Goal: Task Accomplishment & Management: Manage account settings

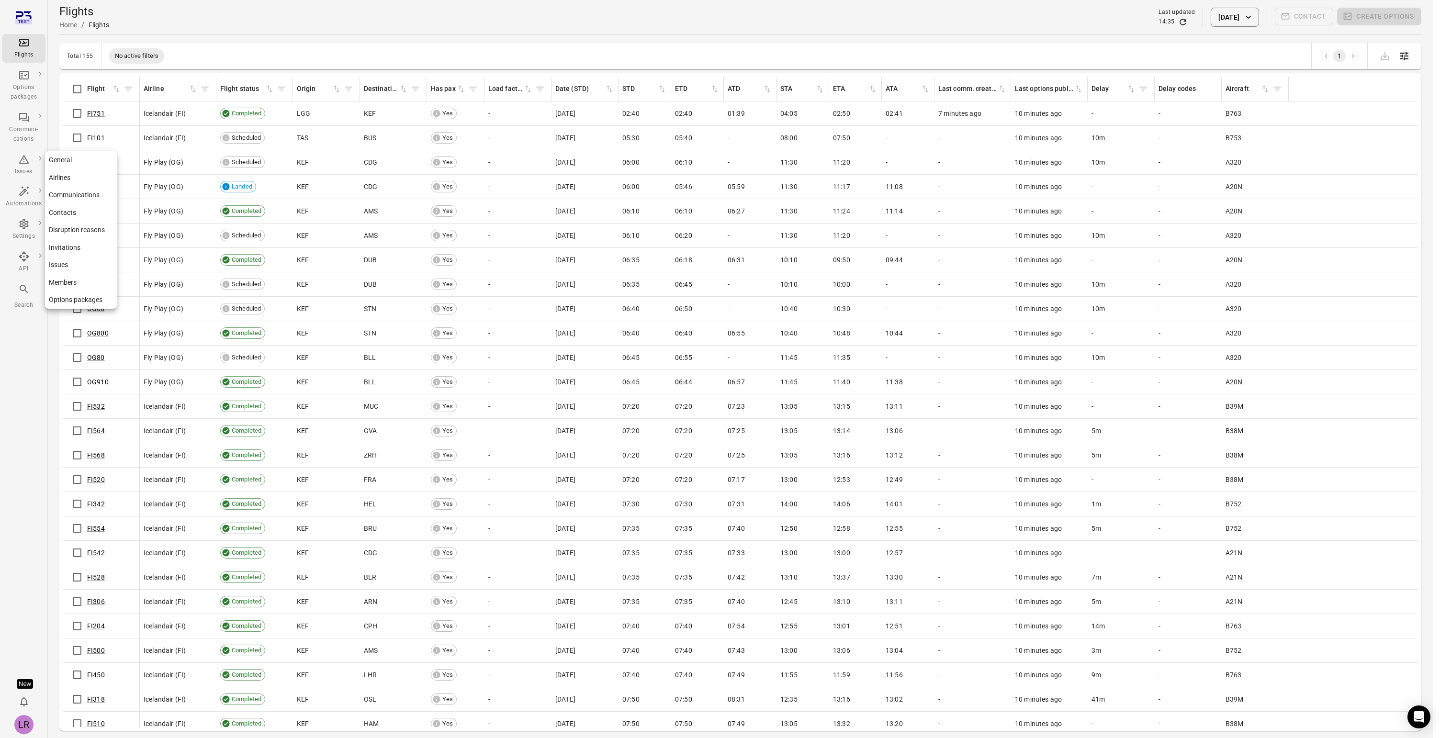
click at [58, 212] on link "Contacts" at bounding box center [81, 213] width 72 height 18
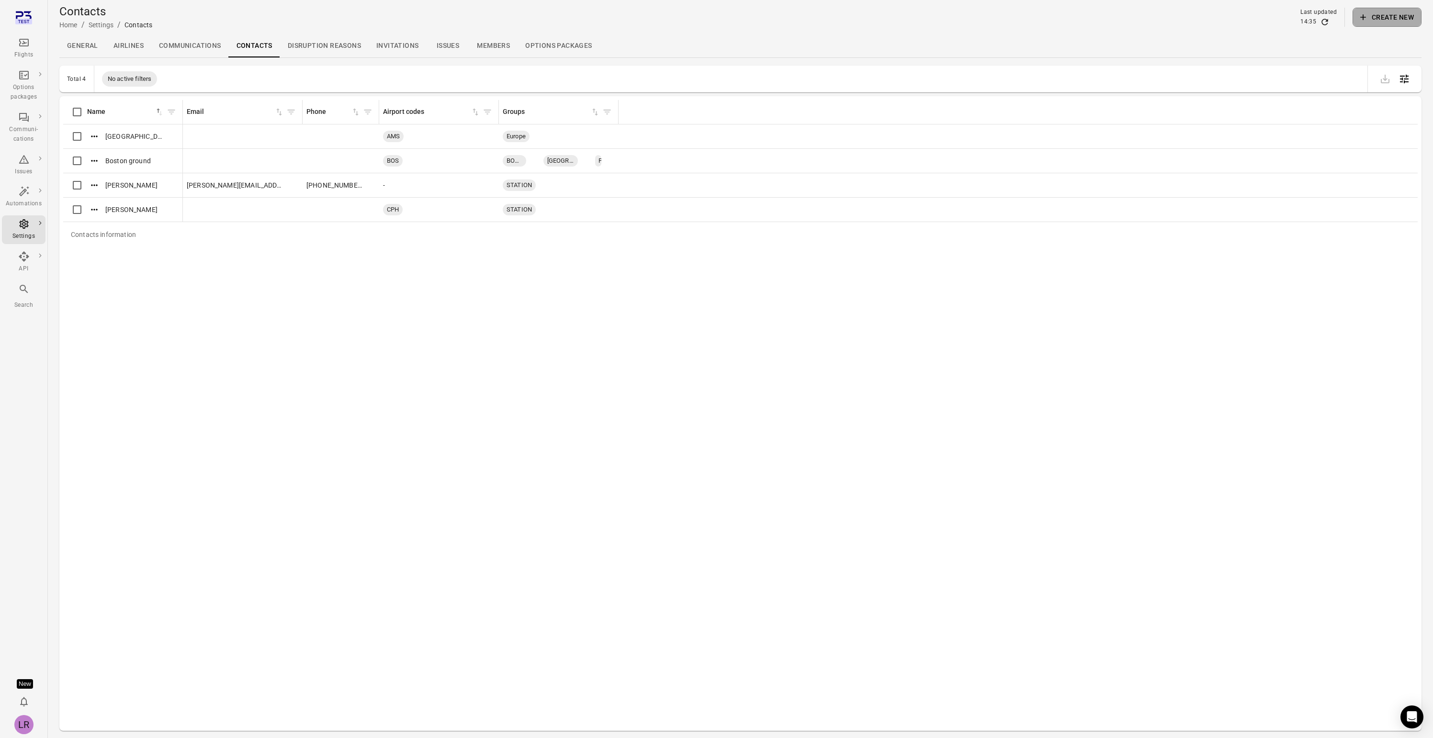
click at [1398, 19] on button "Create new" at bounding box center [1387, 17] width 69 height 19
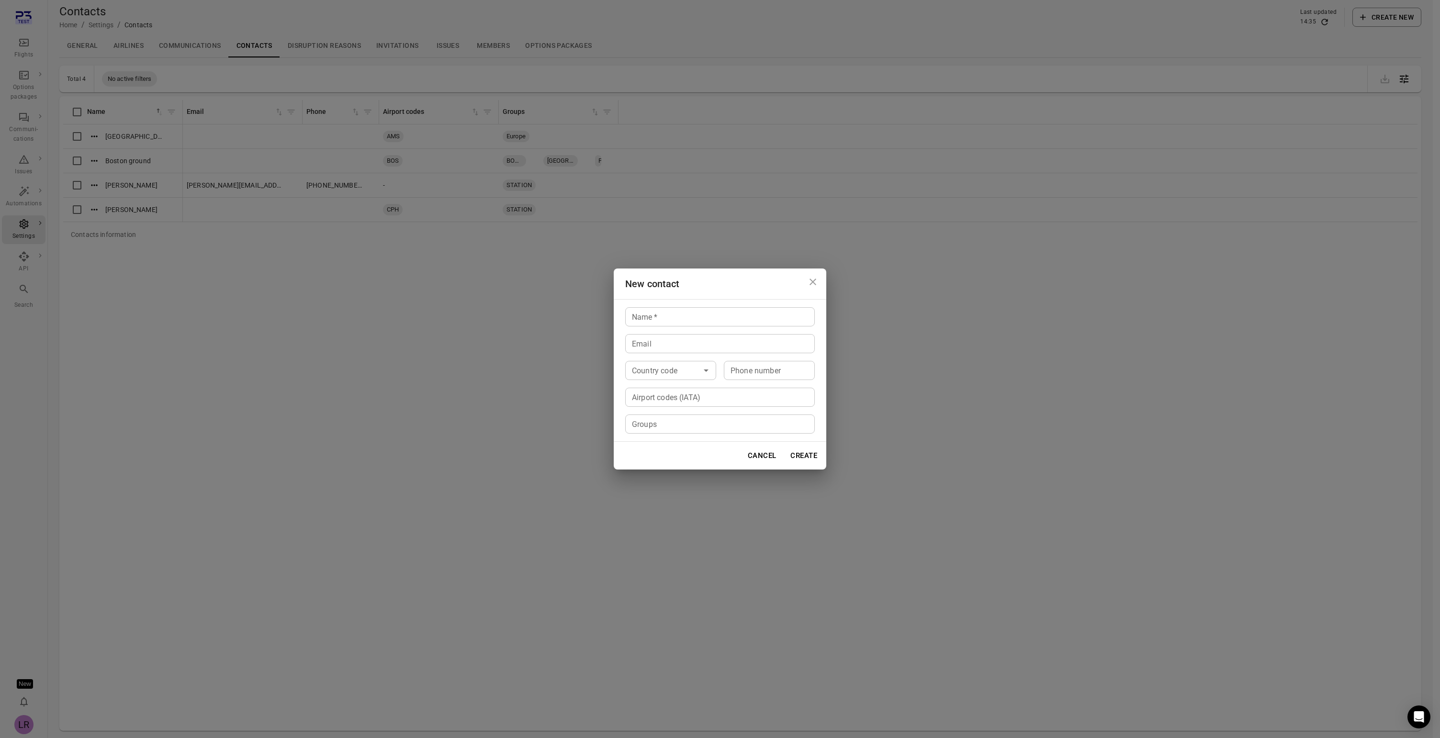
click at [693, 322] on input "Name   *" at bounding box center [720, 316] width 190 height 19
type input "**********"
type input "*********"
type input "*******"
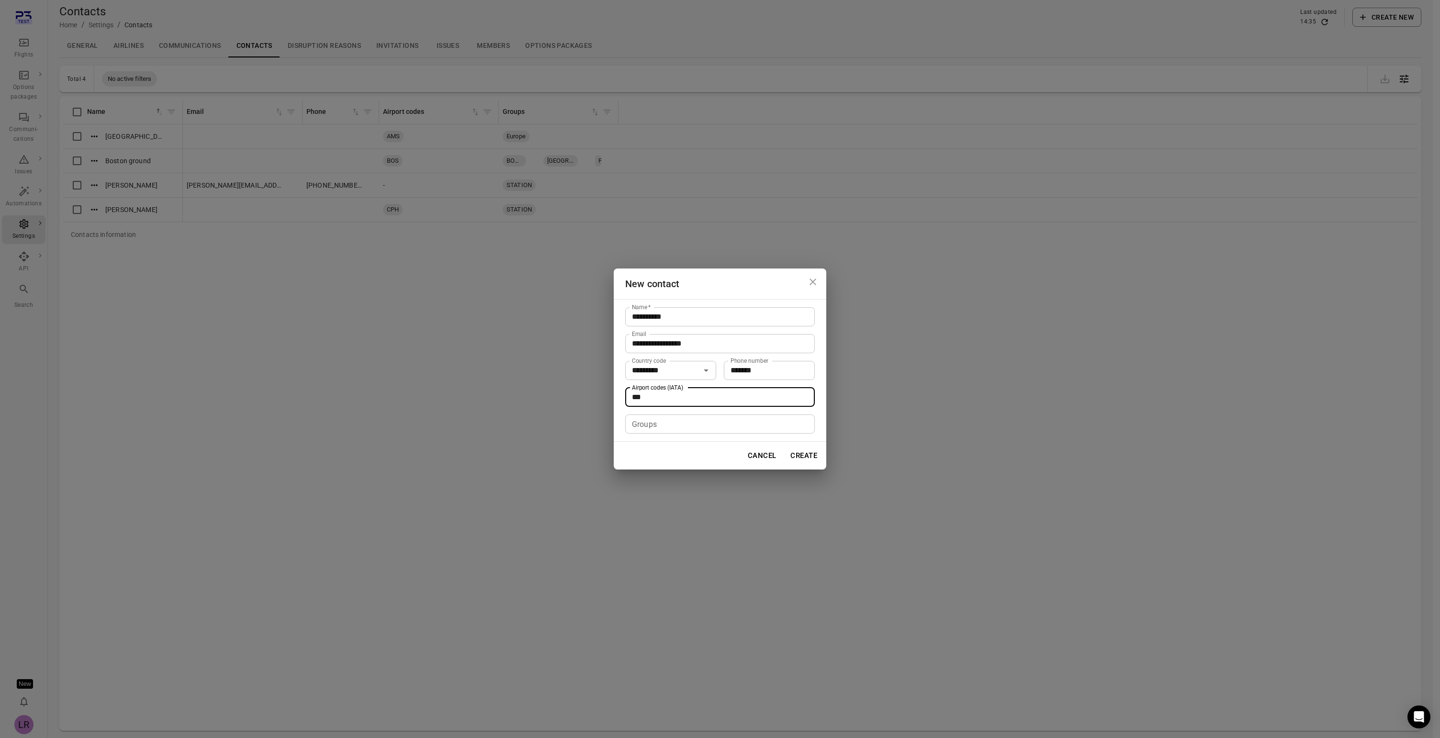
type input "***"
click at [663, 421] on input "Groups" at bounding box center [719, 424] width 182 height 13
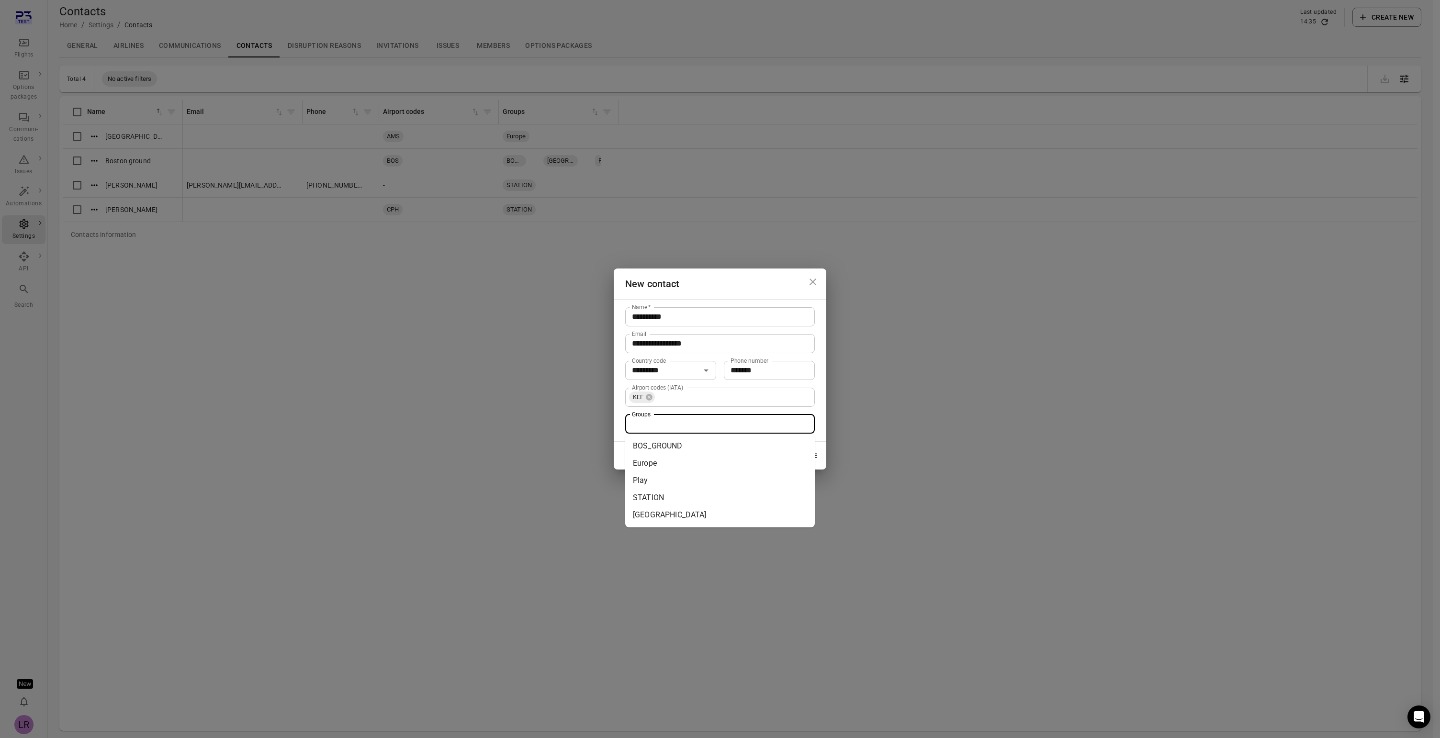
click at [692, 460] on li "Europe" at bounding box center [720, 463] width 190 height 17
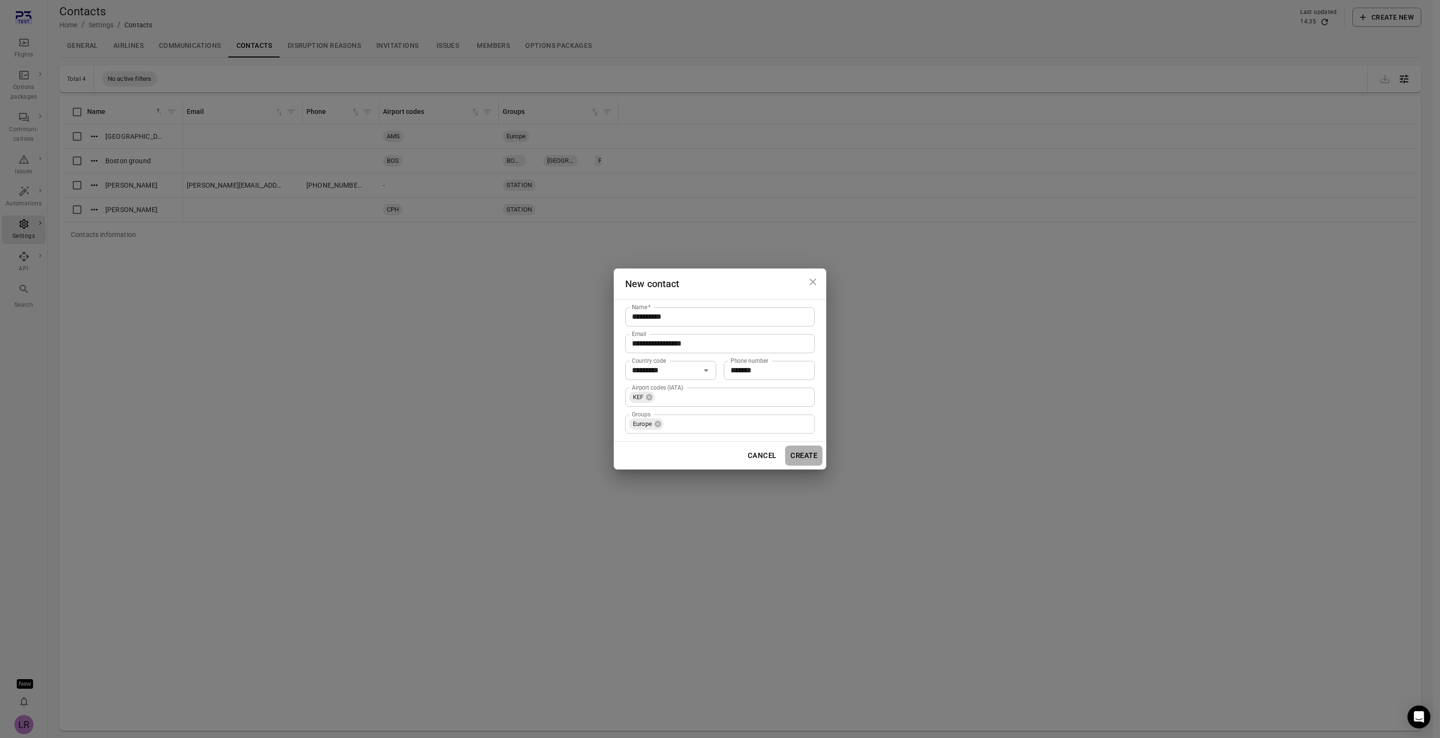
click at [802, 457] on button "Create" at bounding box center [803, 456] width 37 height 20
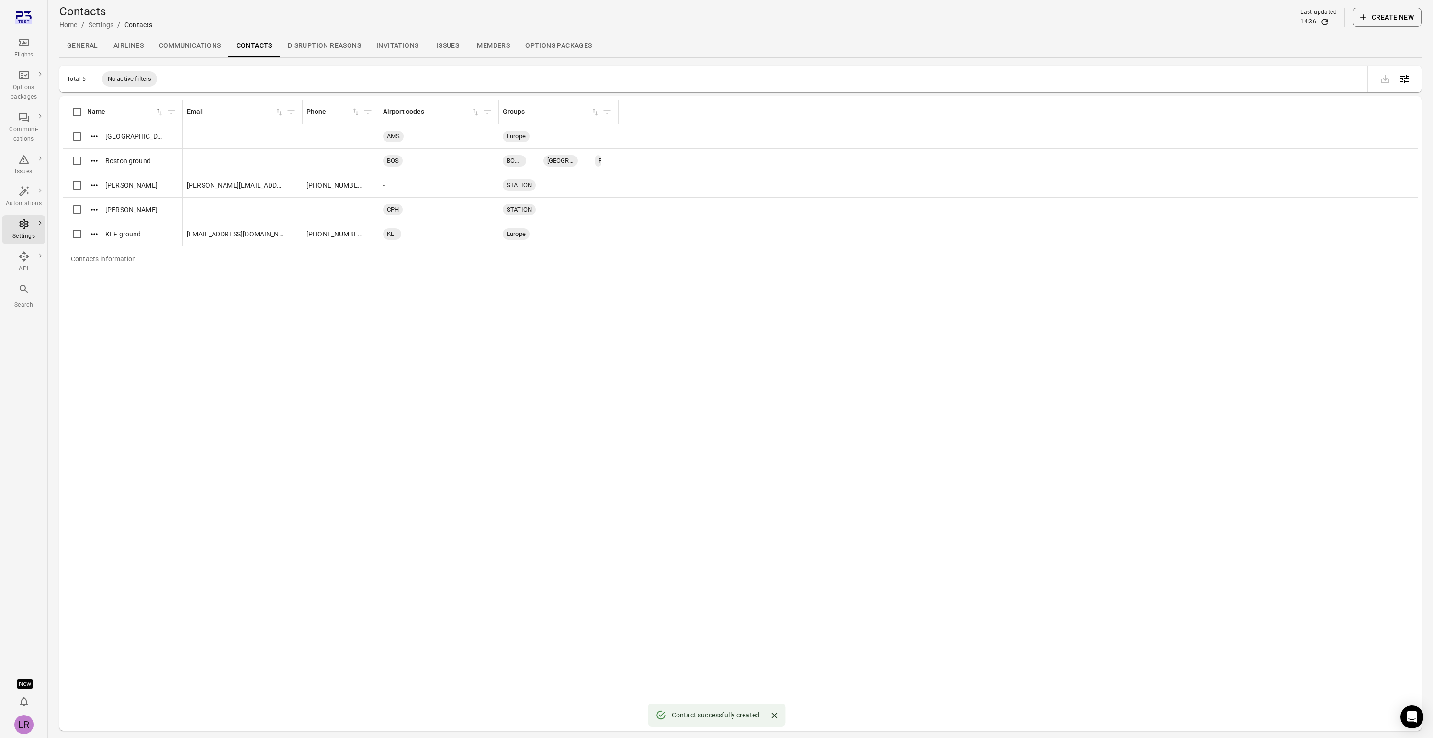
click at [1365, 19] on icon "button" at bounding box center [1363, 17] width 10 height 10
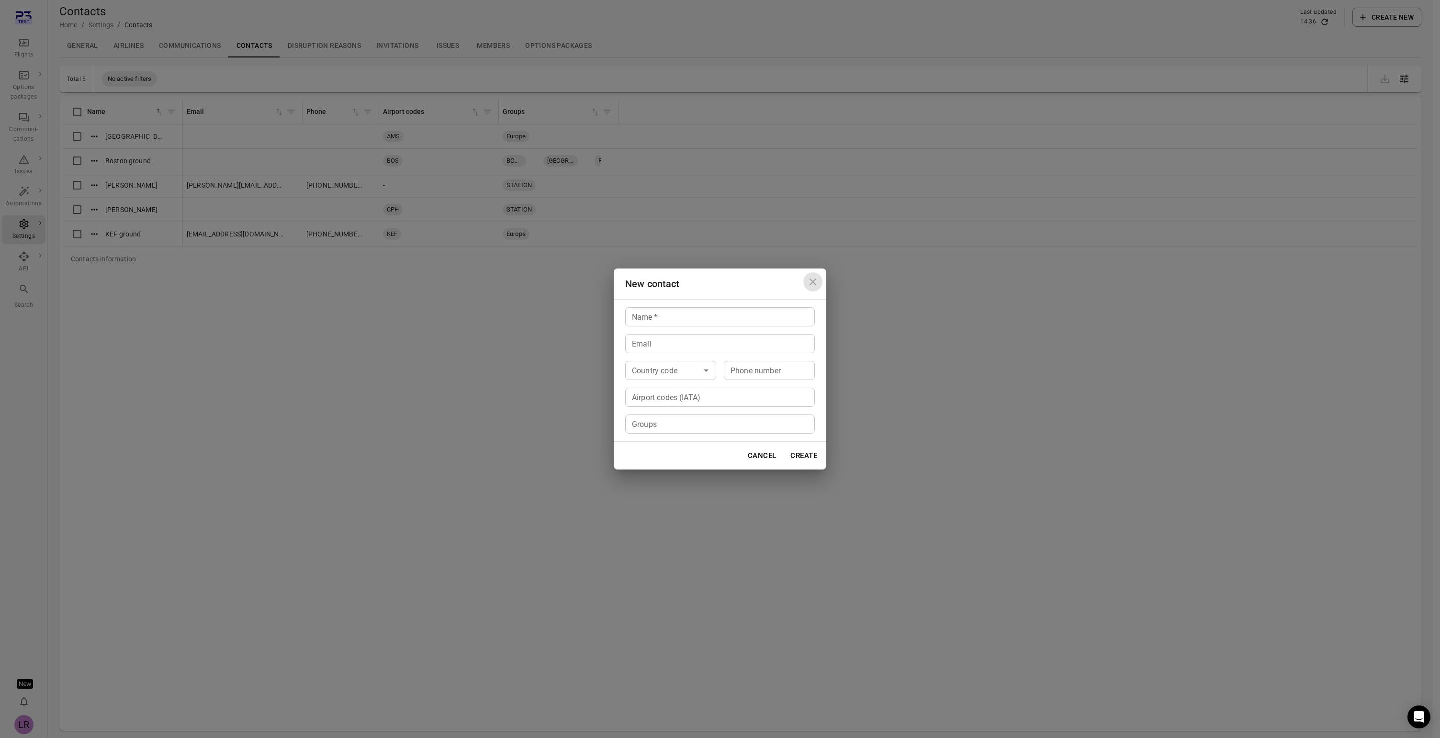
click at [811, 282] on icon "Close dialog" at bounding box center [812, 281] width 11 height 11
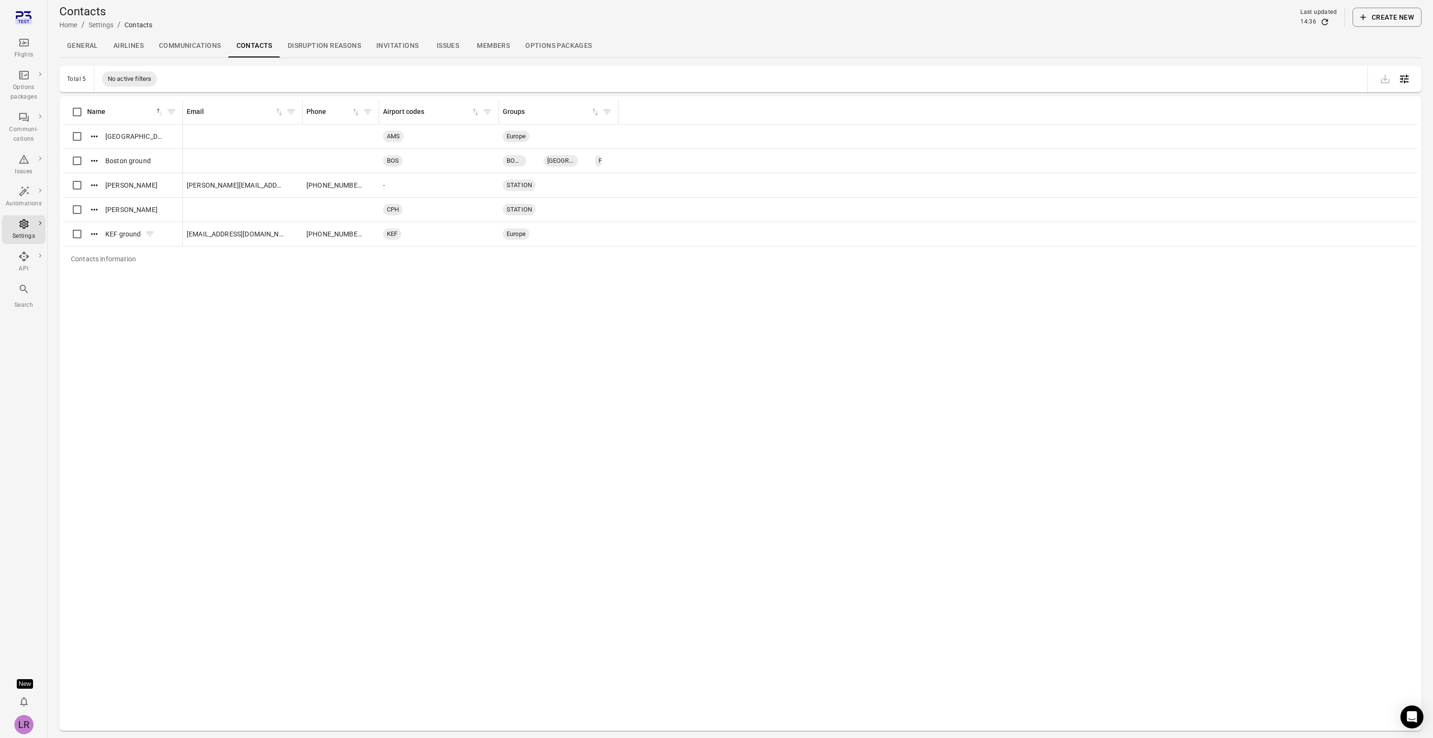
click at [95, 237] on icon "Actions" at bounding box center [95, 234] width 10 height 10
click at [100, 249] on span "Update" at bounding box center [95, 250] width 22 height 10
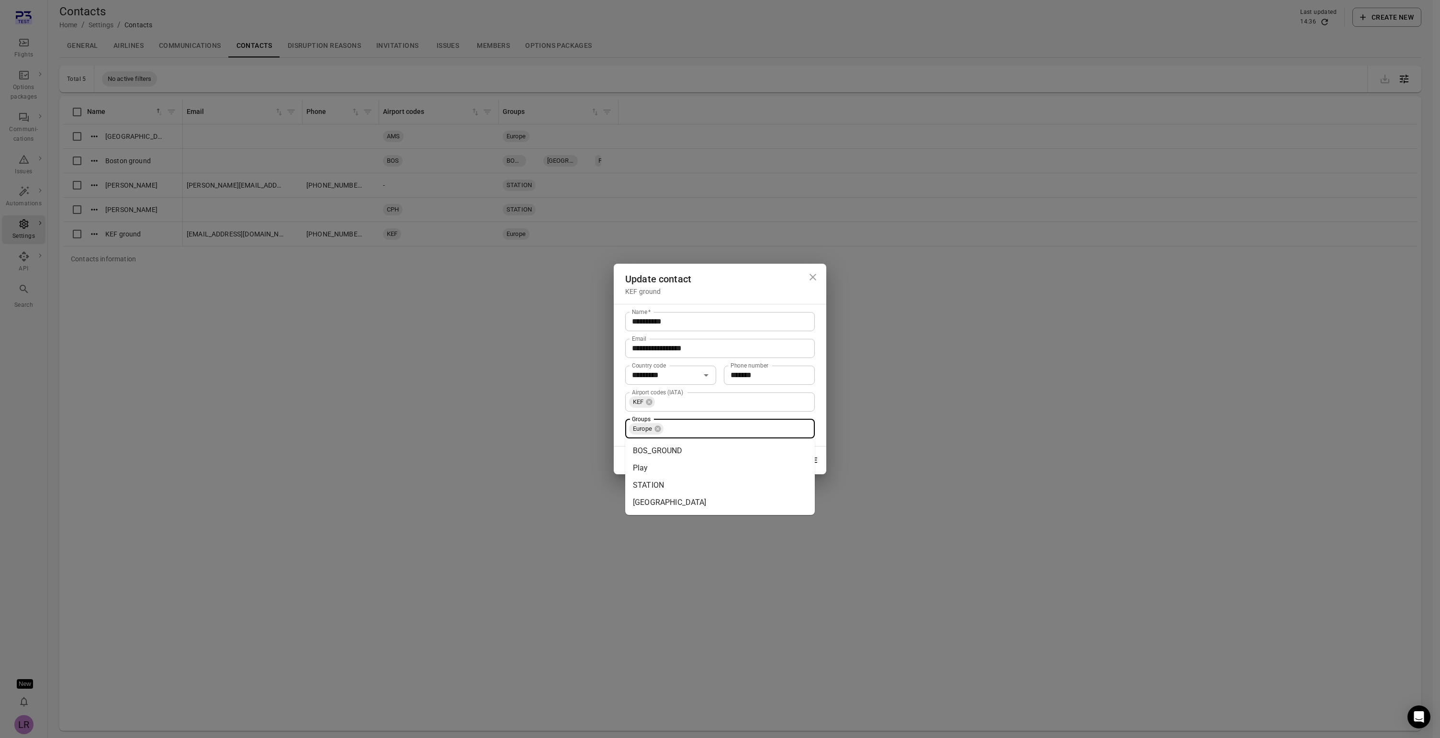
click at [679, 434] on input "Groups" at bounding box center [738, 428] width 146 height 13
type input "*"
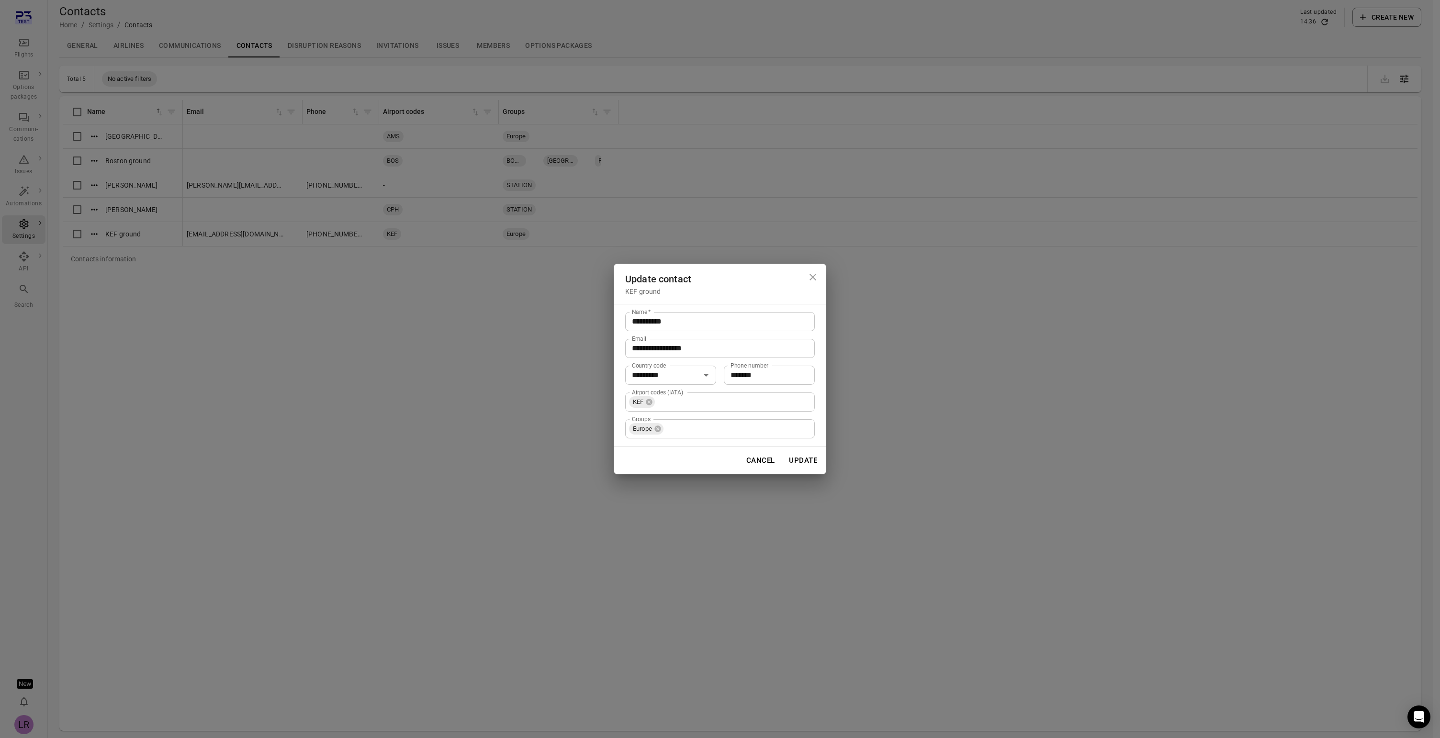
click at [821, 425] on div "**********" at bounding box center [720, 375] width 213 height 143
click at [760, 463] on button "Cancel" at bounding box center [760, 461] width 39 height 20
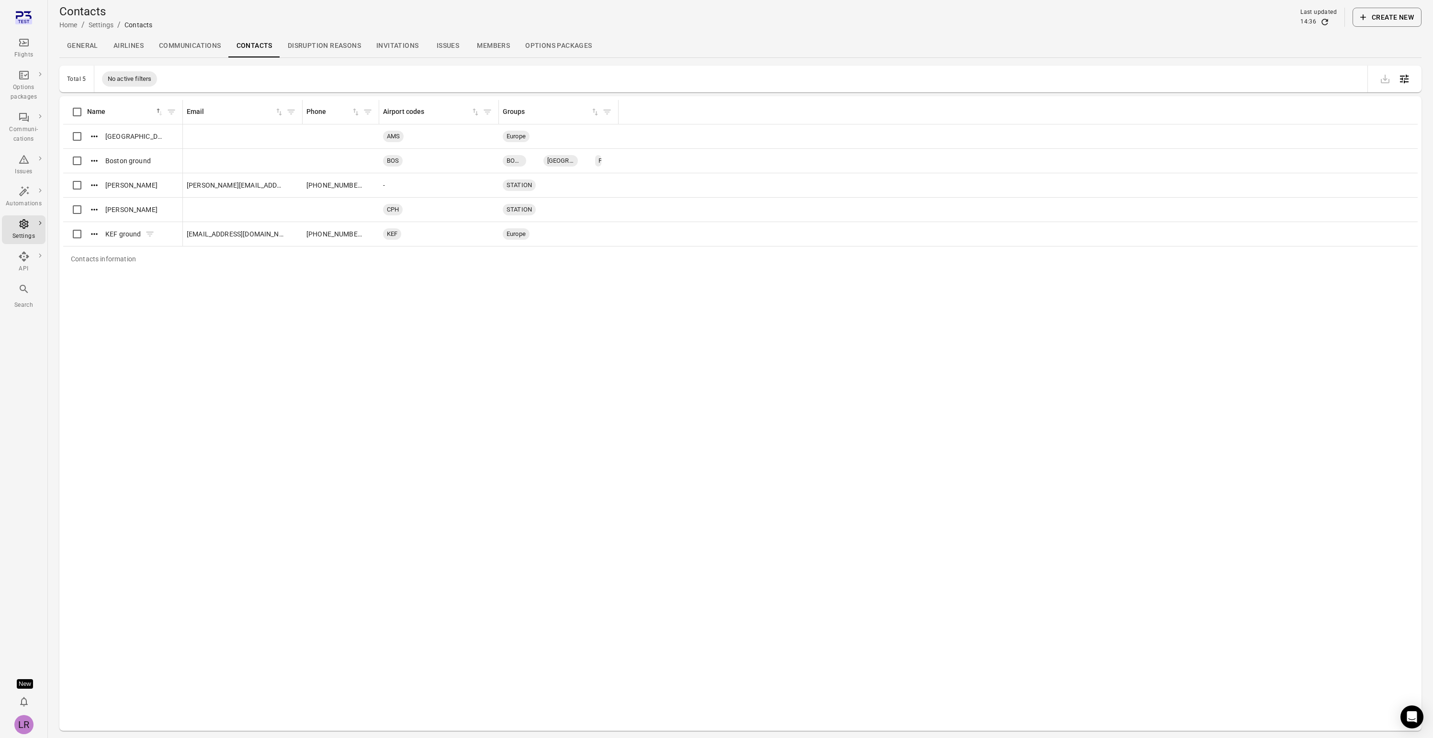
click at [90, 235] on icon "Actions" at bounding box center [95, 234] width 10 height 10
click at [105, 254] on div "Update" at bounding box center [94, 249] width 37 height 17
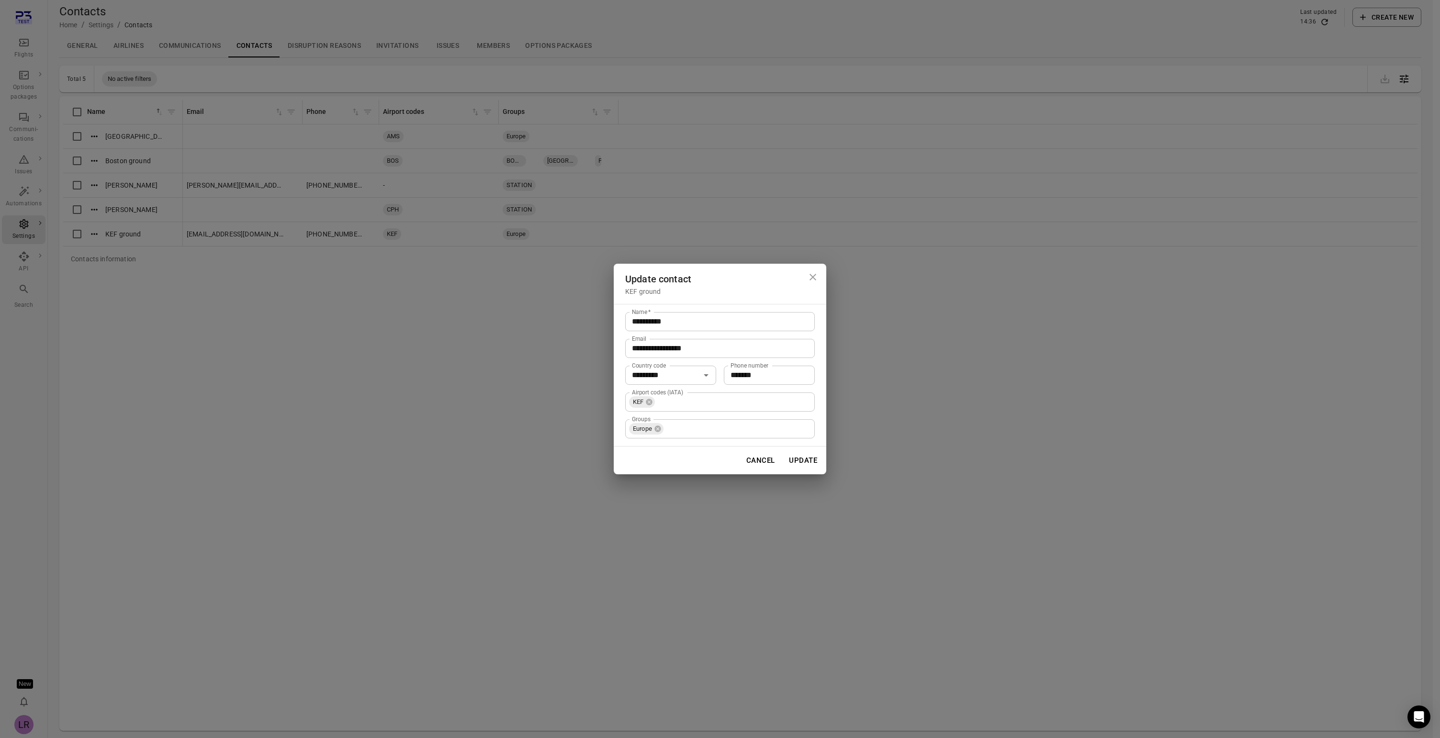
click at [816, 274] on icon "Close dialog" at bounding box center [812, 276] width 11 height 11
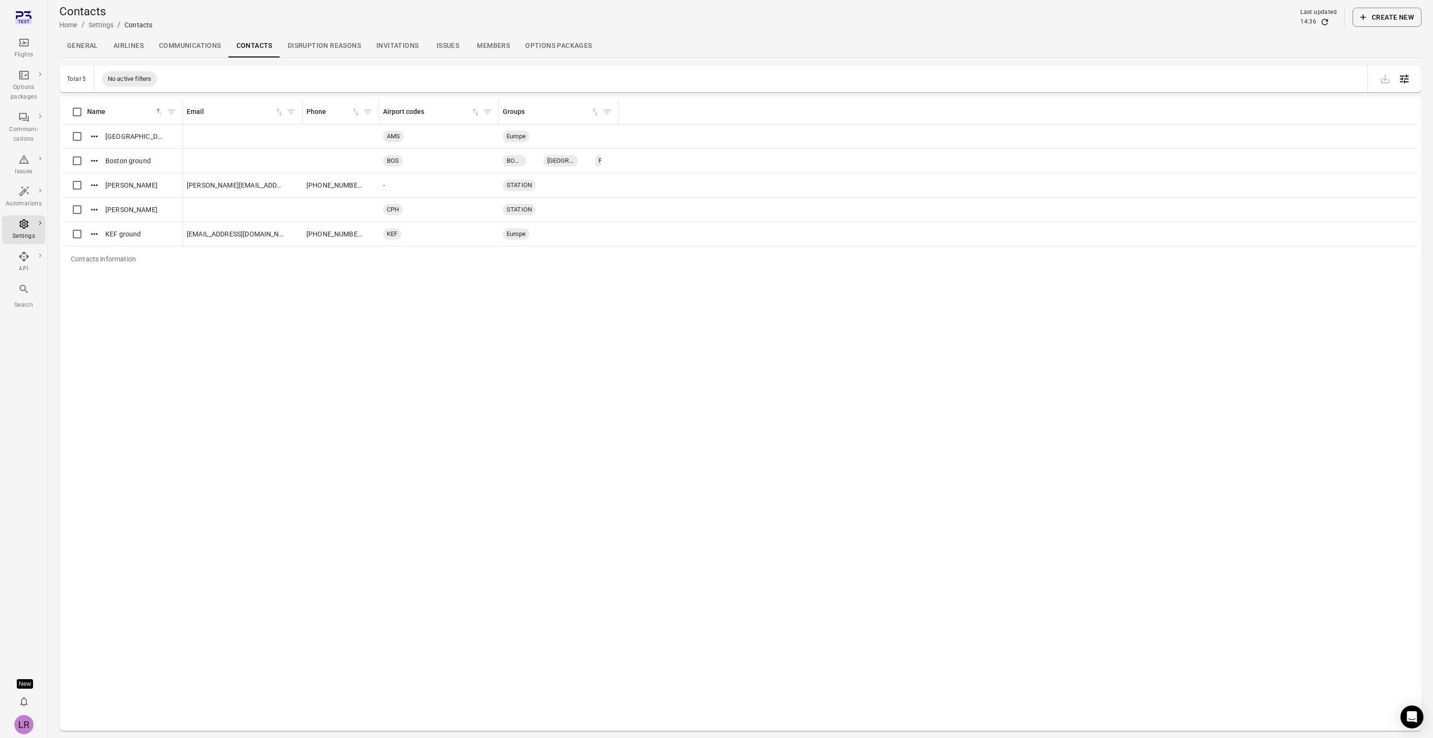
click at [1403, 16] on button "Create new" at bounding box center [1387, 17] width 69 height 19
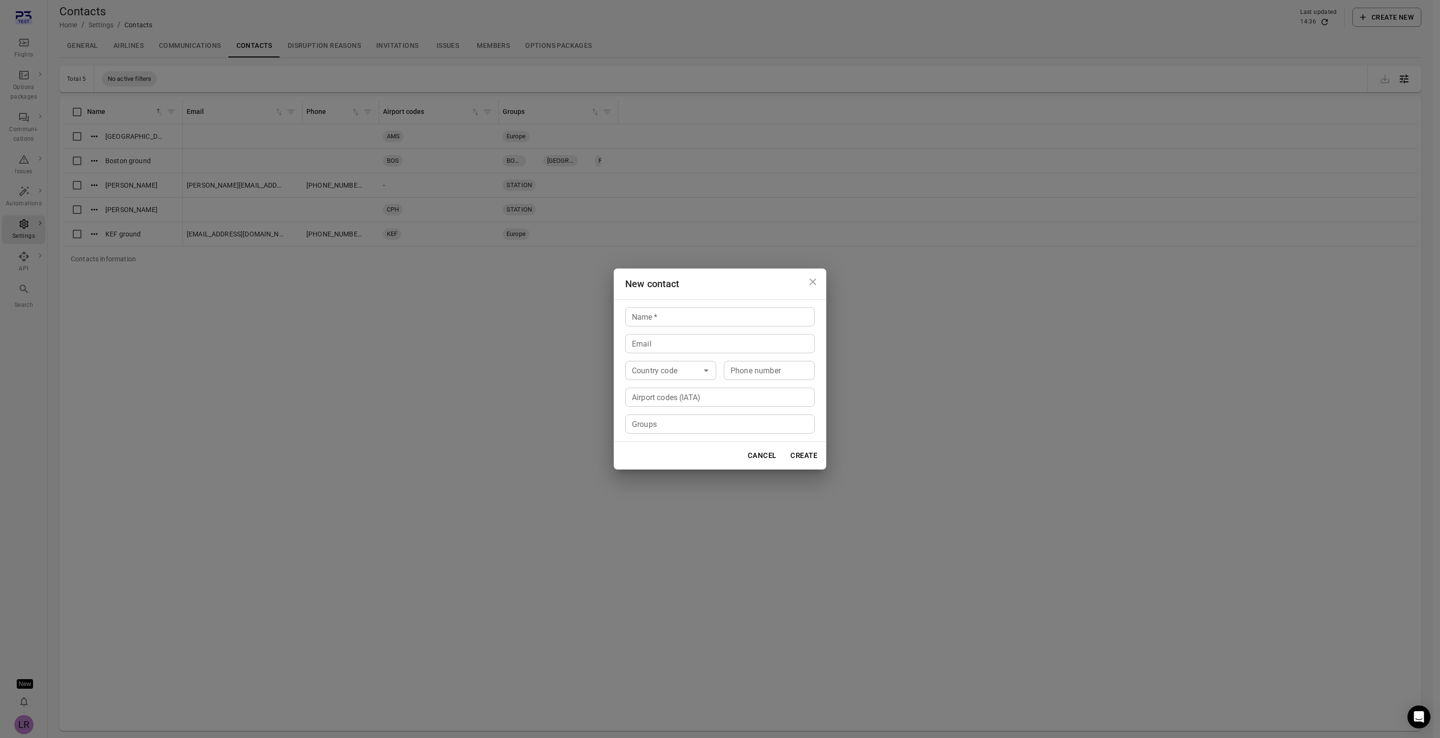
click at [689, 369] on body "Flights Options packages Communi-cations Issues Automations Settings API Search…" at bounding box center [720, 384] width 1440 height 769
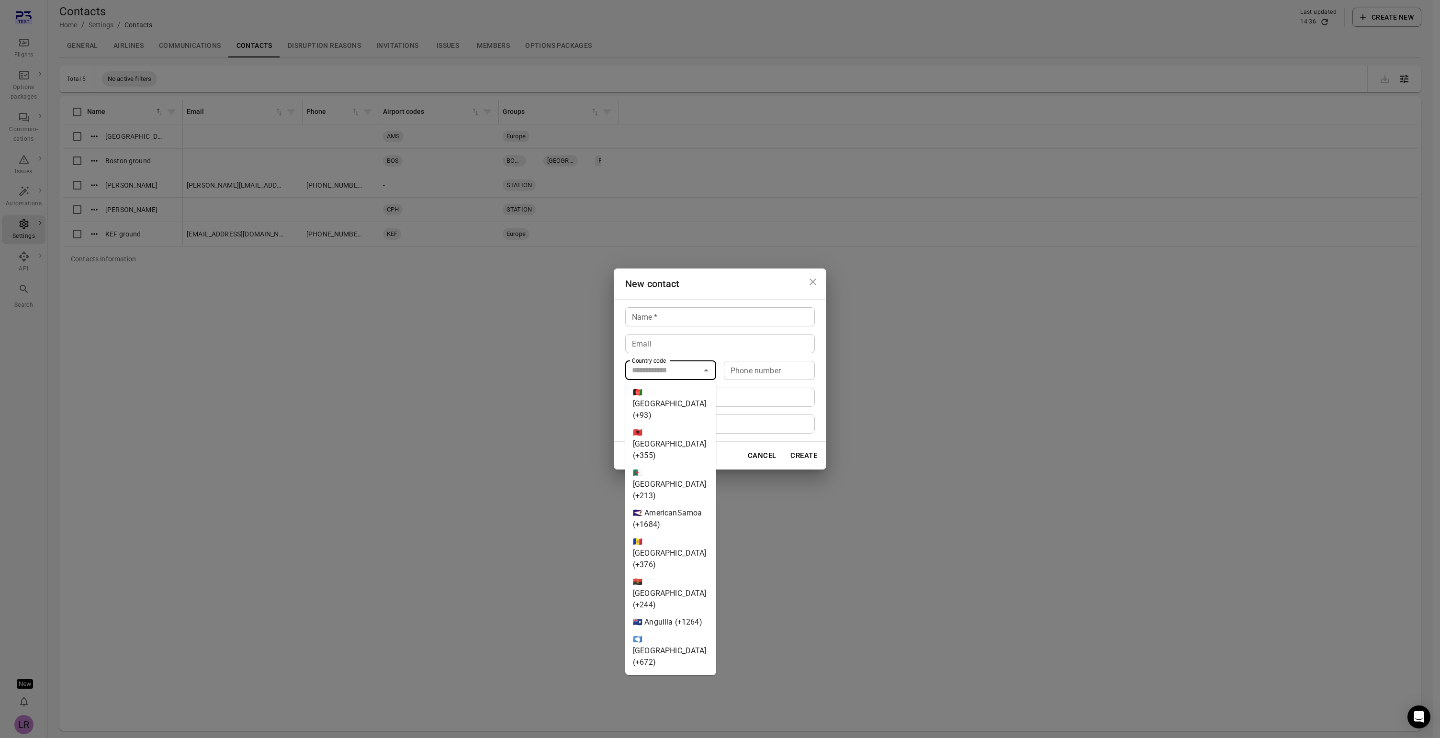
type input "********"
click at [791, 312] on input "Name   *" at bounding box center [720, 316] width 190 height 19
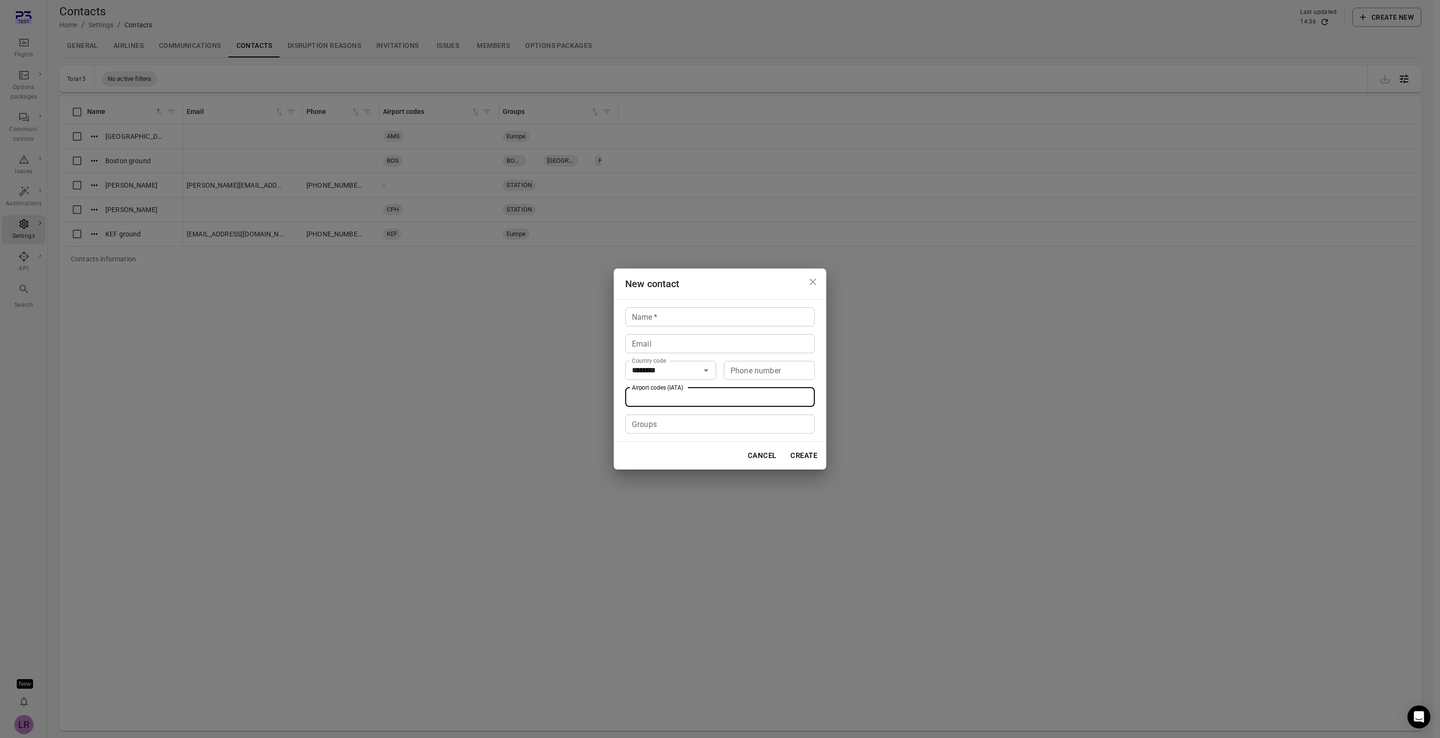
click at [688, 401] on input "Airport codes (IATA)" at bounding box center [719, 397] width 182 height 13
click at [814, 286] on icon "Close dialog" at bounding box center [812, 281] width 11 height 11
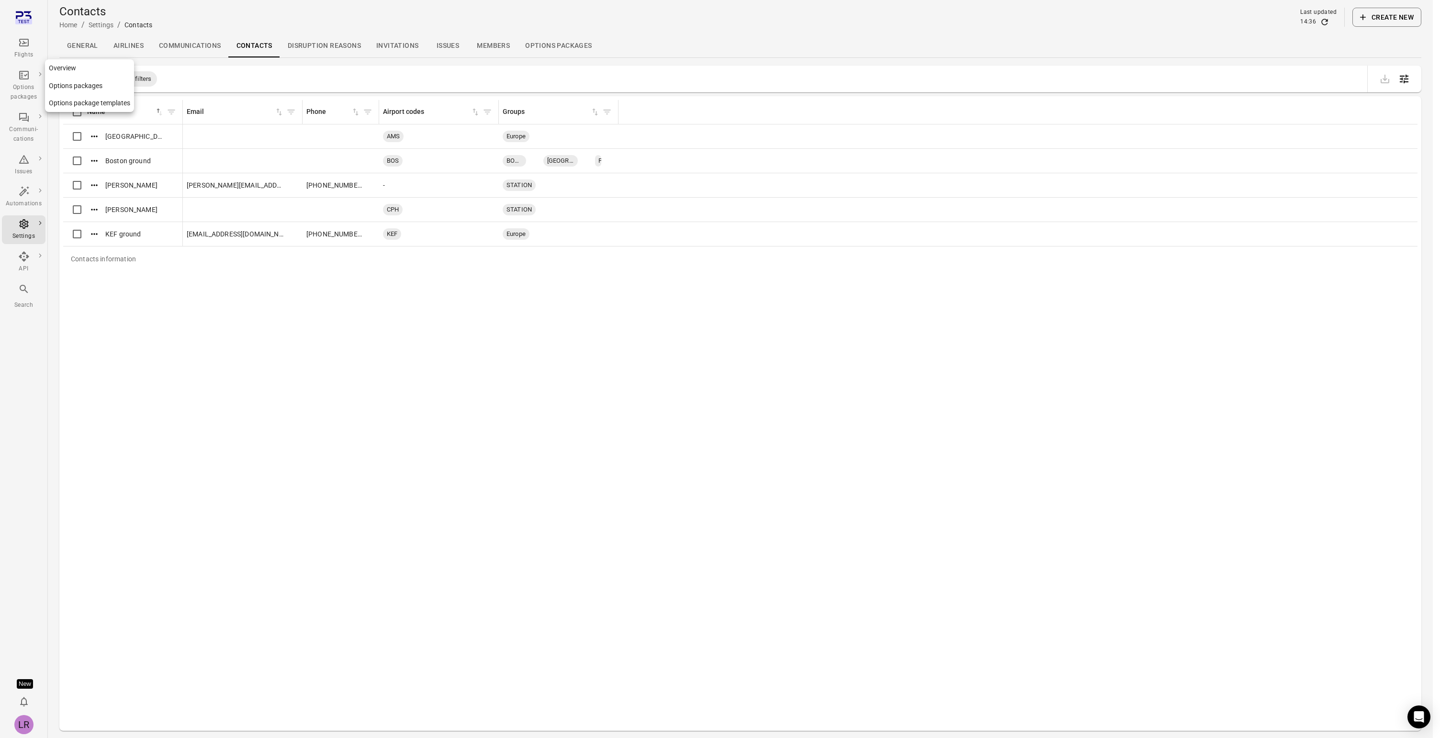
click at [70, 82] on link "Options packages" at bounding box center [89, 86] width 89 height 18
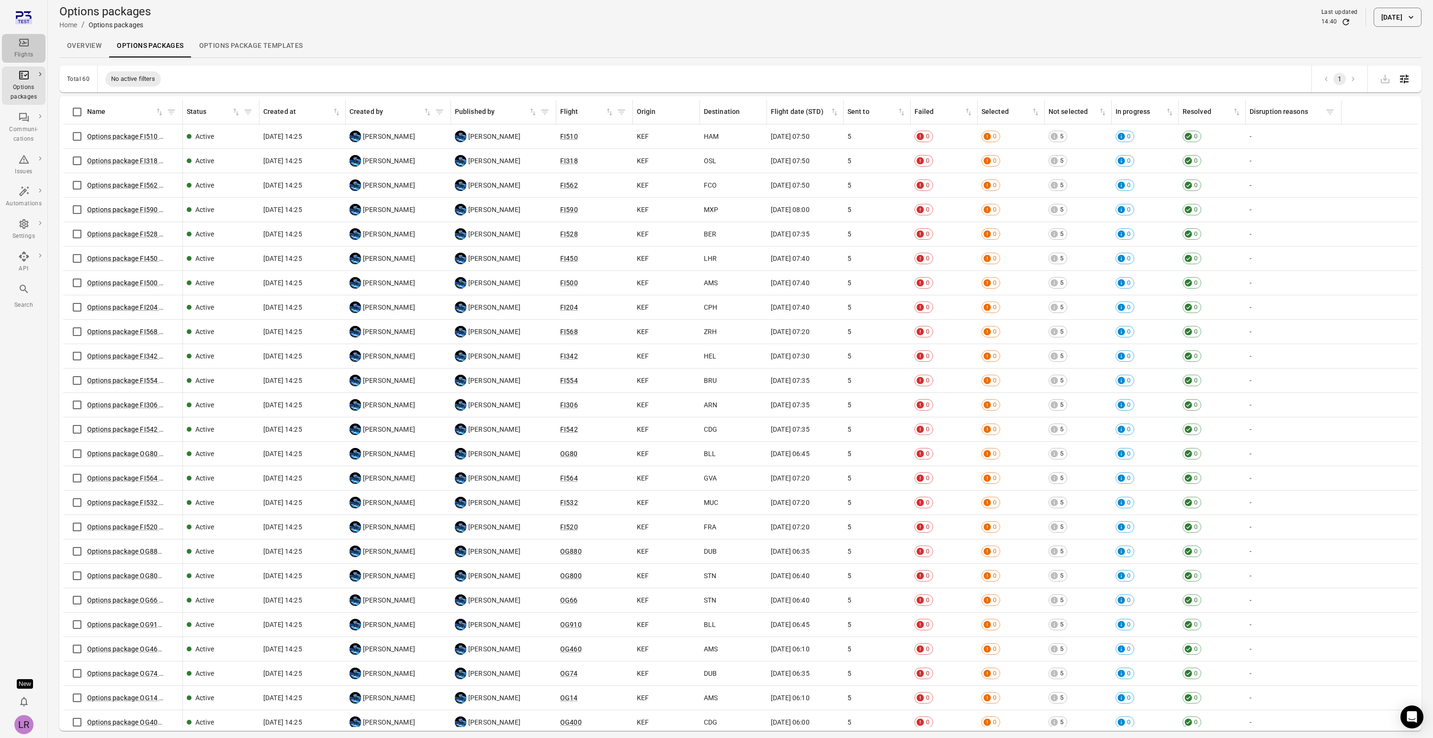
click at [25, 52] on div "Flights" at bounding box center [24, 55] width 36 height 10
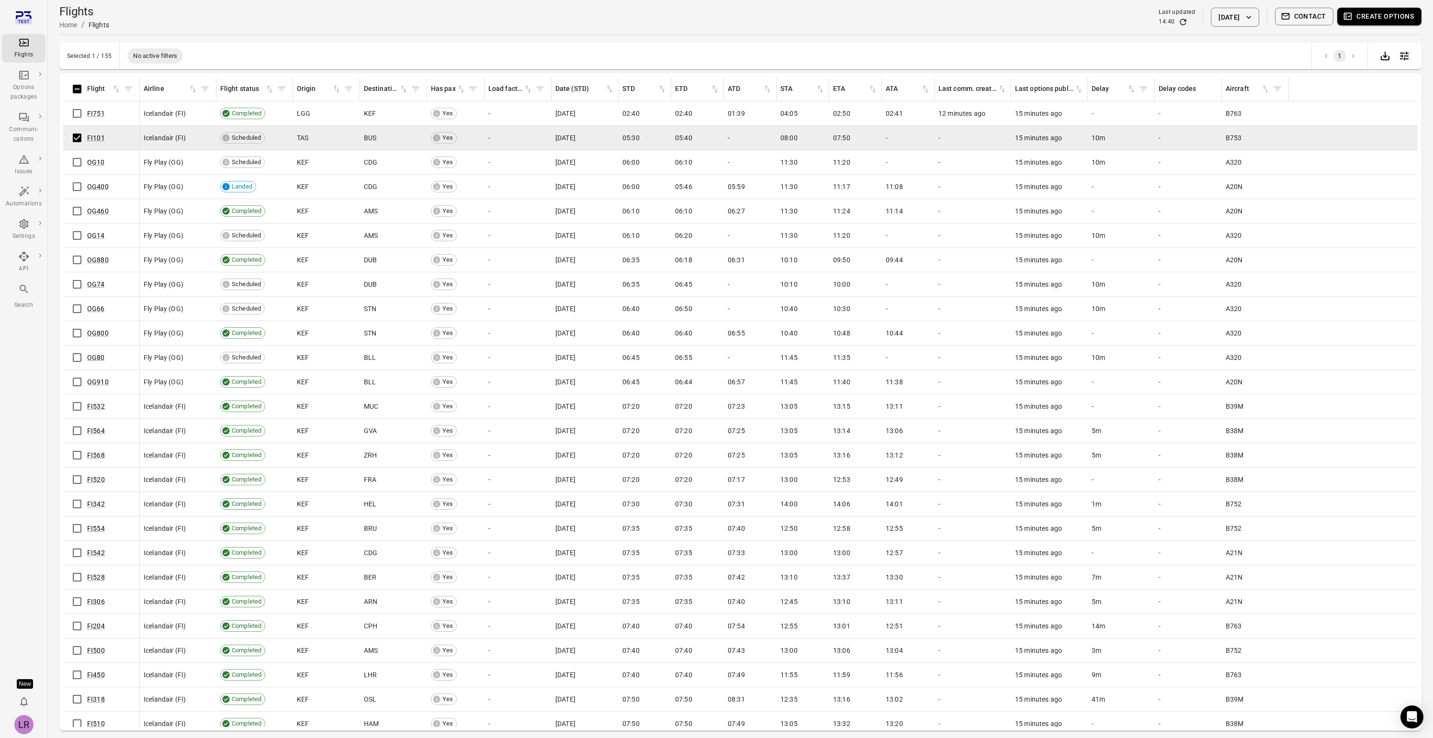
click at [1362, 16] on button "Create options" at bounding box center [1379, 17] width 84 height 18
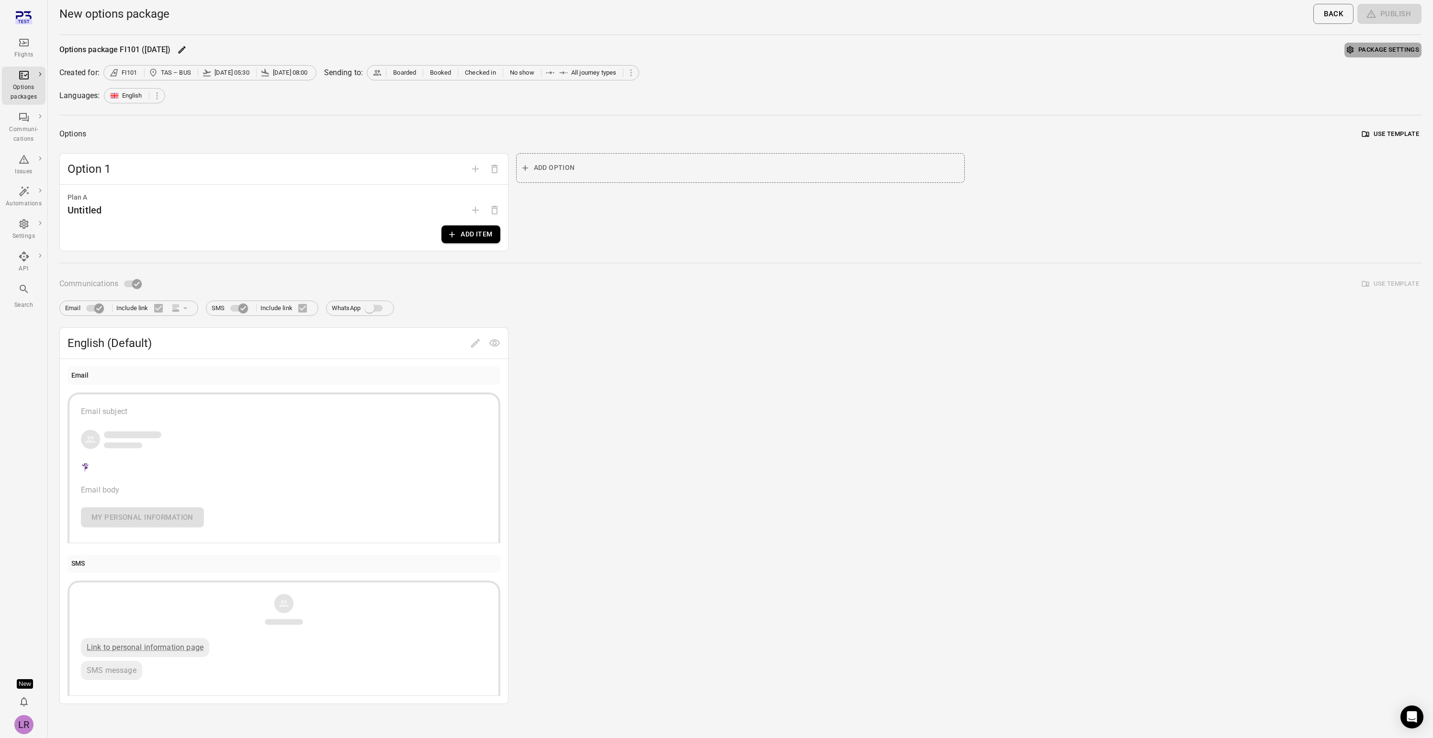
click at [1375, 46] on button "Package settings" at bounding box center [1383, 50] width 77 height 15
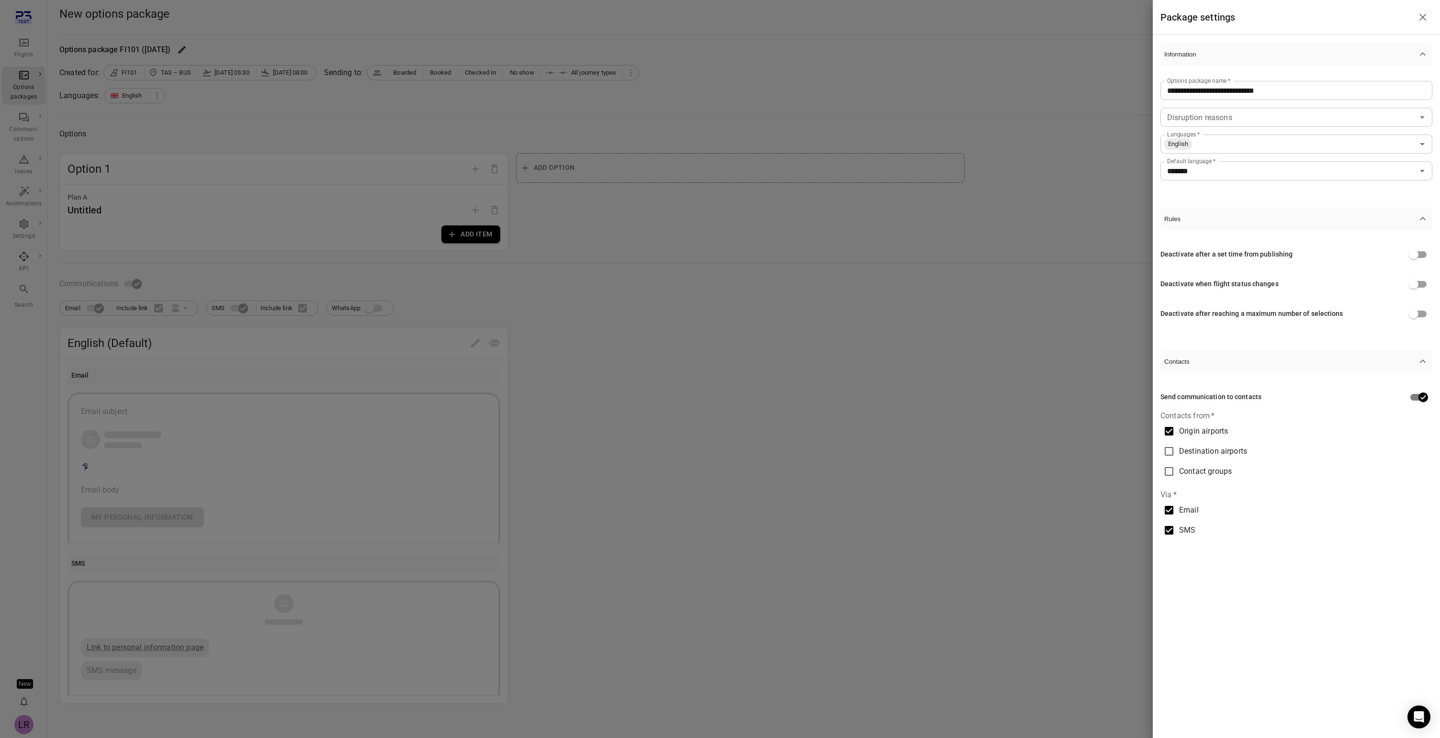
click at [1184, 455] on span "Destination airports" at bounding box center [1213, 451] width 68 height 11
click at [1191, 448] on span "Destination airports" at bounding box center [1213, 451] width 68 height 11
click at [27, 77] on div at bounding box center [720, 369] width 1440 height 738
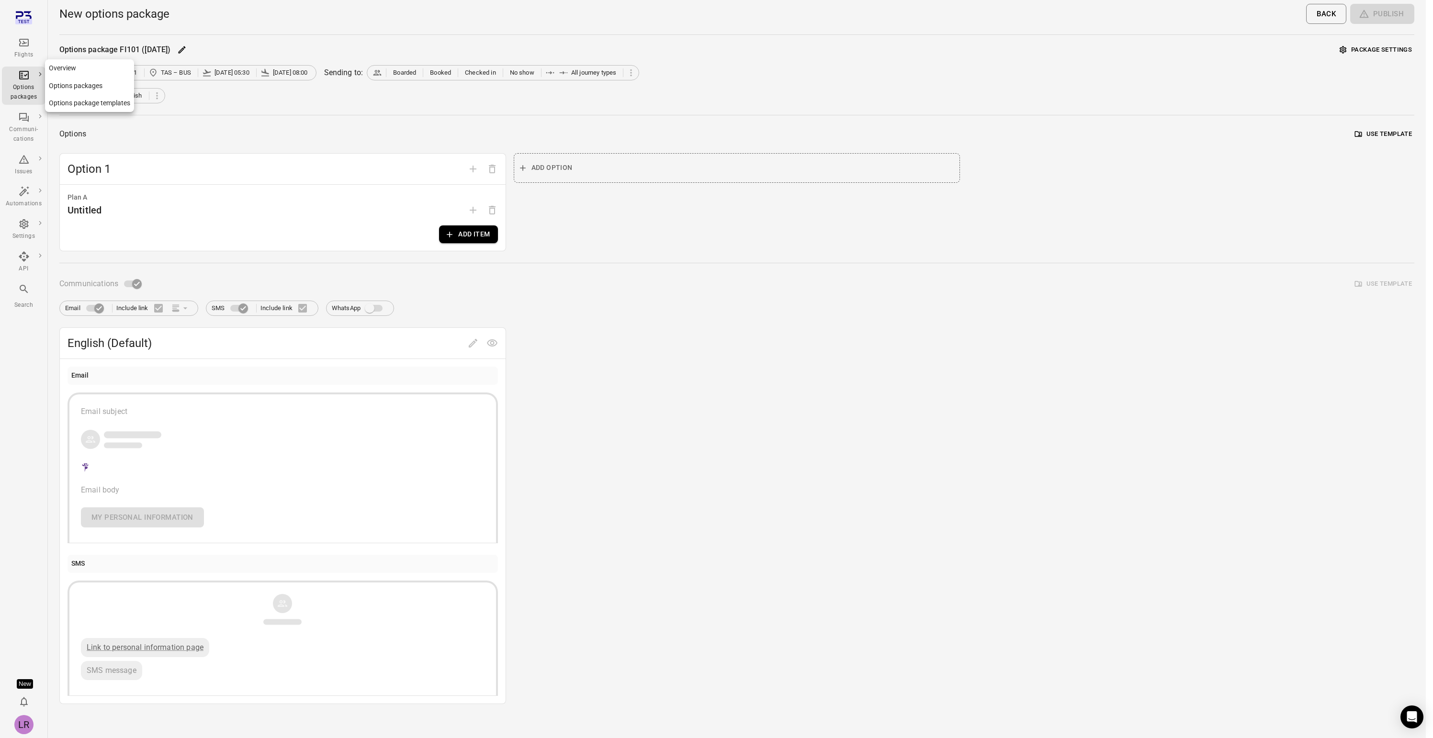
click at [22, 57] on div "Flights" at bounding box center [24, 55] width 36 height 10
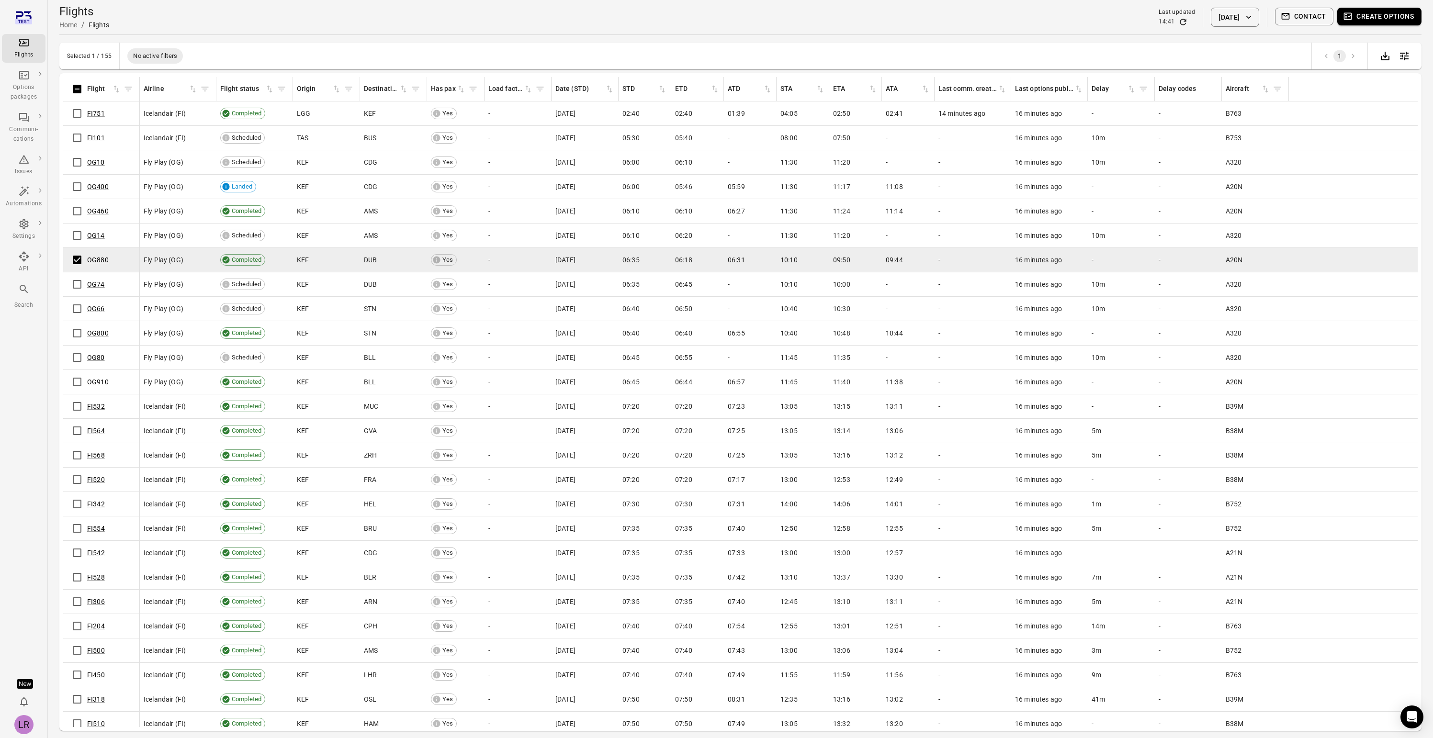
click at [1370, 17] on button "Create options" at bounding box center [1379, 17] width 84 height 18
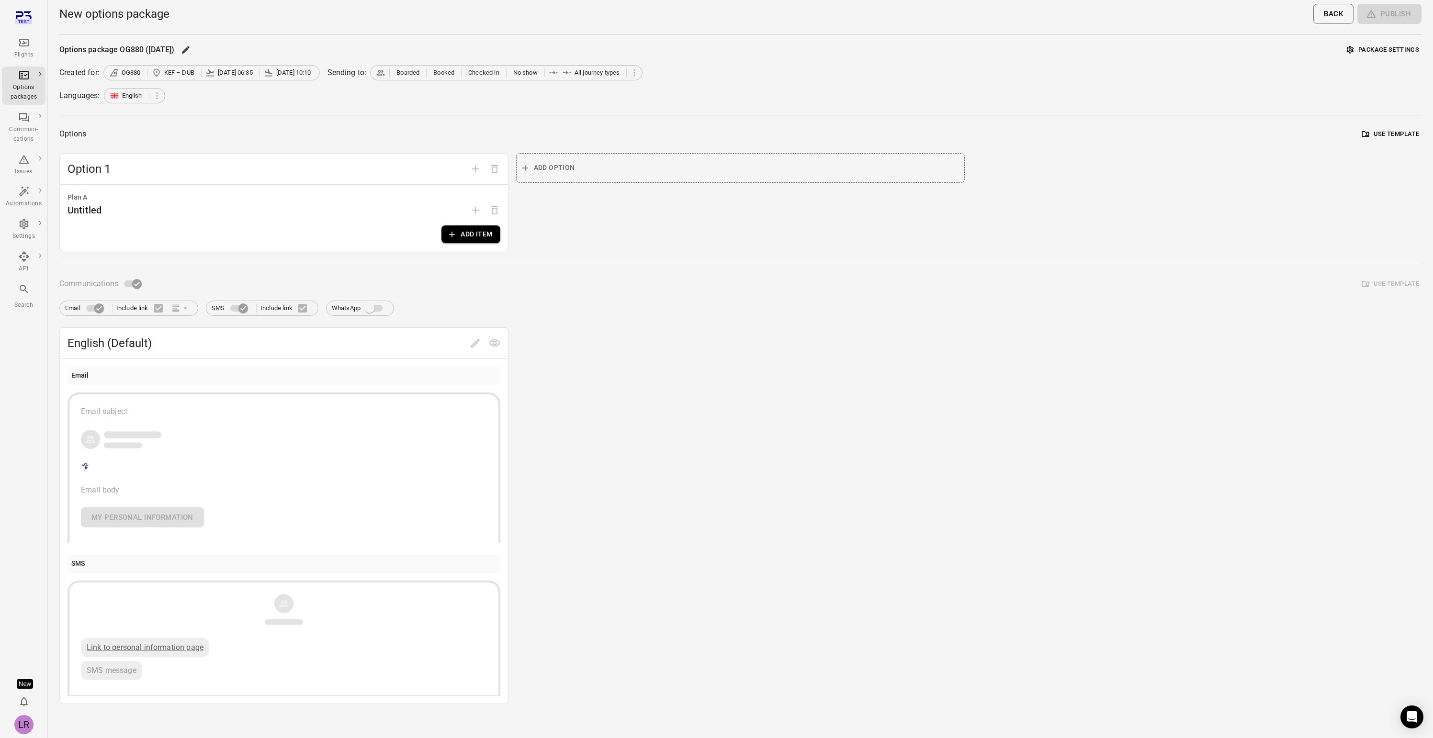
click at [1376, 49] on button "Package settings" at bounding box center [1383, 50] width 77 height 15
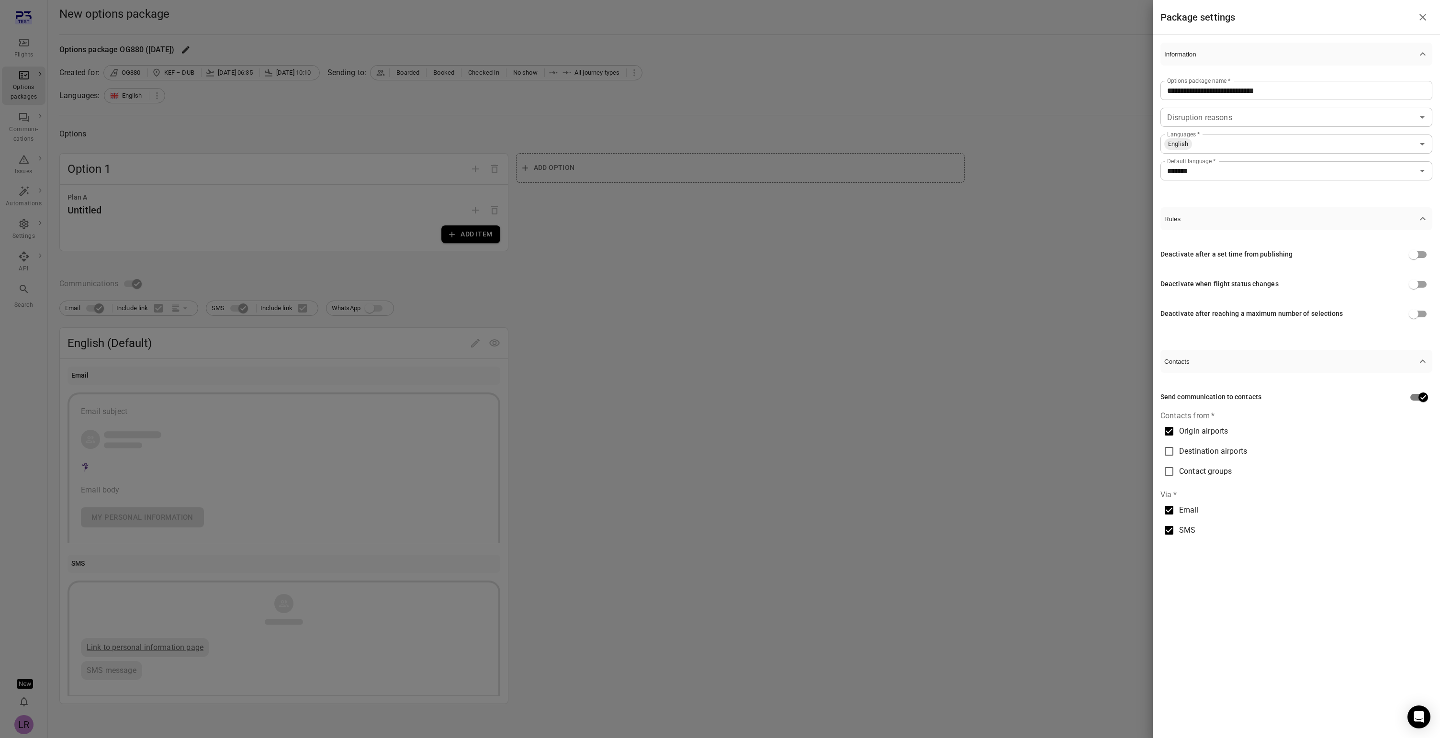
click at [23, 86] on div at bounding box center [720, 369] width 1440 height 738
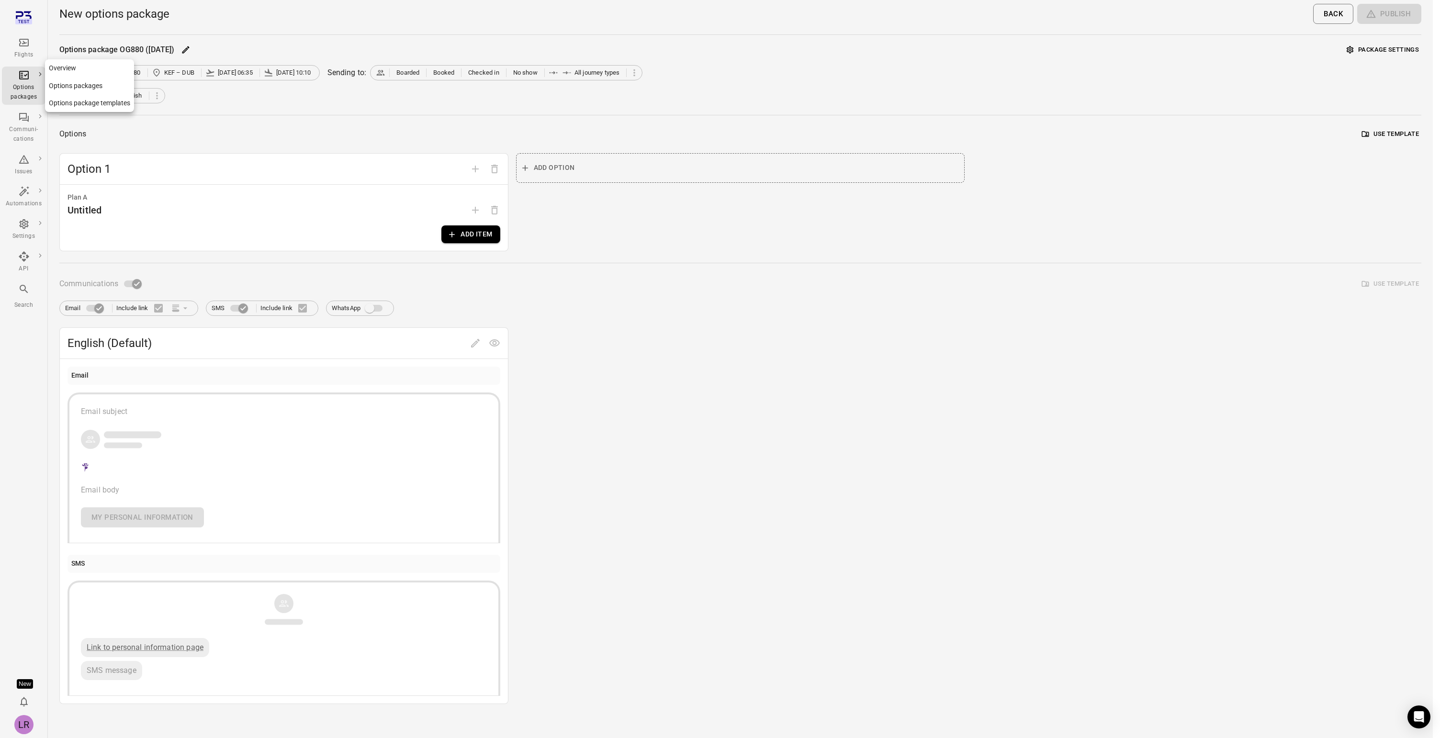
click at [78, 86] on link "Options packages" at bounding box center [89, 86] width 89 height 18
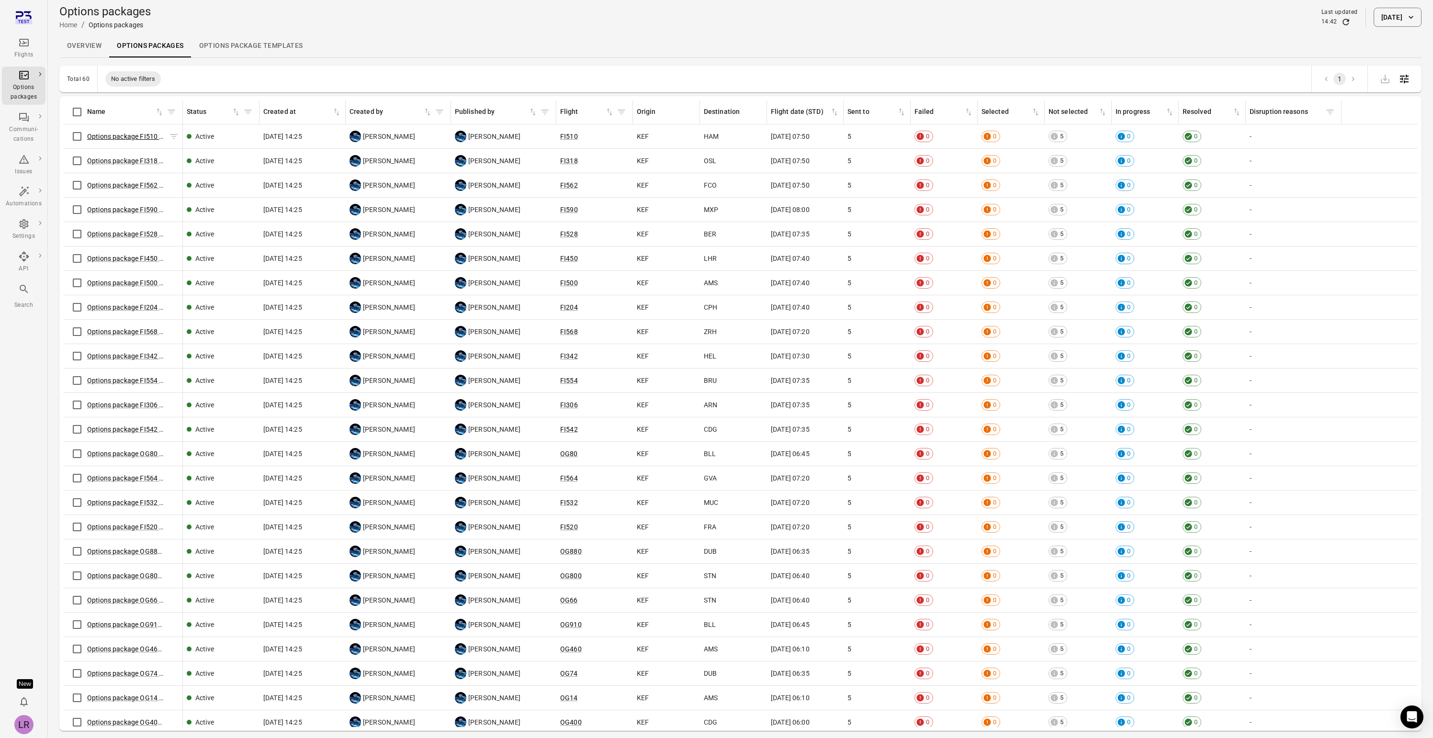
click at [103, 134] on link "Options package FI510 (11 Sep)" at bounding box center [135, 137] width 97 height 8
click at [142, 164] on link "Options package FI318 (11 Sep)" at bounding box center [135, 161] width 97 height 8
click at [105, 186] on link "Options package FI562 (11 Sep)" at bounding box center [135, 185] width 97 height 8
click at [114, 208] on link "Options package FI590 (11 Sep)" at bounding box center [135, 210] width 97 height 8
click at [136, 238] on span "Options package FI528 (11 Sep)" at bounding box center [126, 234] width 78 height 10
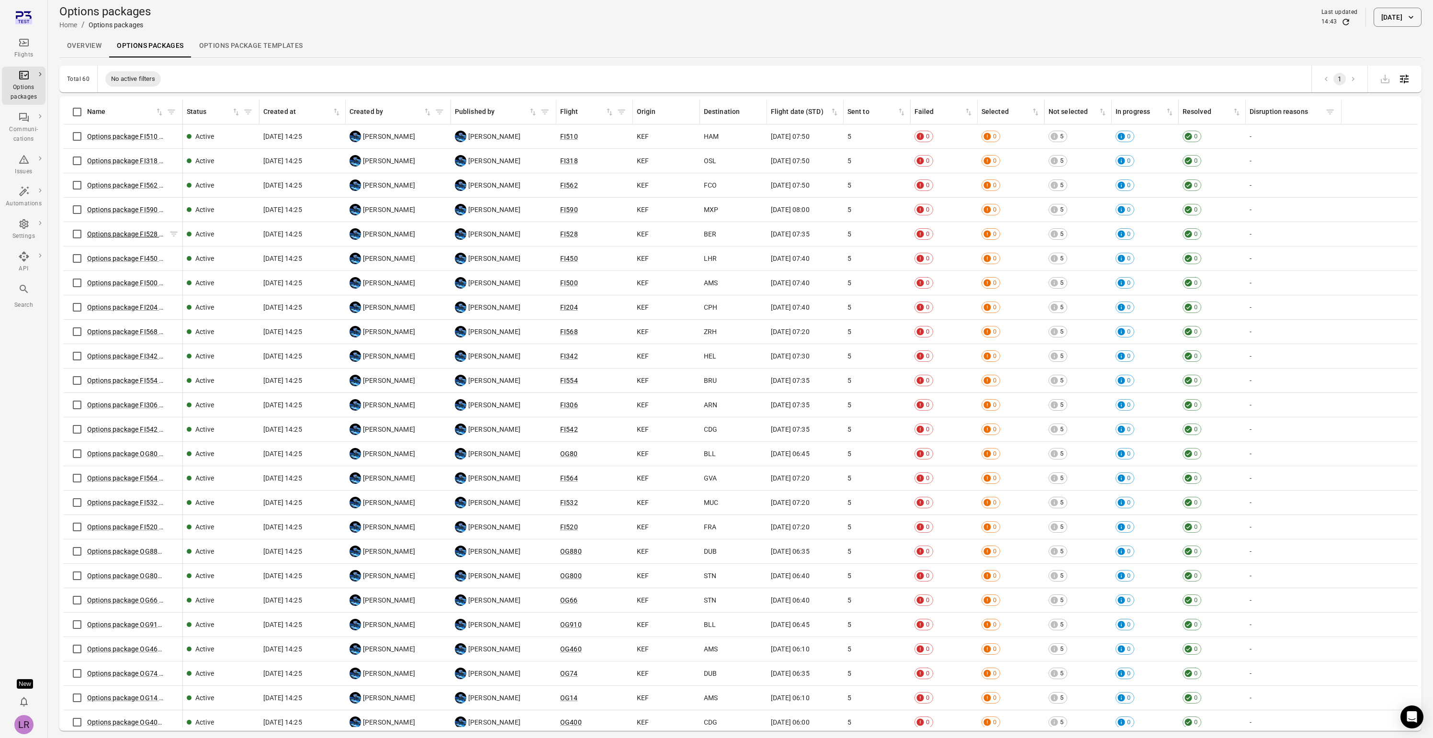
click at [136, 234] on link "Options package FI528 (11 Sep)" at bounding box center [135, 234] width 97 height 8
click at [133, 283] on link "Options package FI500 (11 Sep)" at bounding box center [135, 283] width 97 height 8
click at [129, 308] on link "Options package FI204 (11 Sep)" at bounding box center [135, 308] width 97 height 8
click at [123, 353] on link "Options package FI342 (11 Sep)" at bounding box center [135, 356] width 97 height 8
click at [251, 54] on link "Options package Templates" at bounding box center [251, 45] width 119 height 23
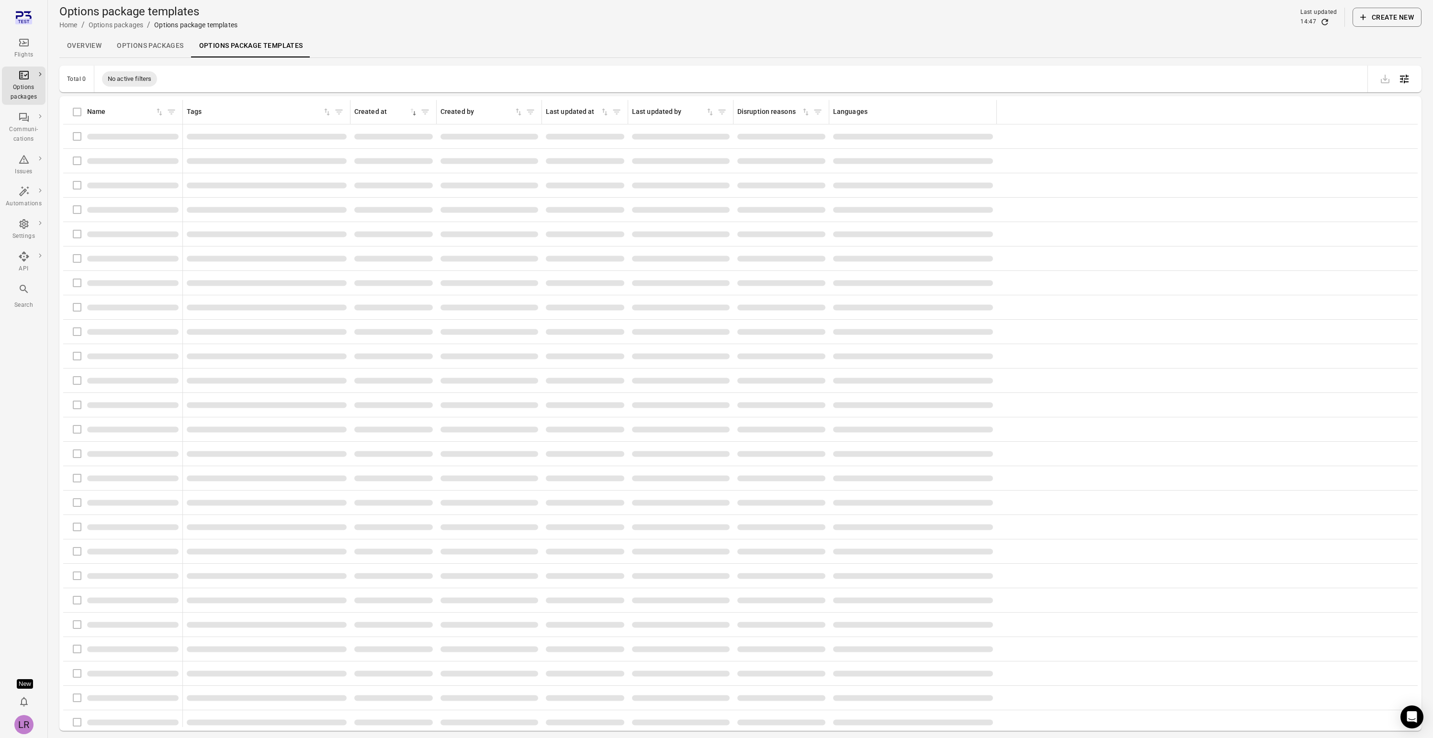
click at [128, 49] on link "Options packages" at bounding box center [150, 45] width 82 height 23
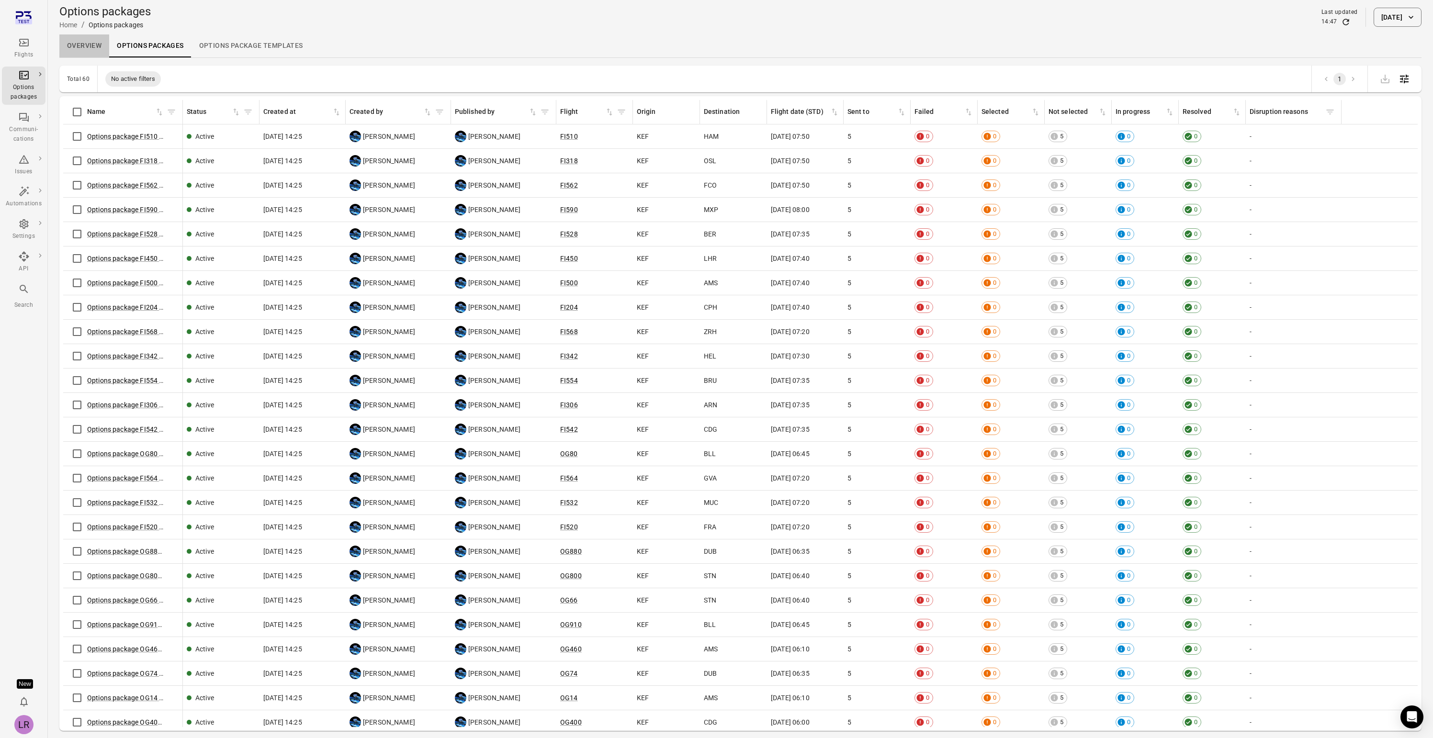
click at [88, 45] on link "Overview" at bounding box center [84, 45] width 50 height 23
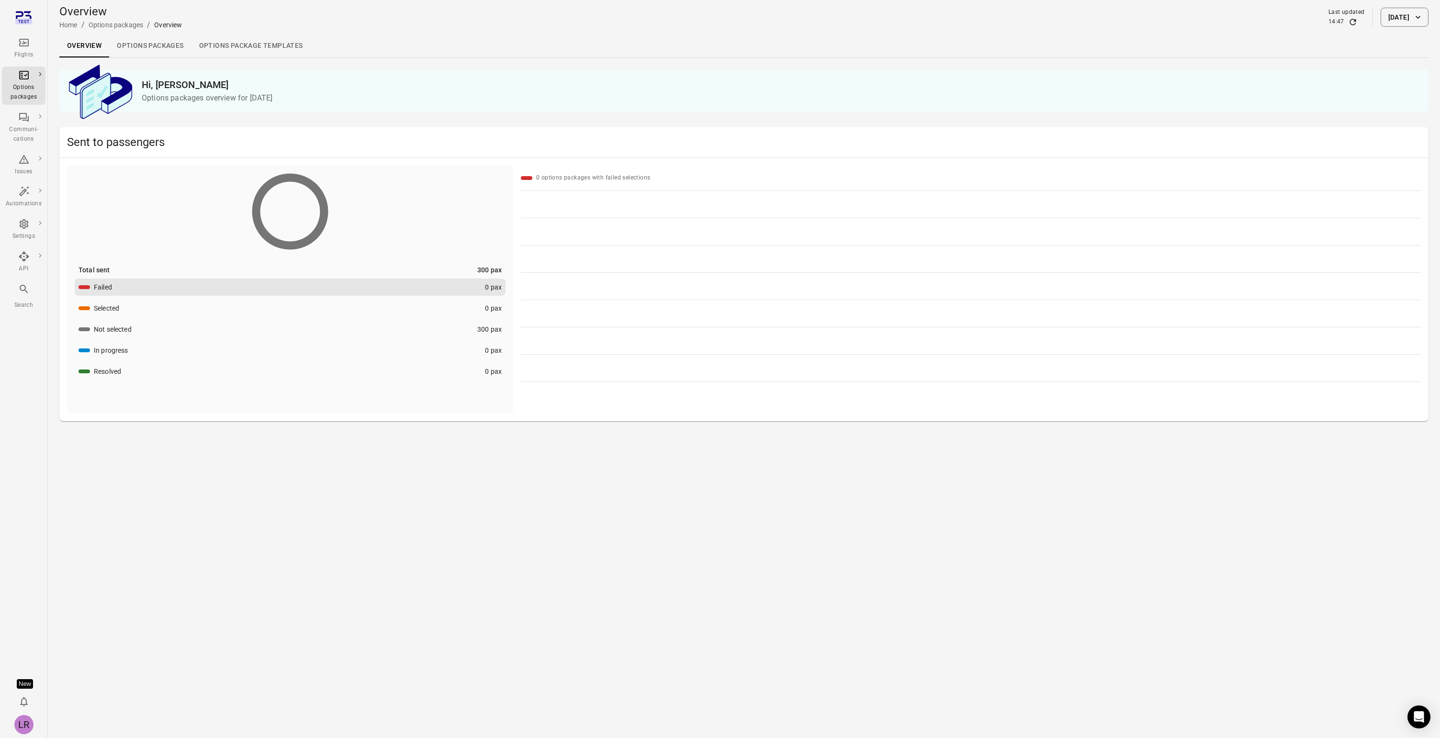
click at [24, 56] on div "Flights" at bounding box center [24, 55] width 36 height 10
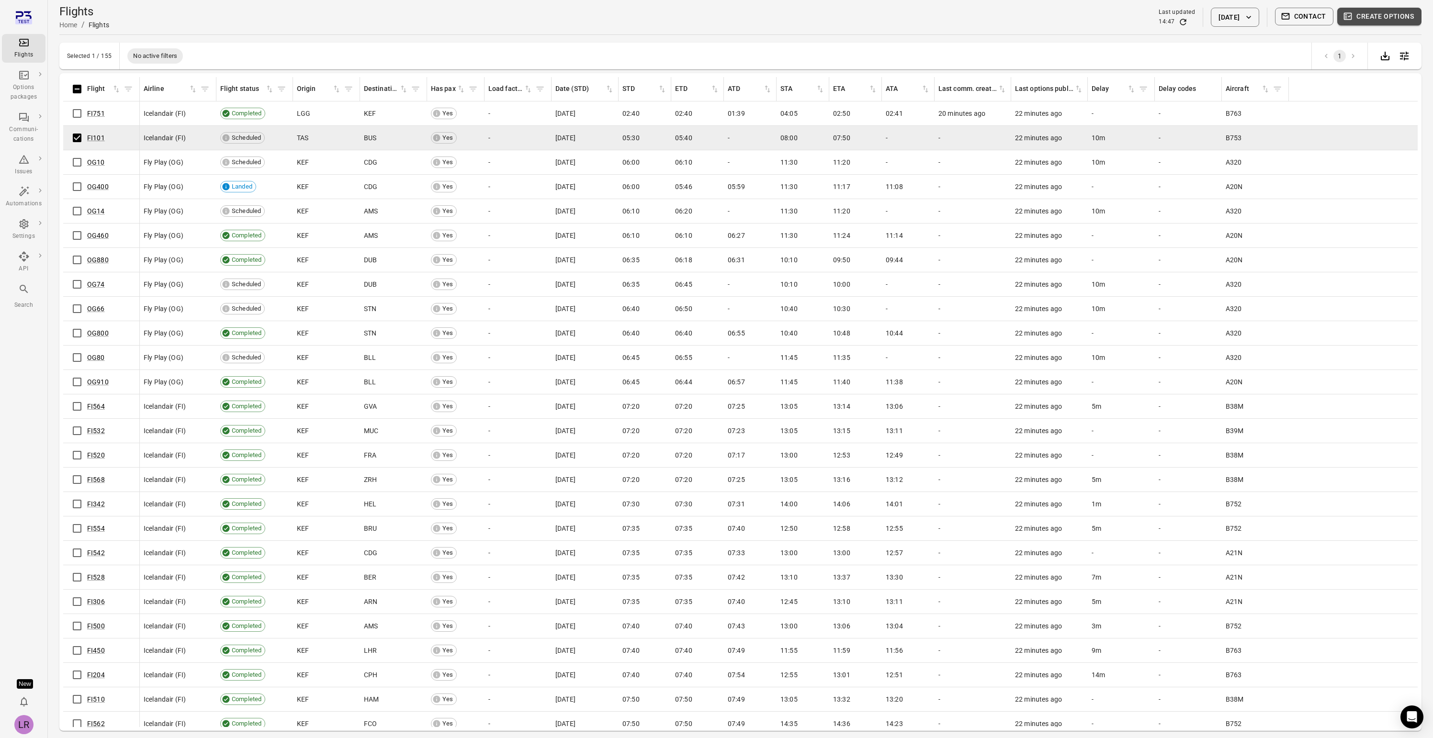
click at [1393, 18] on button "Create options" at bounding box center [1379, 17] width 84 height 18
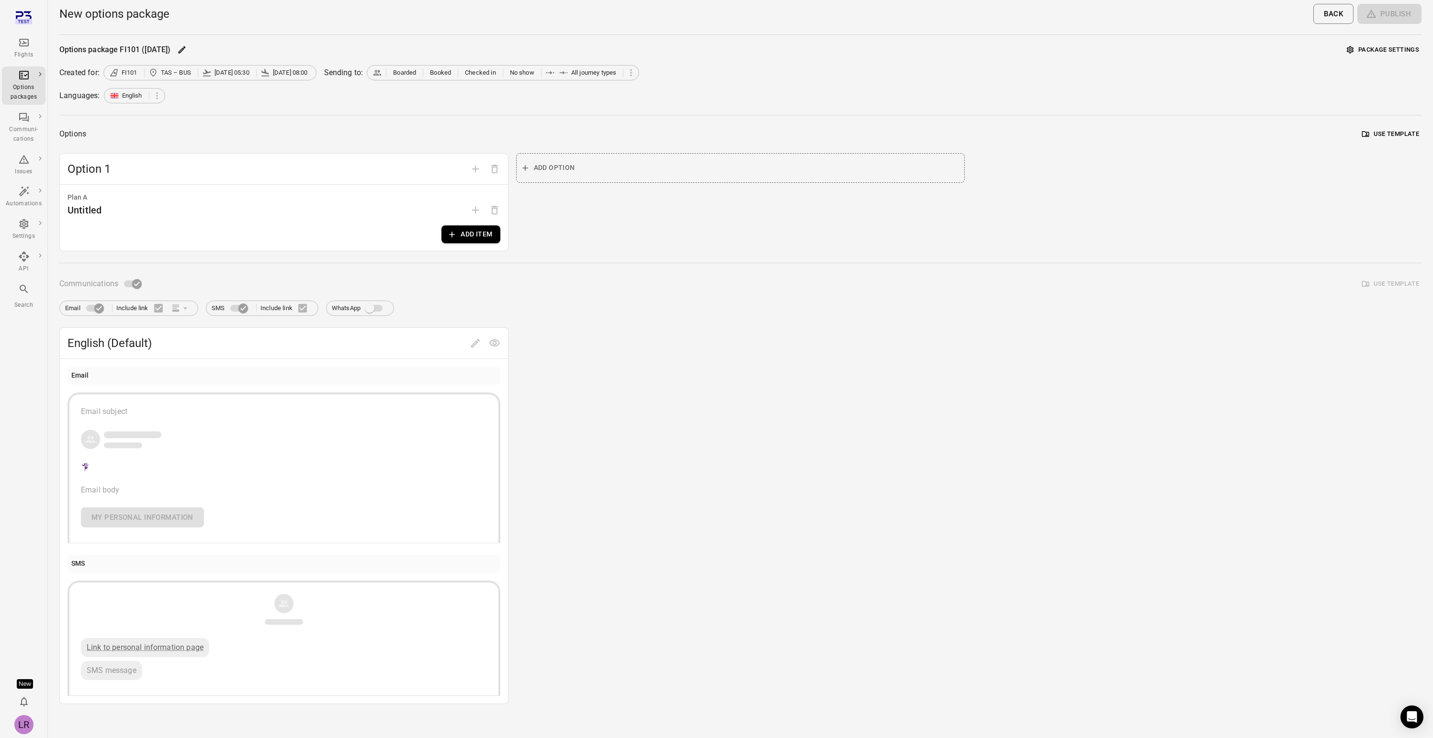
click at [468, 240] on button "Add item" at bounding box center [470, 235] width 58 height 18
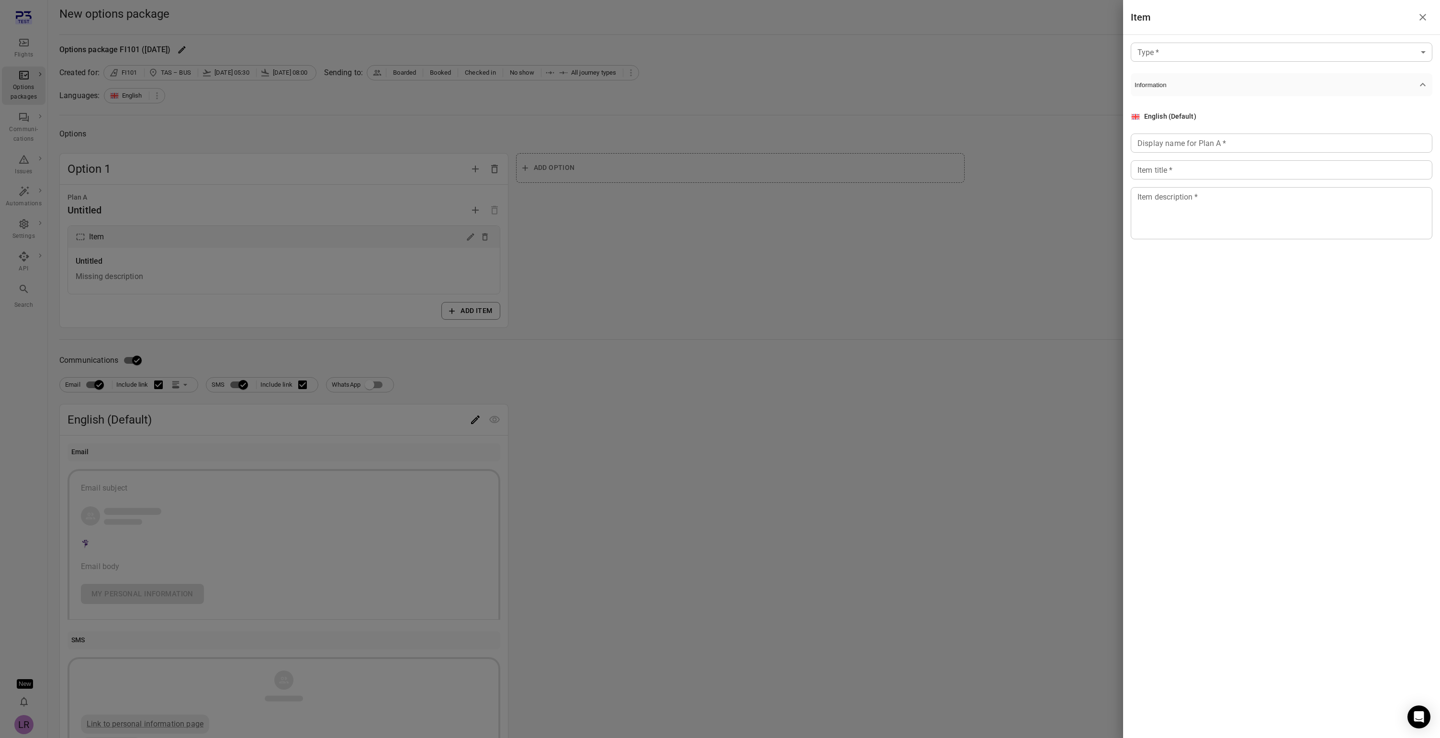
click at [1213, 59] on body "Flights Options packages Communi-cations Issues Automations Settings API Search…" at bounding box center [720, 409] width 1440 height 819
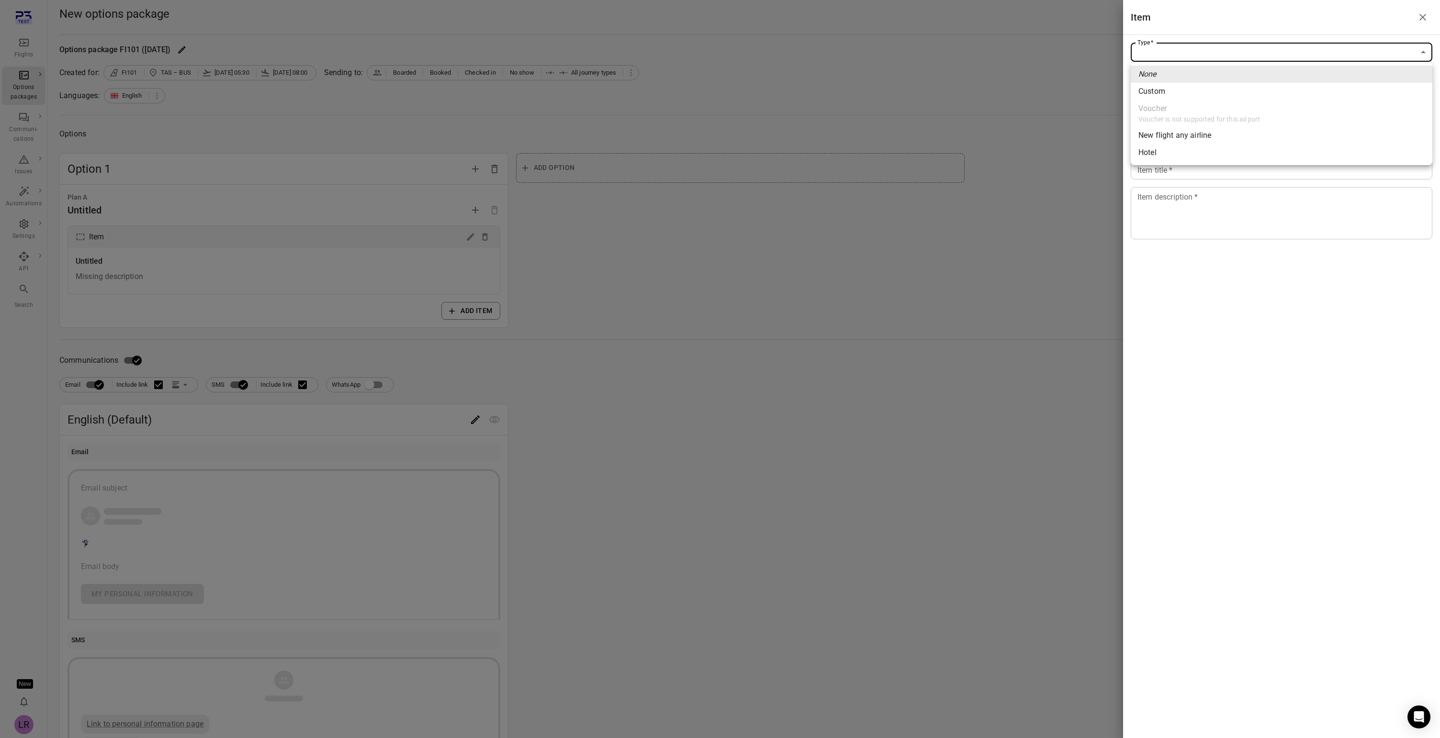
click at [1179, 134] on span "New flight any airline" at bounding box center [1282, 135] width 286 height 11
type input "**********"
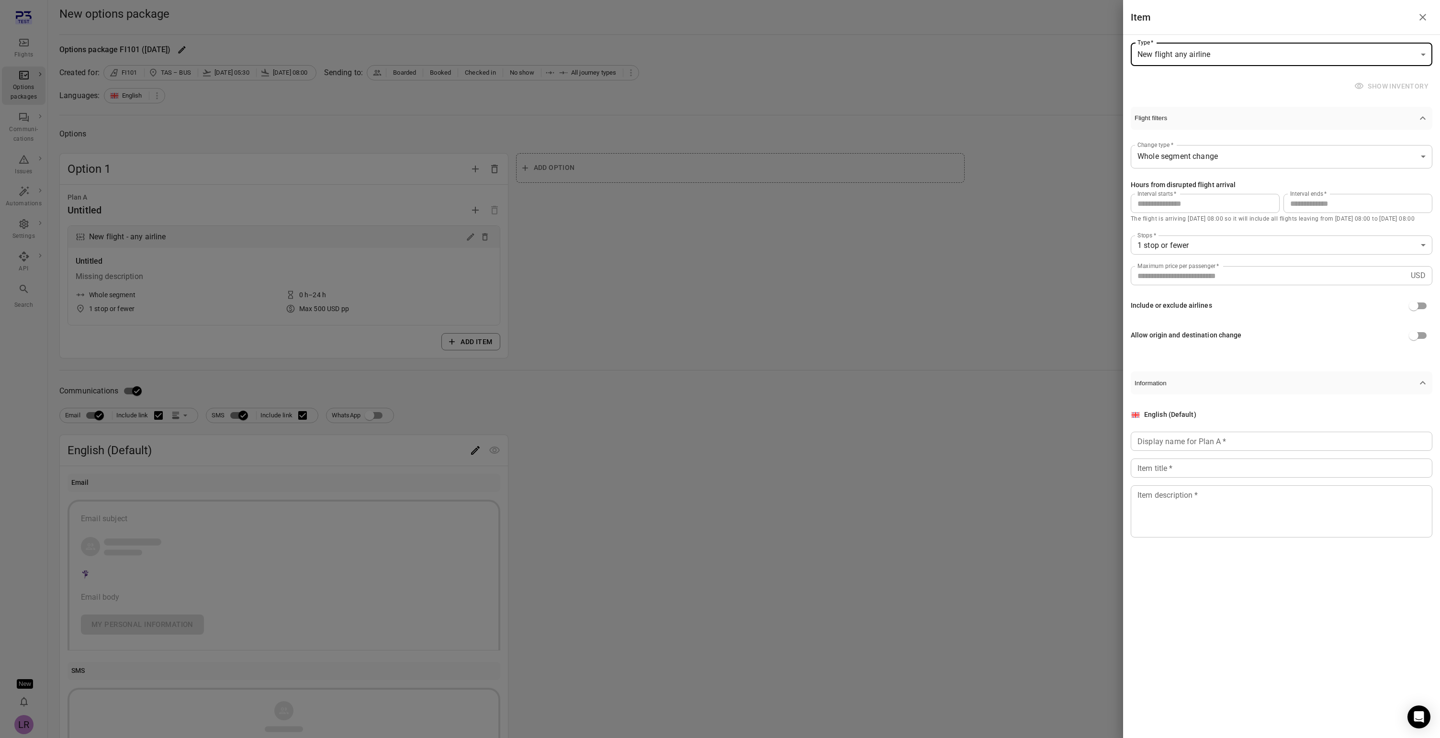
click at [1203, 441] on input "Display name for Plan A   *" at bounding box center [1282, 441] width 302 height 19
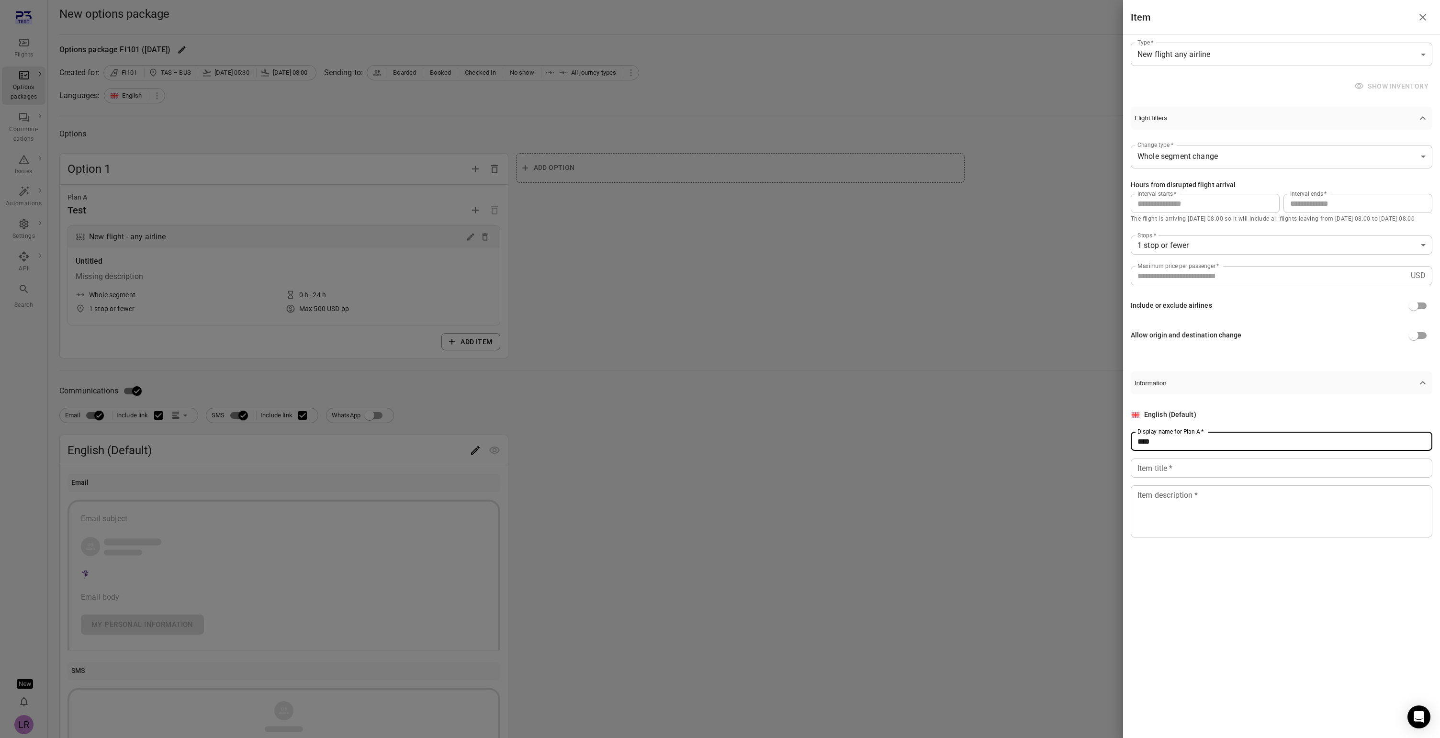
type input "****"
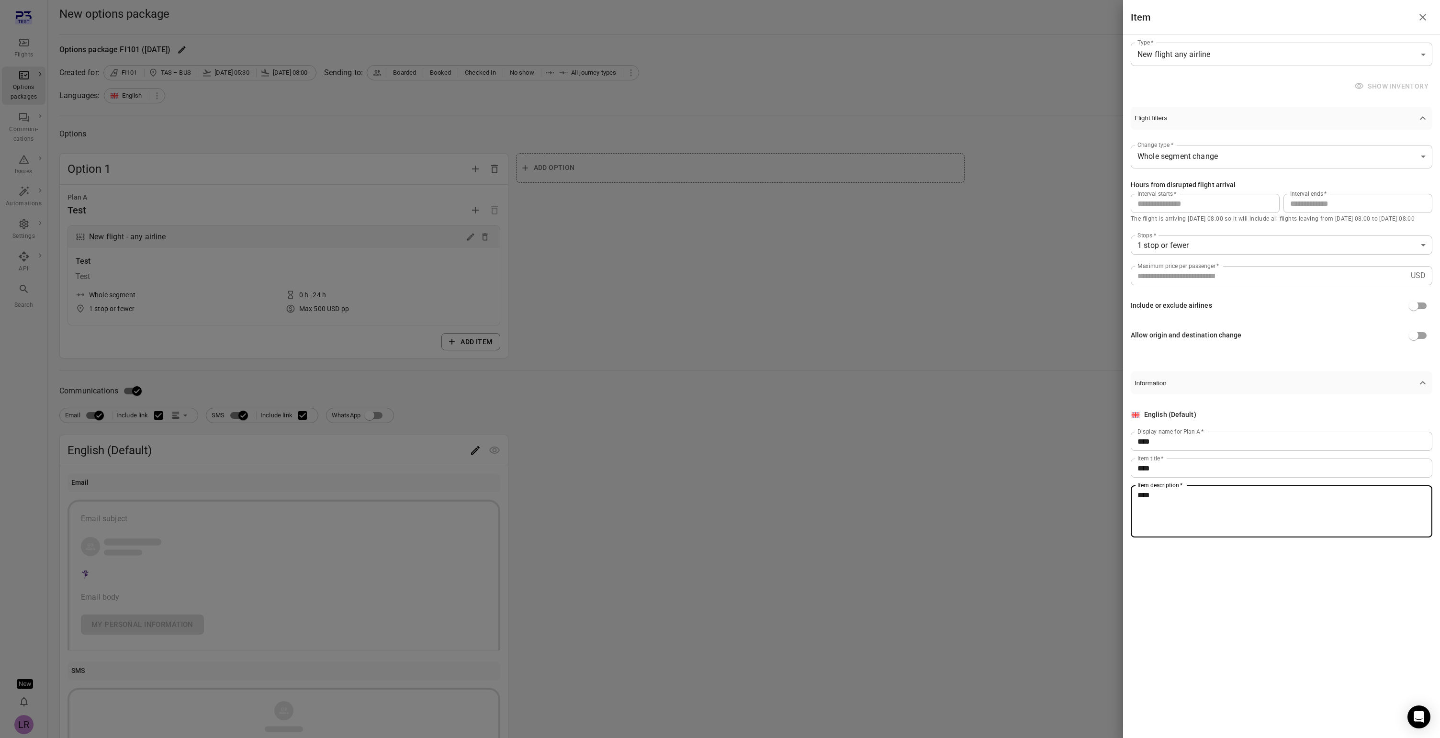
type textarea "****"
click at [826, 285] on div at bounding box center [720, 369] width 1440 height 738
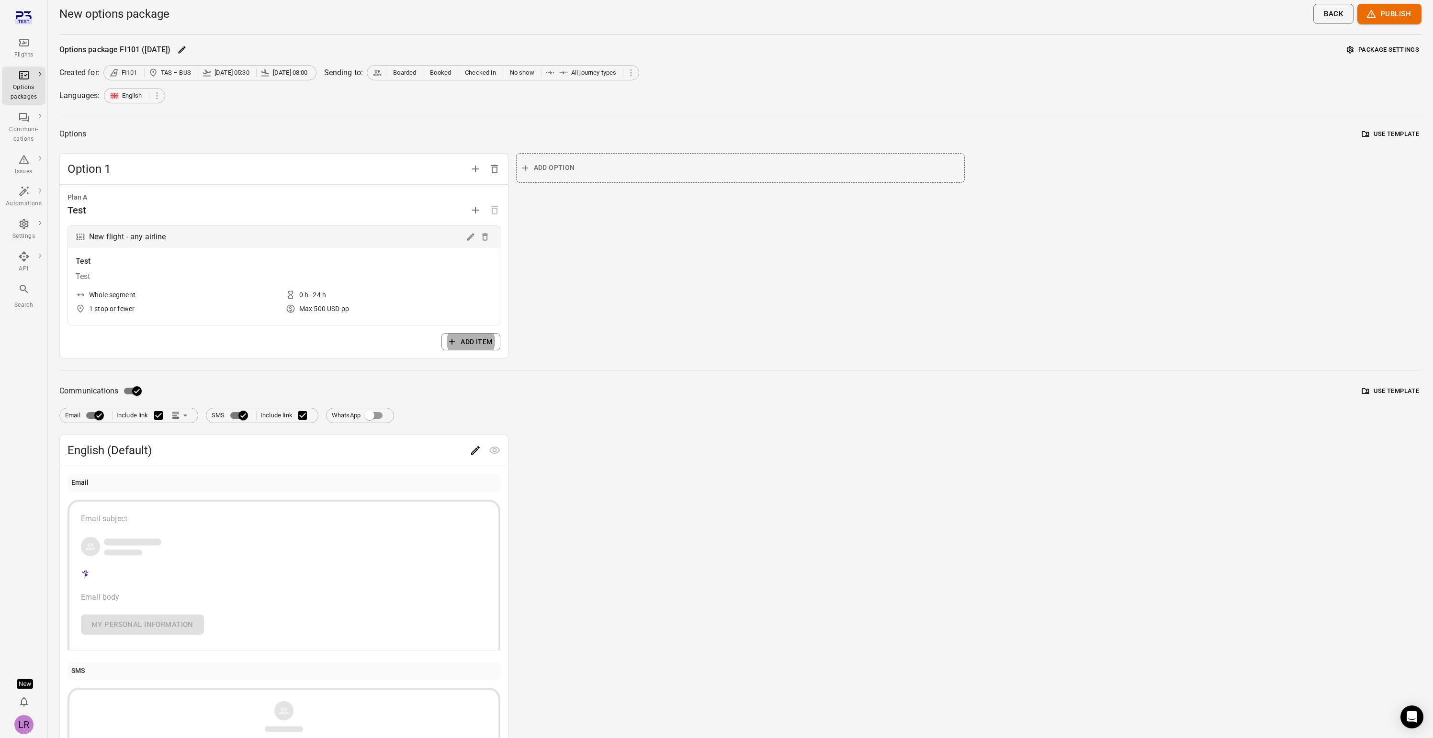
click at [461, 340] on button "Add item" at bounding box center [470, 342] width 58 height 18
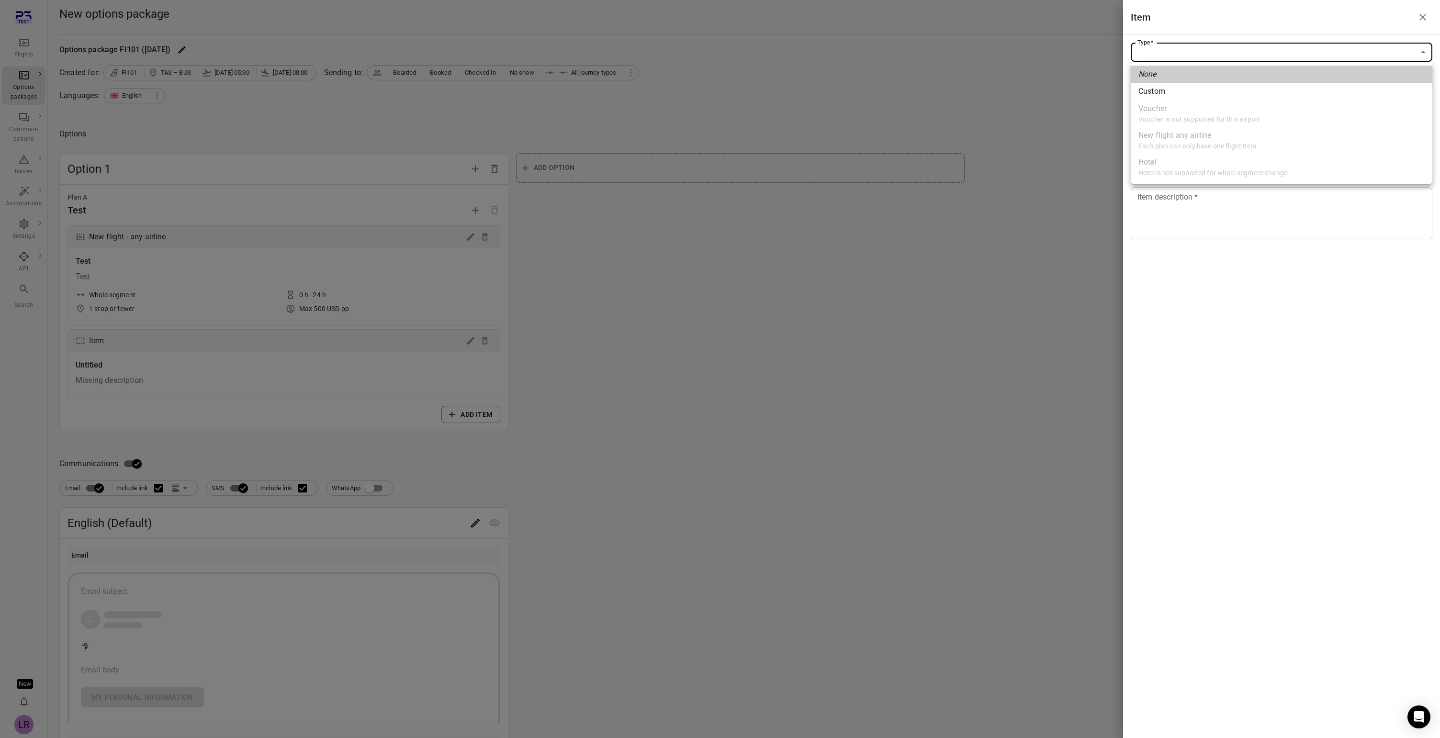
click at [1203, 54] on body "Flights Options packages Communi-cations Issues Automations Settings API Search…" at bounding box center [720, 461] width 1440 height 923
click at [866, 333] on div at bounding box center [720, 369] width 1440 height 738
click at [495, 249] on div at bounding box center [720, 369] width 1440 height 738
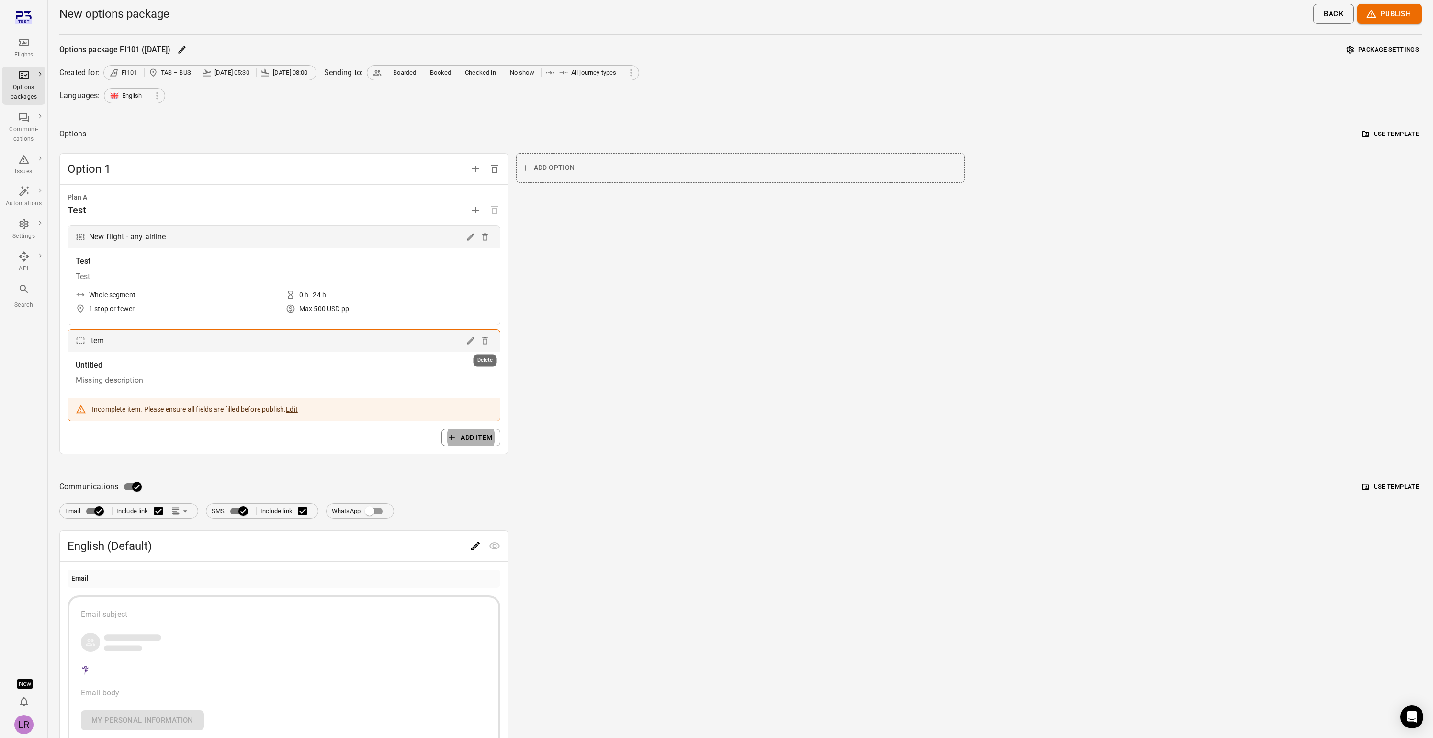
click at [483, 343] on icon "Delete" at bounding box center [485, 340] width 6 height 7
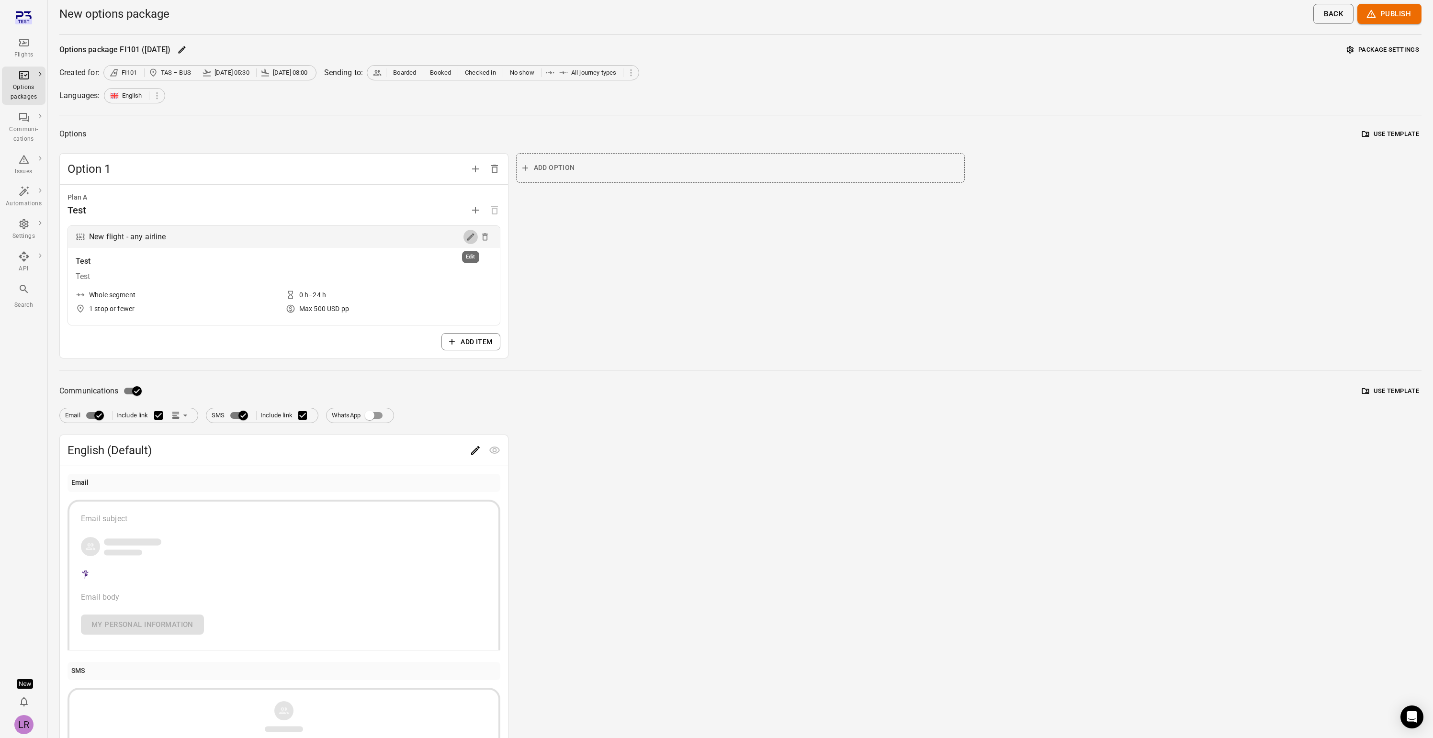
click at [467, 237] on icon "Edit" at bounding box center [471, 237] width 10 height 10
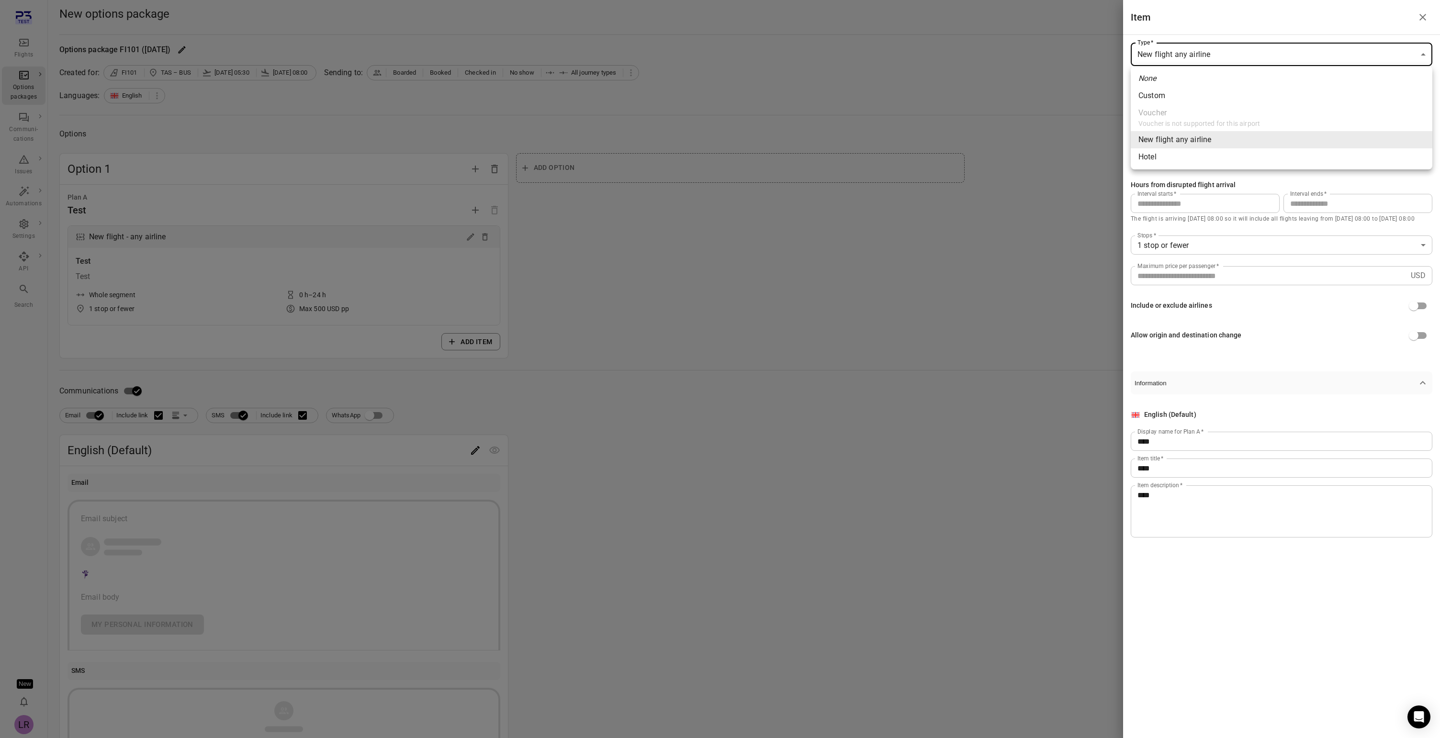
click at [1220, 51] on body "**********" at bounding box center [720, 425] width 1440 height 850
click at [1168, 164] on li "Hotel" at bounding box center [1282, 156] width 302 height 17
type input "*****"
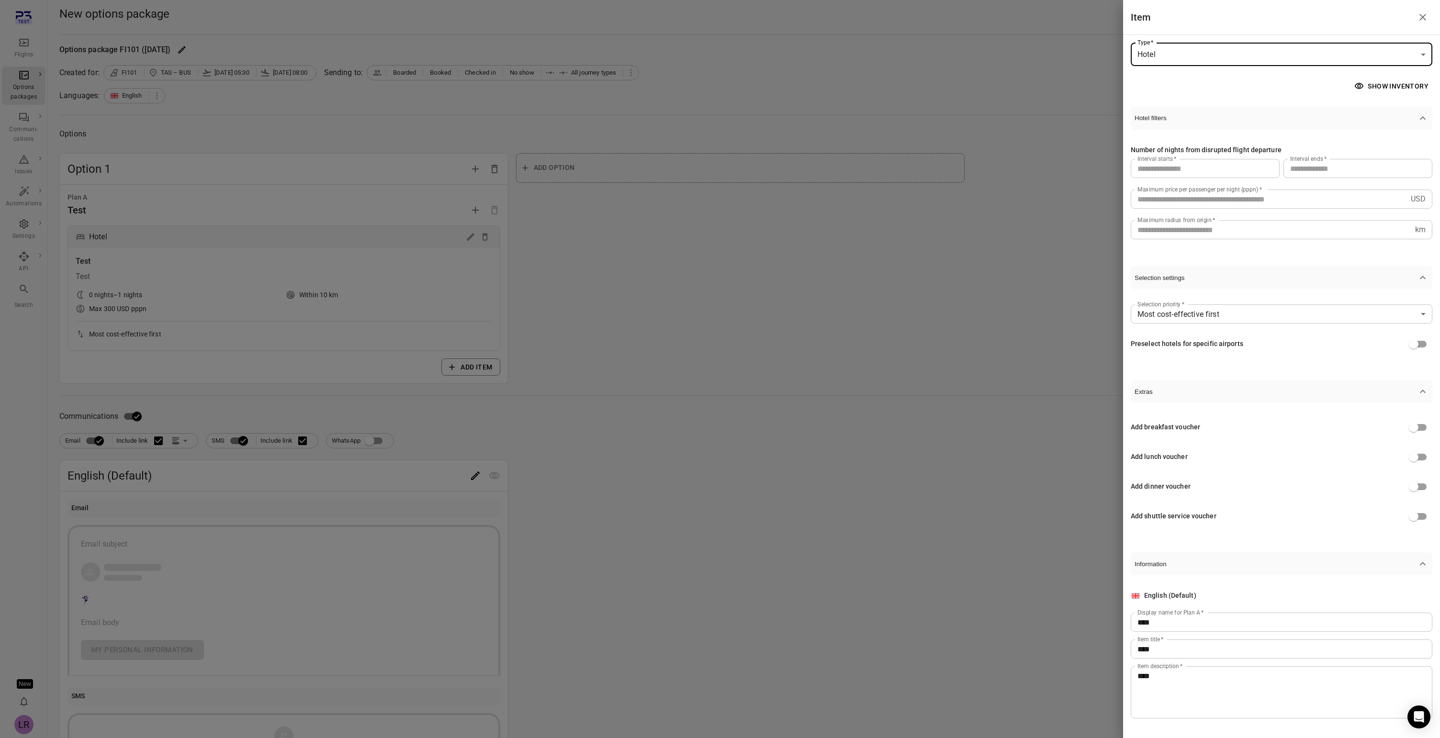
click at [767, 289] on div at bounding box center [720, 369] width 1440 height 738
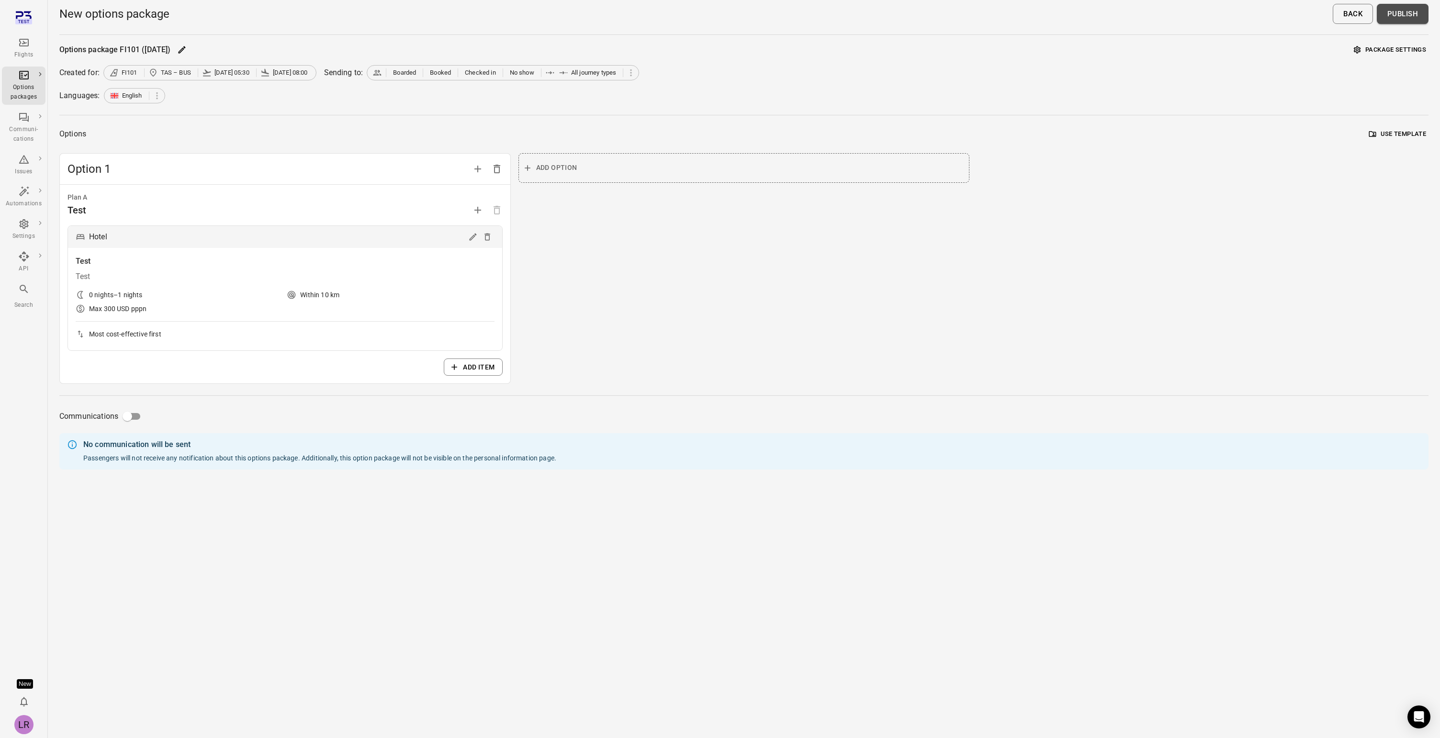
click at [1407, 14] on button "Publish" at bounding box center [1403, 14] width 52 height 20
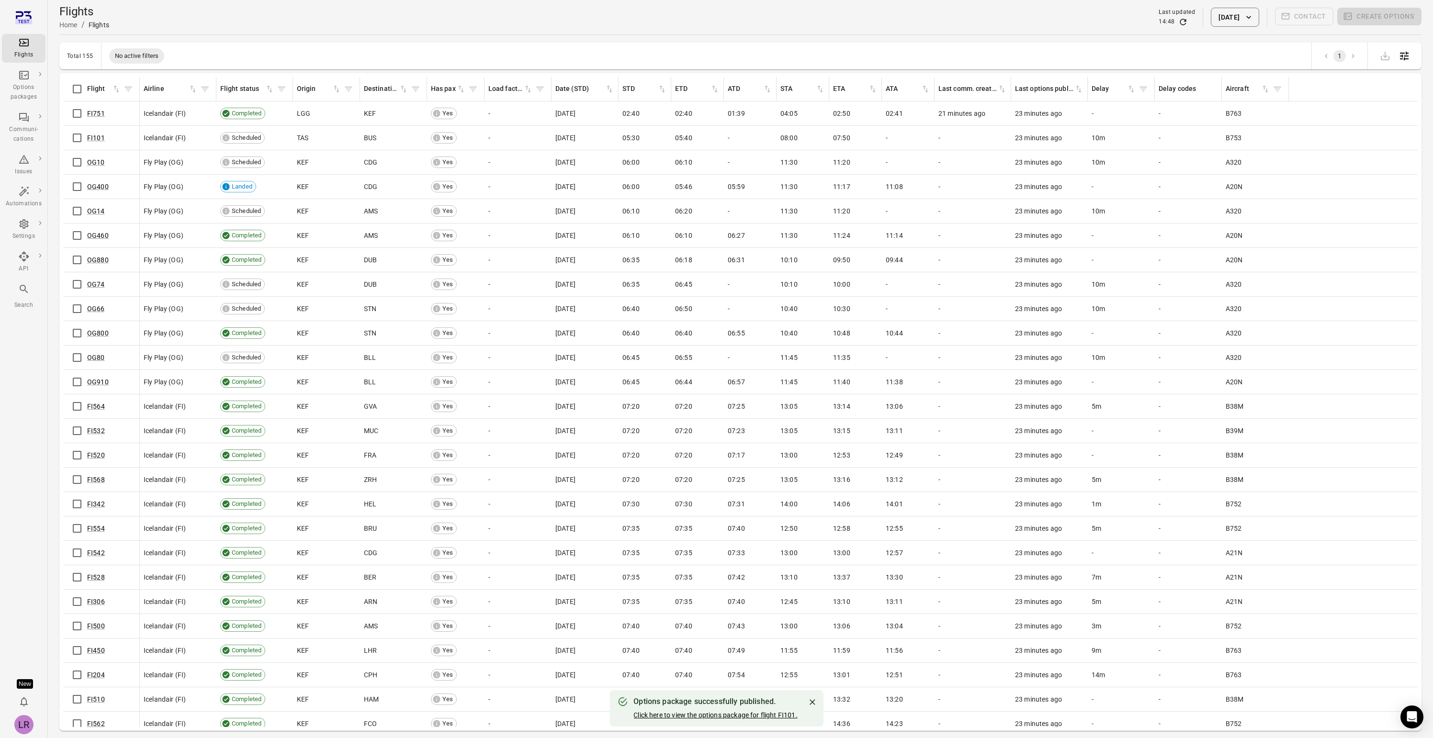
click at [726, 714] on link "Click here to view the options package for flight FI101." at bounding box center [715, 716] width 164 height 8
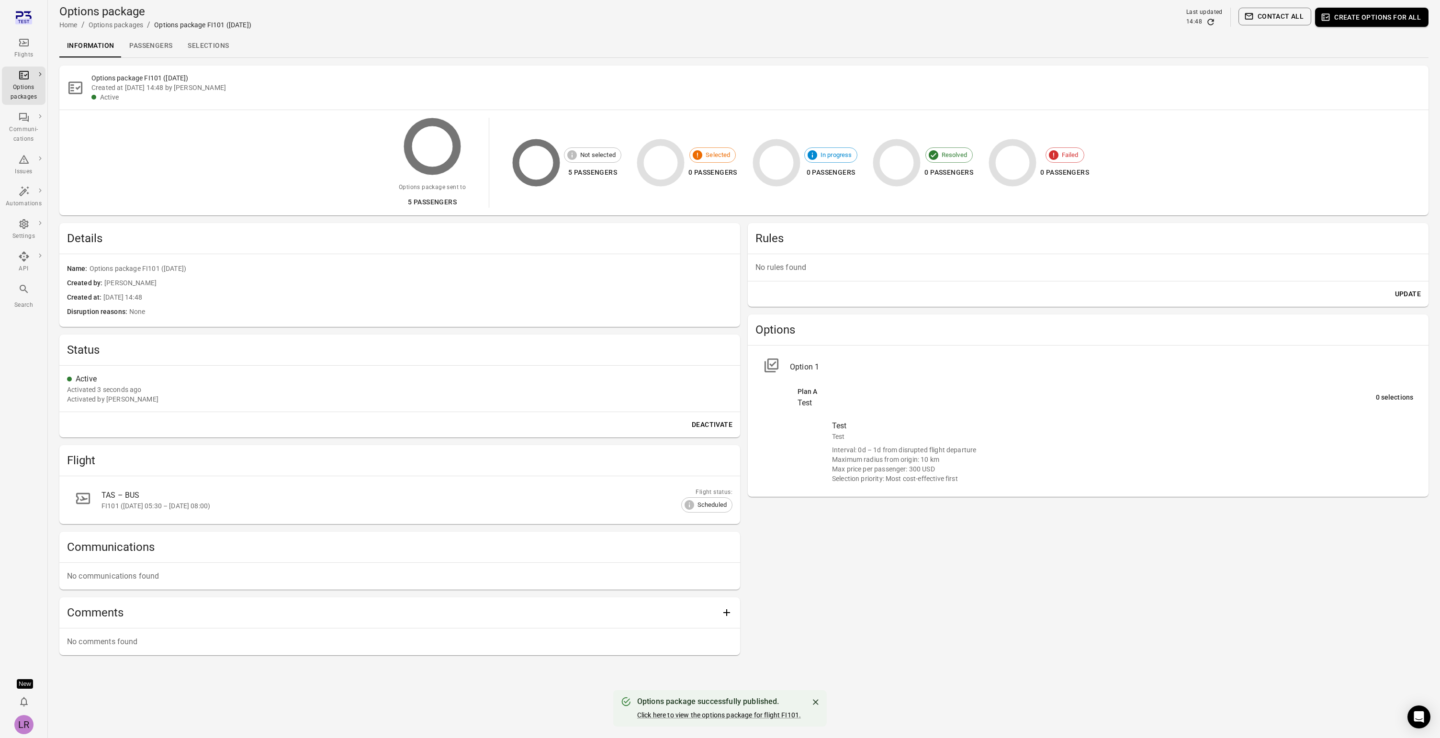
click at [206, 45] on link "Selections" at bounding box center [208, 45] width 57 height 23
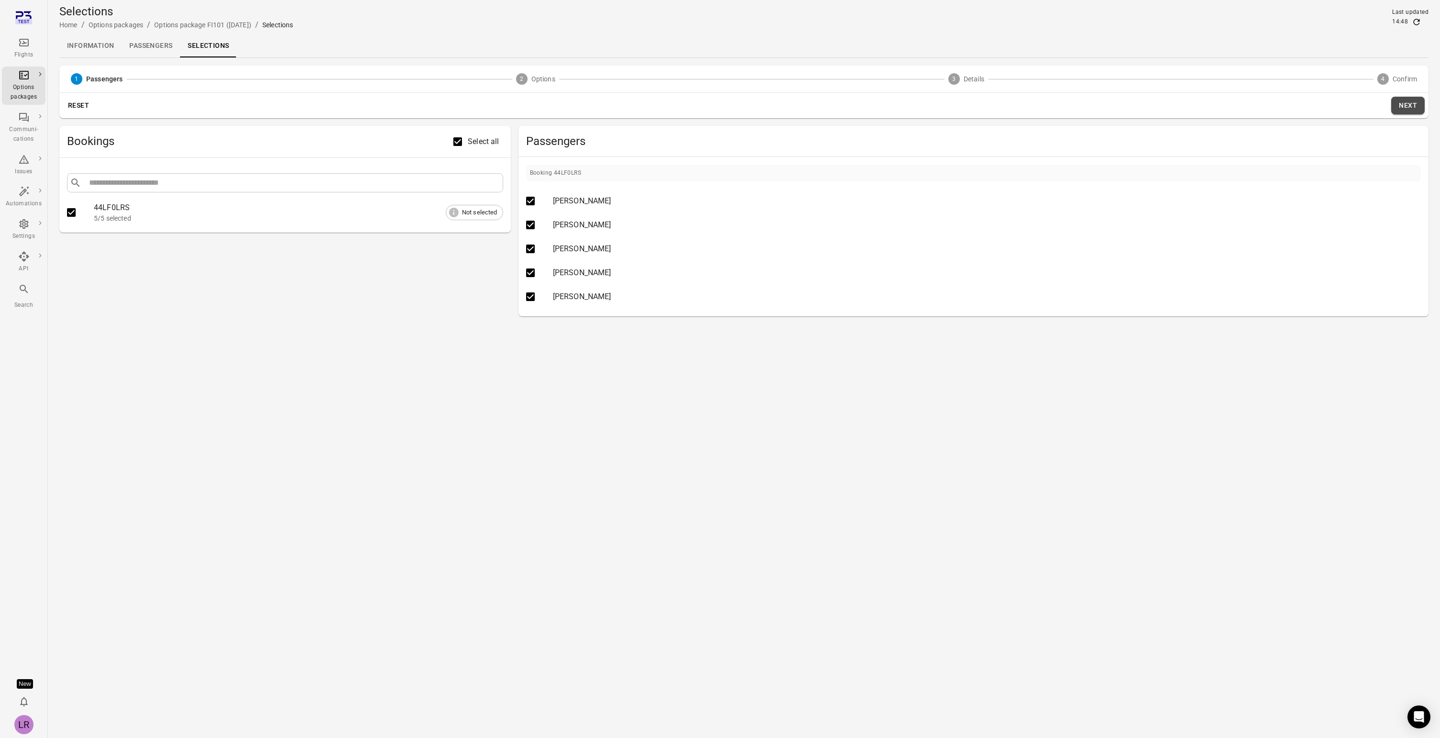
click at [1399, 108] on button "Next" at bounding box center [1408, 106] width 34 height 18
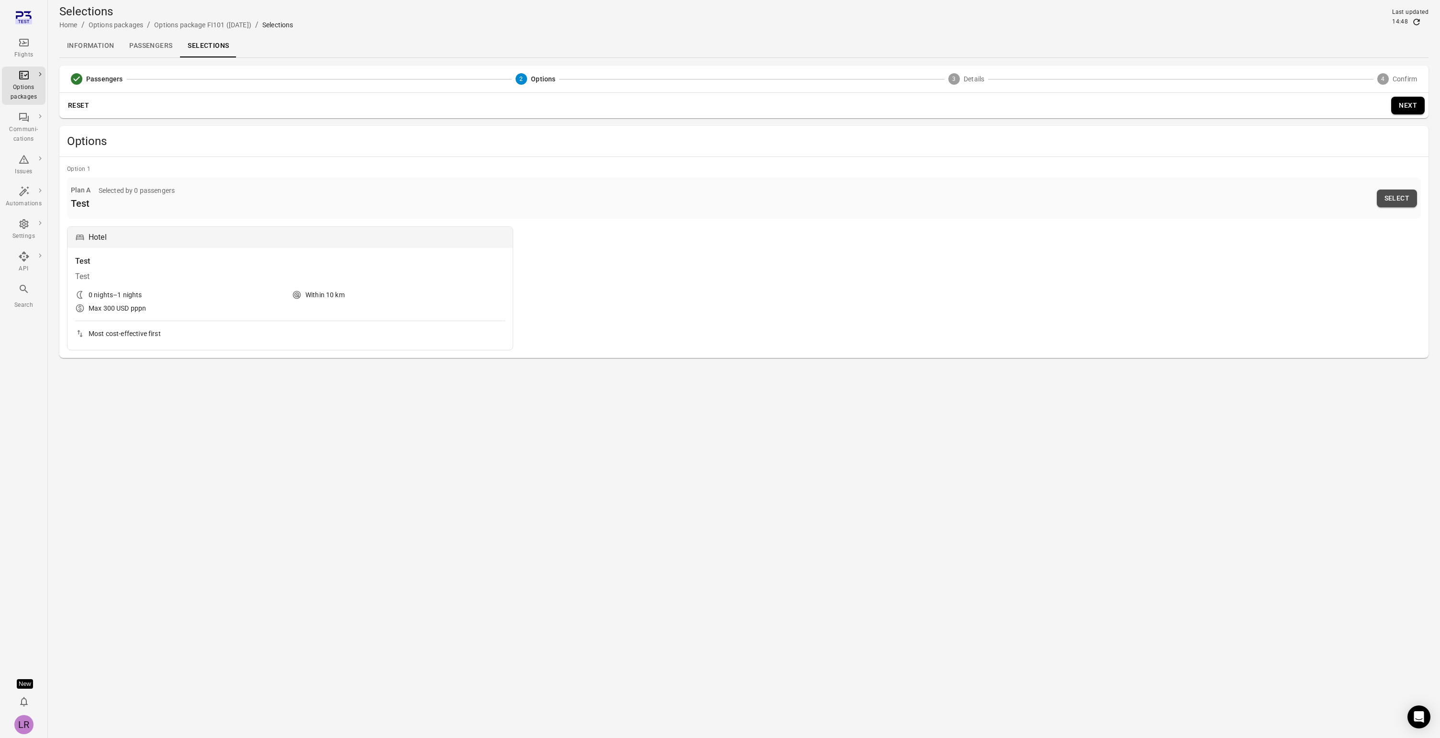
click at [1396, 206] on button "Select" at bounding box center [1397, 199] width 40 height 18
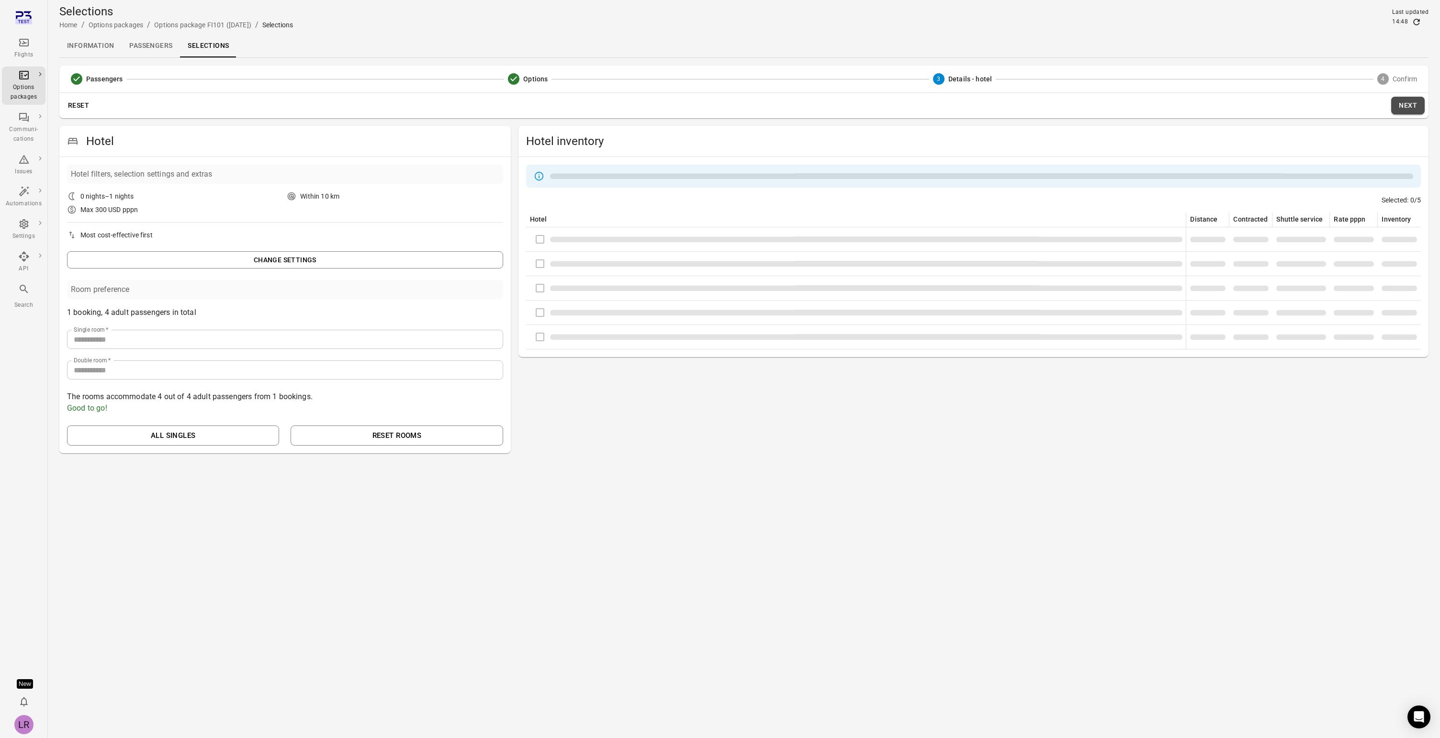
click at [1404, 107] on button "Next" at bounding box center [1408, 106] width 34 height 18
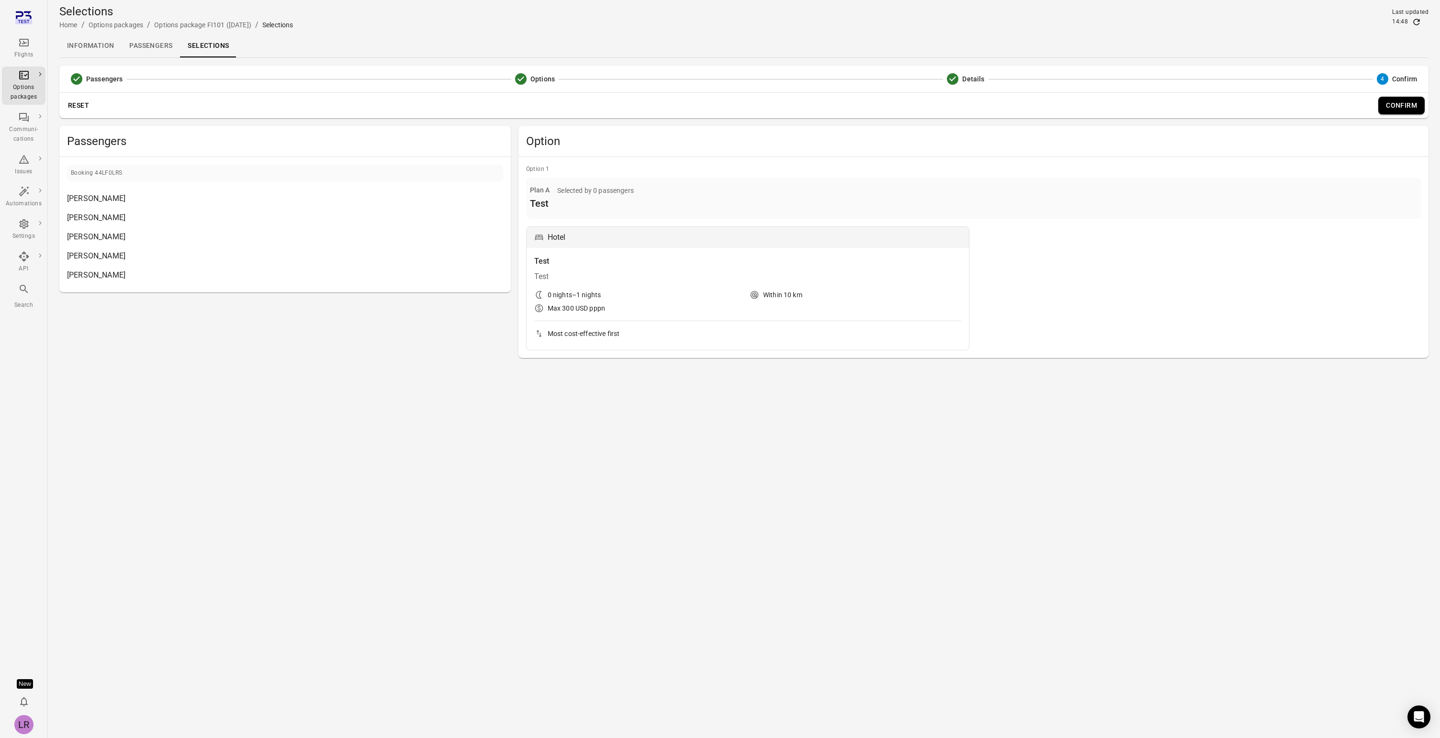
click at [1387, 110] on button "Confirm" at bounding box center [1402, 106] width 46 height 18
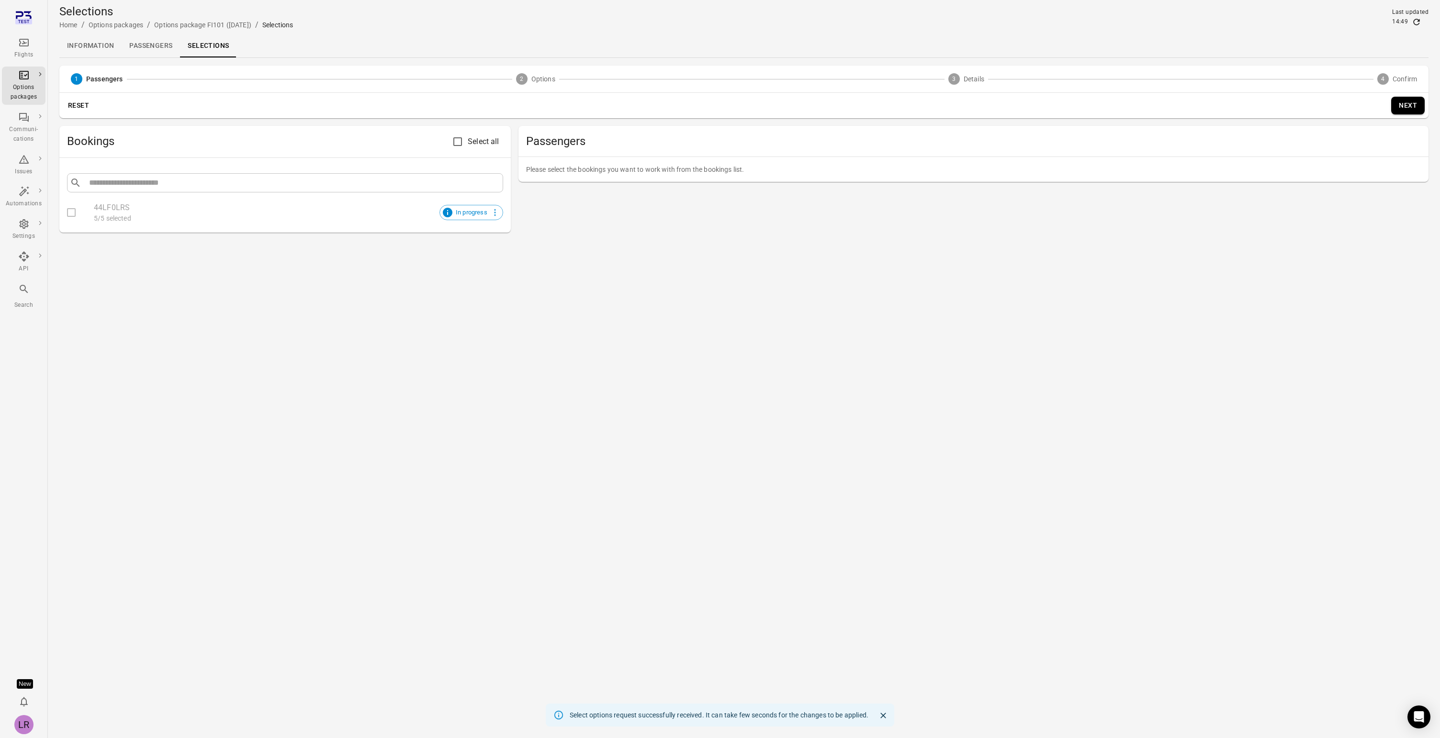
click at [1419, 23] on icon "Refresh data" at bounding box center [1417, 22] width 6 height 6
click at [1417, 22] on icon "Refresh data" at bounding box center [1417, 22] width 10 height 10
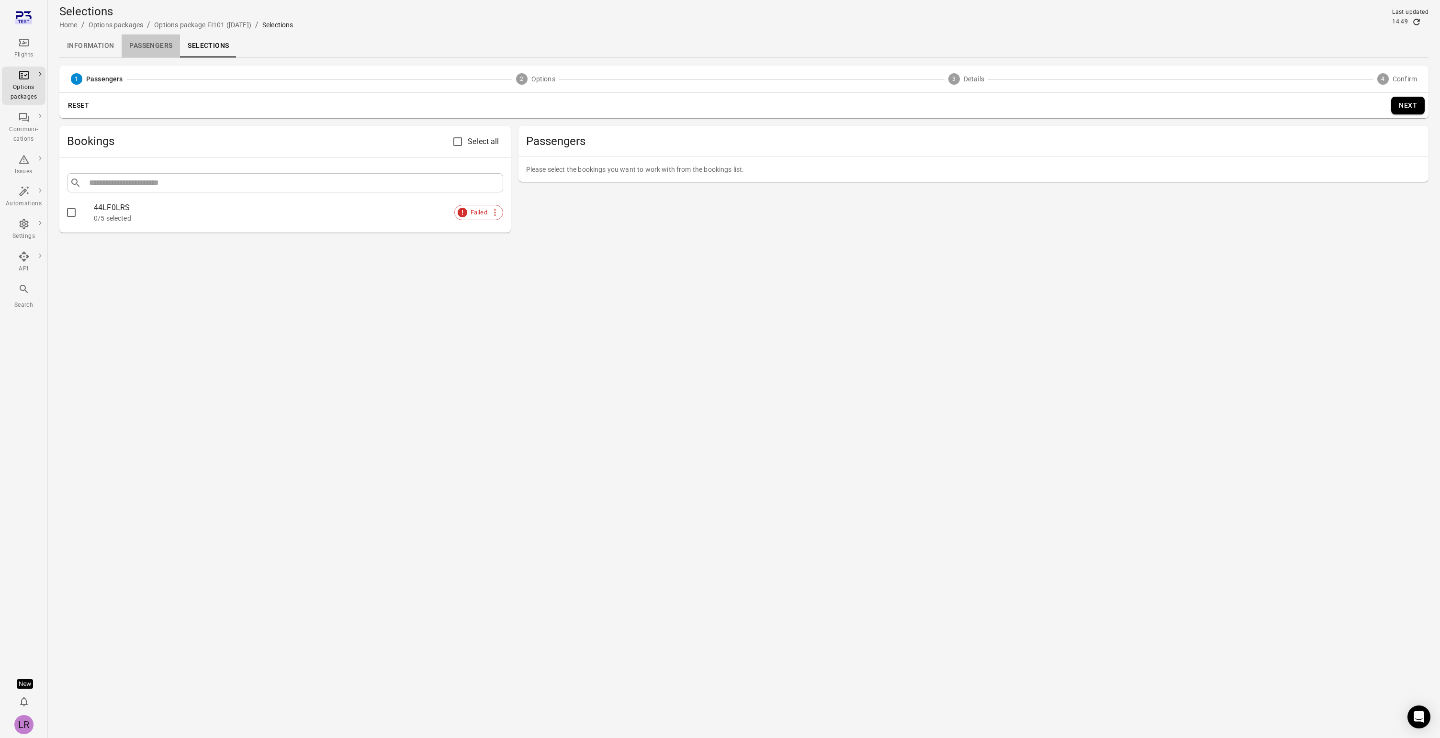
click at [158, 43] on link "Passengers" at bounding box center [151, 45] width 58 height 23
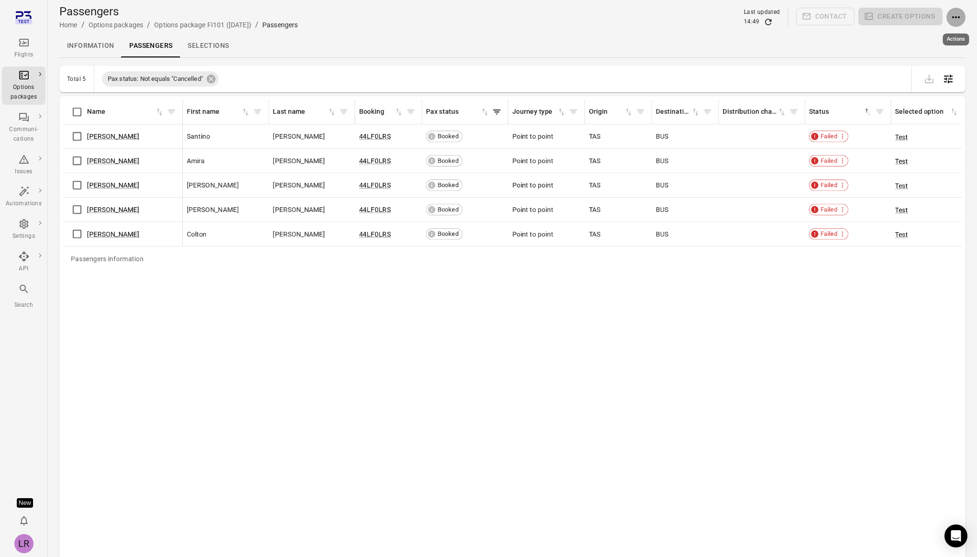
click at [960, 18] on icon "Actions" at bounding box center [955, 16] width 11 height 11
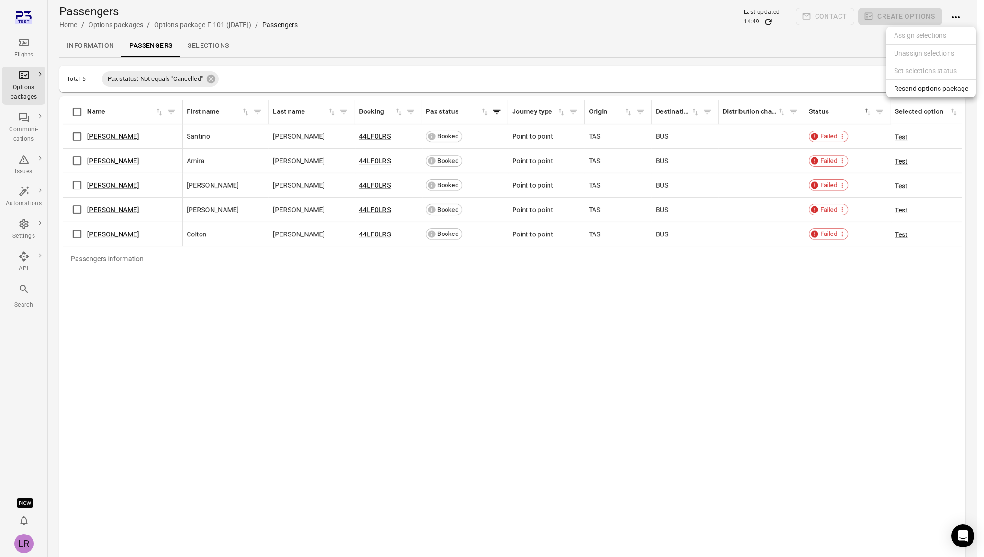
click at [943, 90] on span "Resend options package" at bounding box center [931, 89] width 74 height 10
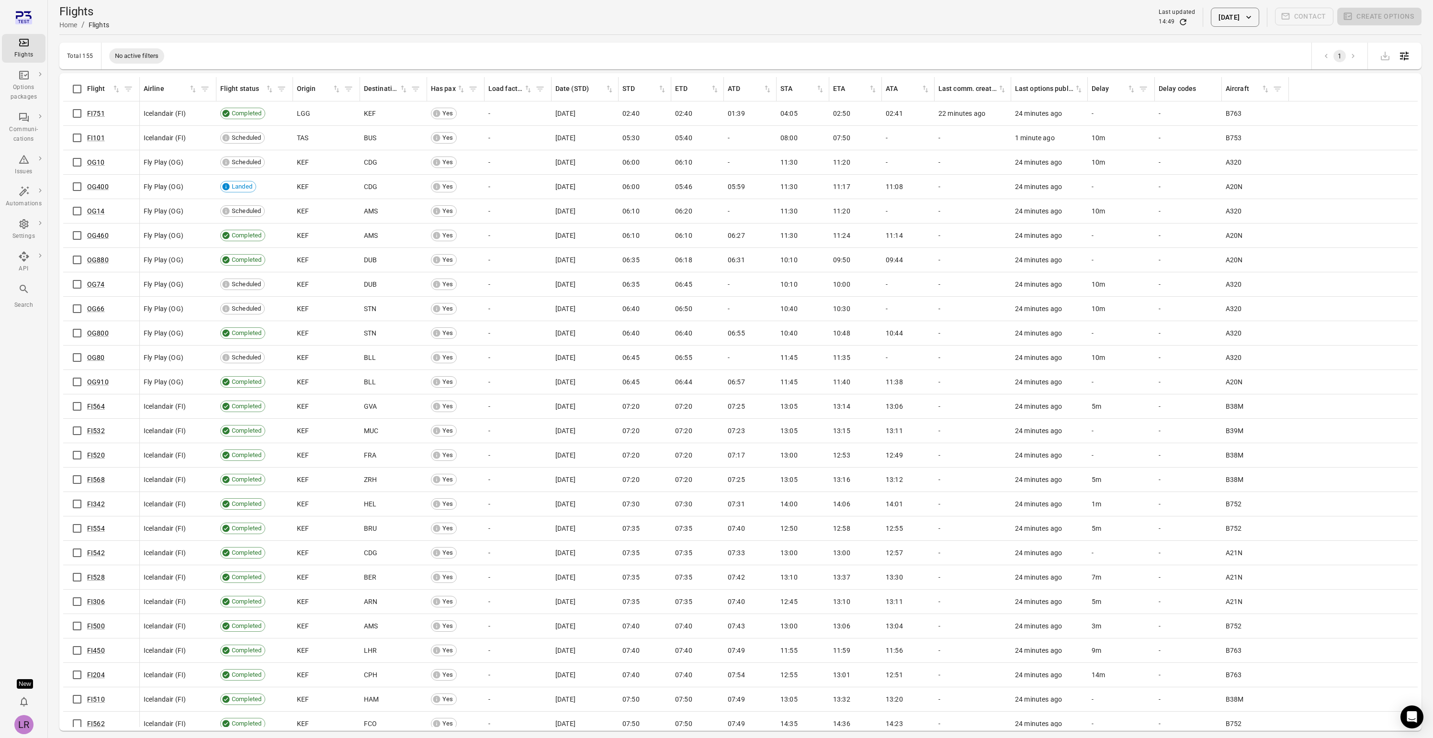
click at [138, 131] on td "FI101" at bounding box center [101, 138] width 77 height 24
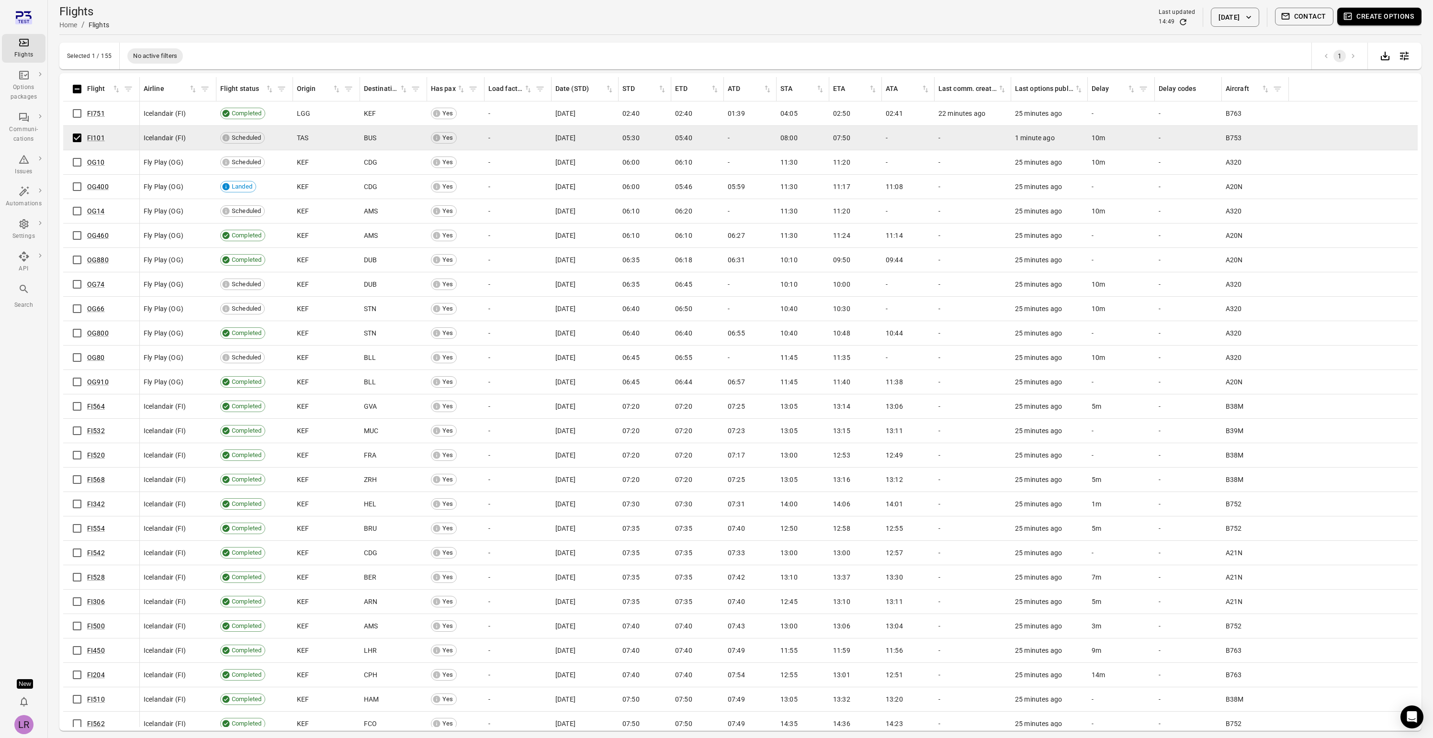
click at [1367, 15] on button "Create options" at bounding box center [1379, 17] width 84 height 18
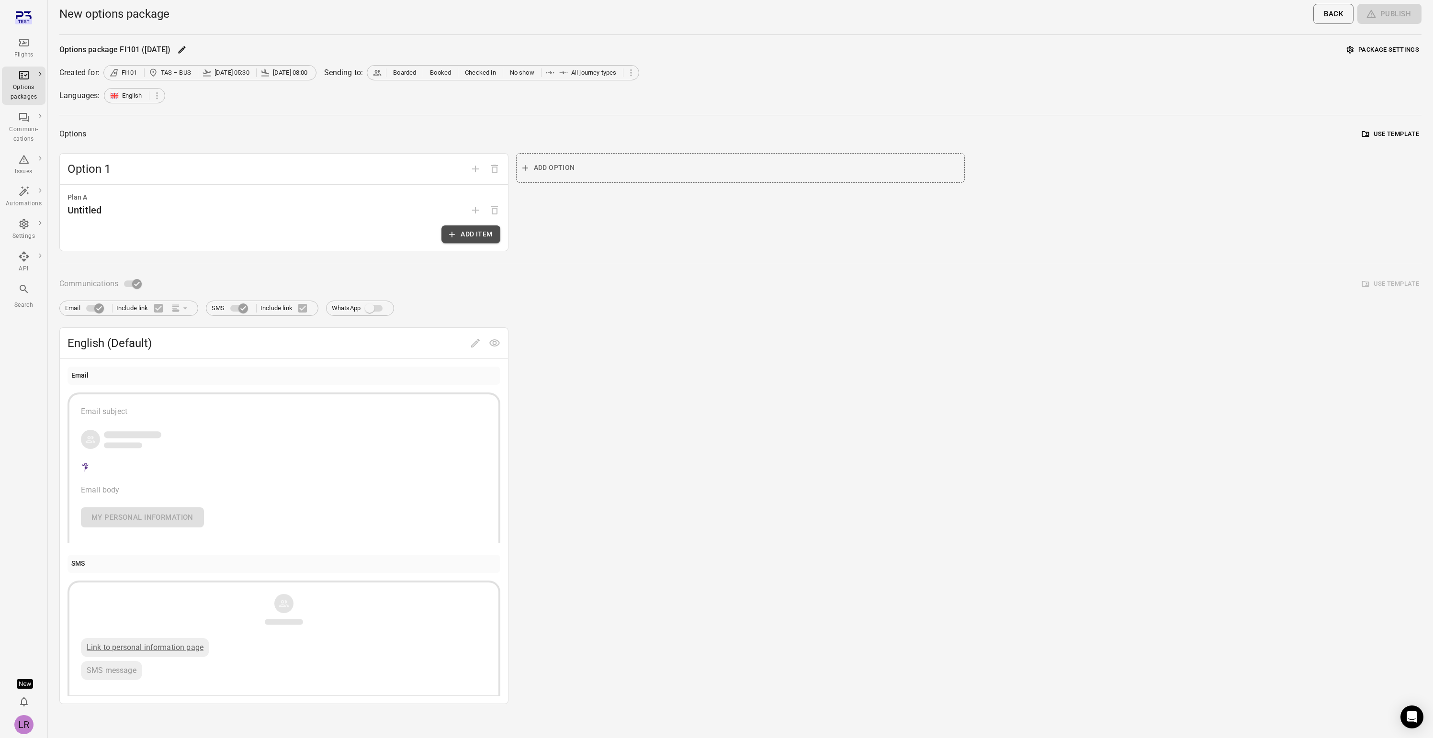
click at [473, 237] on button "Add item" at bounding box center [470, 235] width 58 height 18
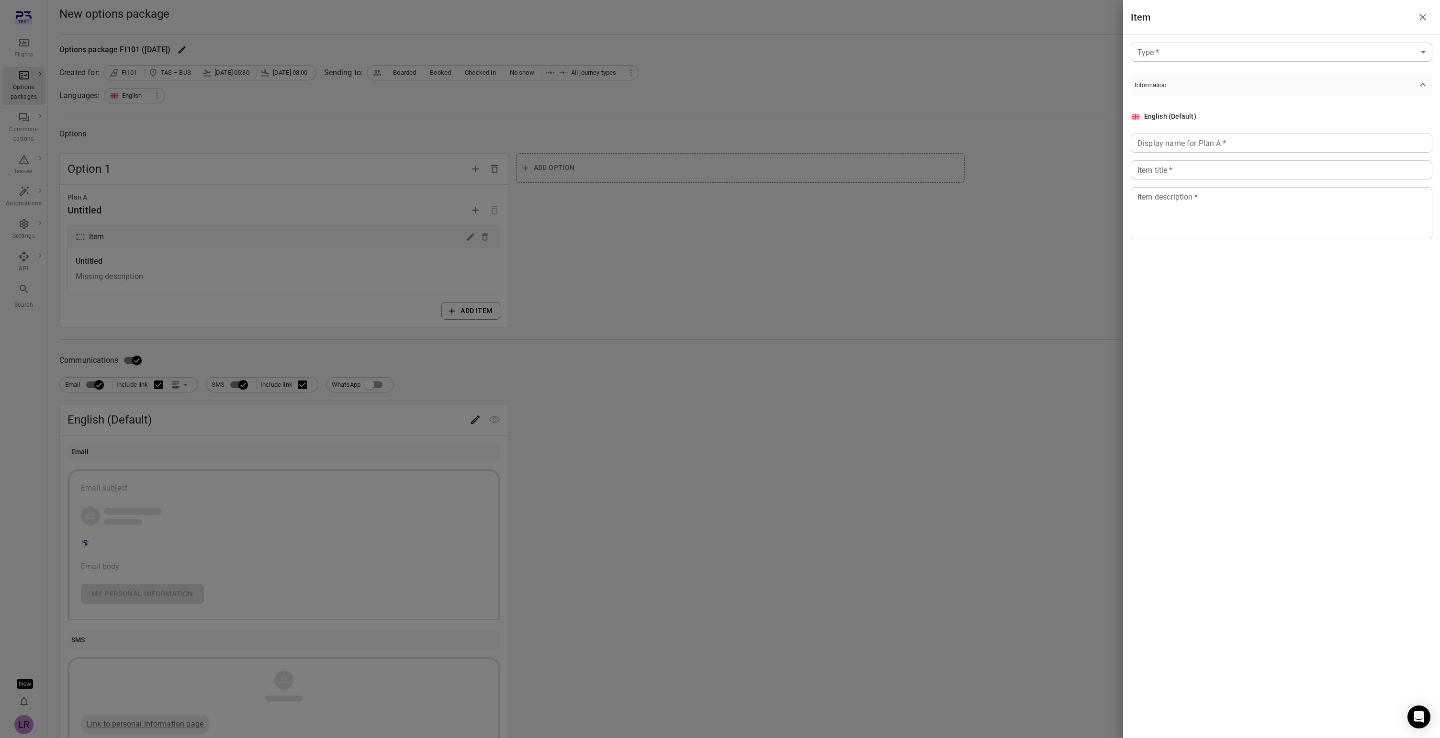
click at [1229, 55] on body "Flights Options packages Communi-cations Issues Automations Settings API Search…" at bounding box center [720, 409] width 1440 height 819
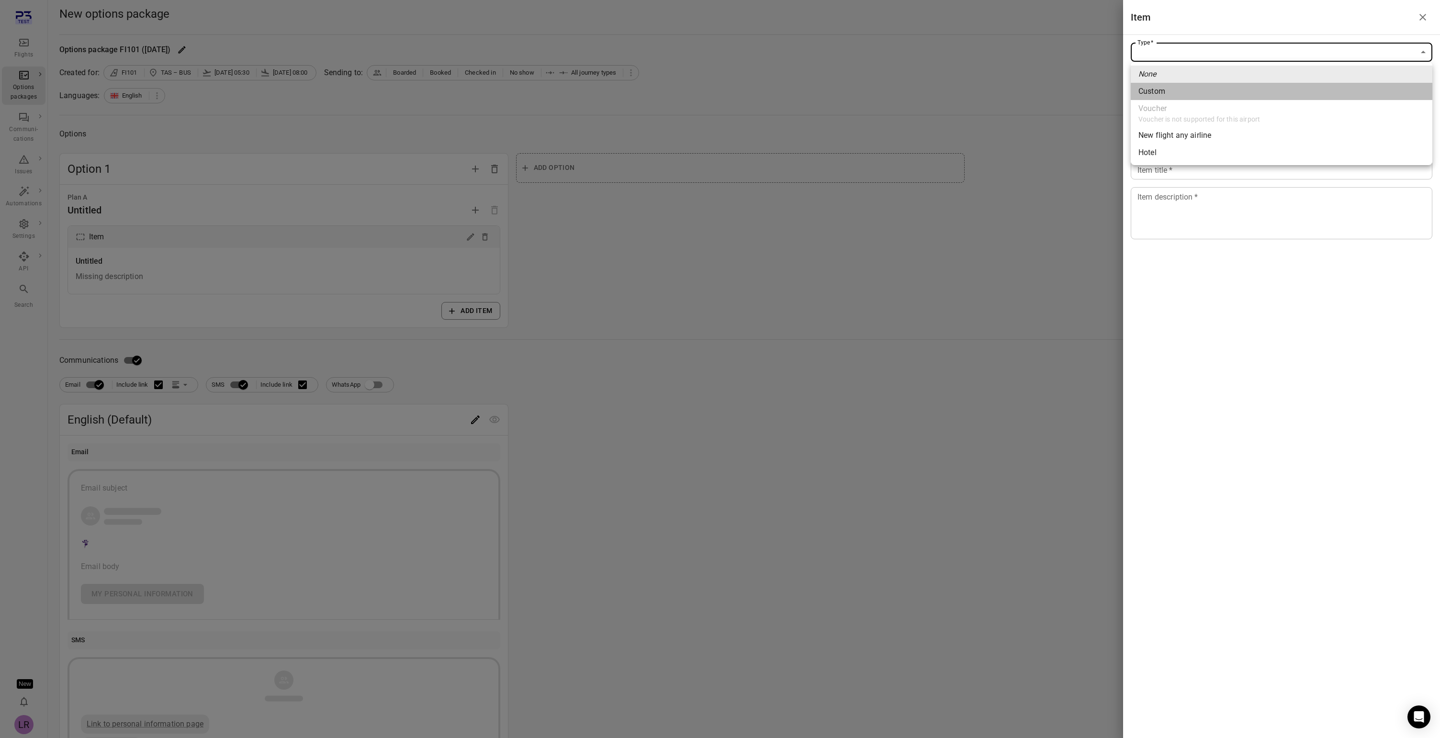
click at [1212, 91] on span "Custom" at bounding box center [1282, 91] width 286 height 11
type input "******"
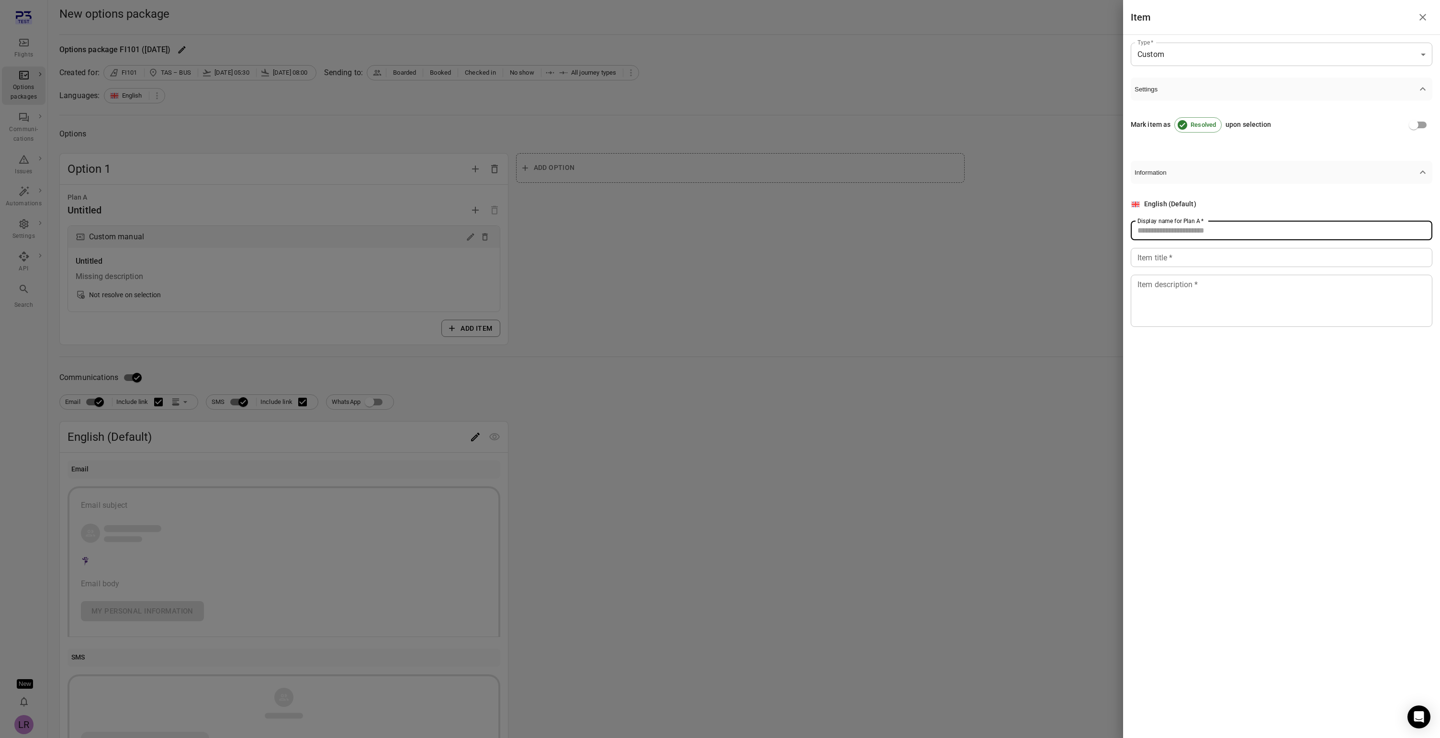
click at [1176, 232] on input "Display name for Plan A   *" at bounding box center [1282, 230] width 302 height 19
type input "****"
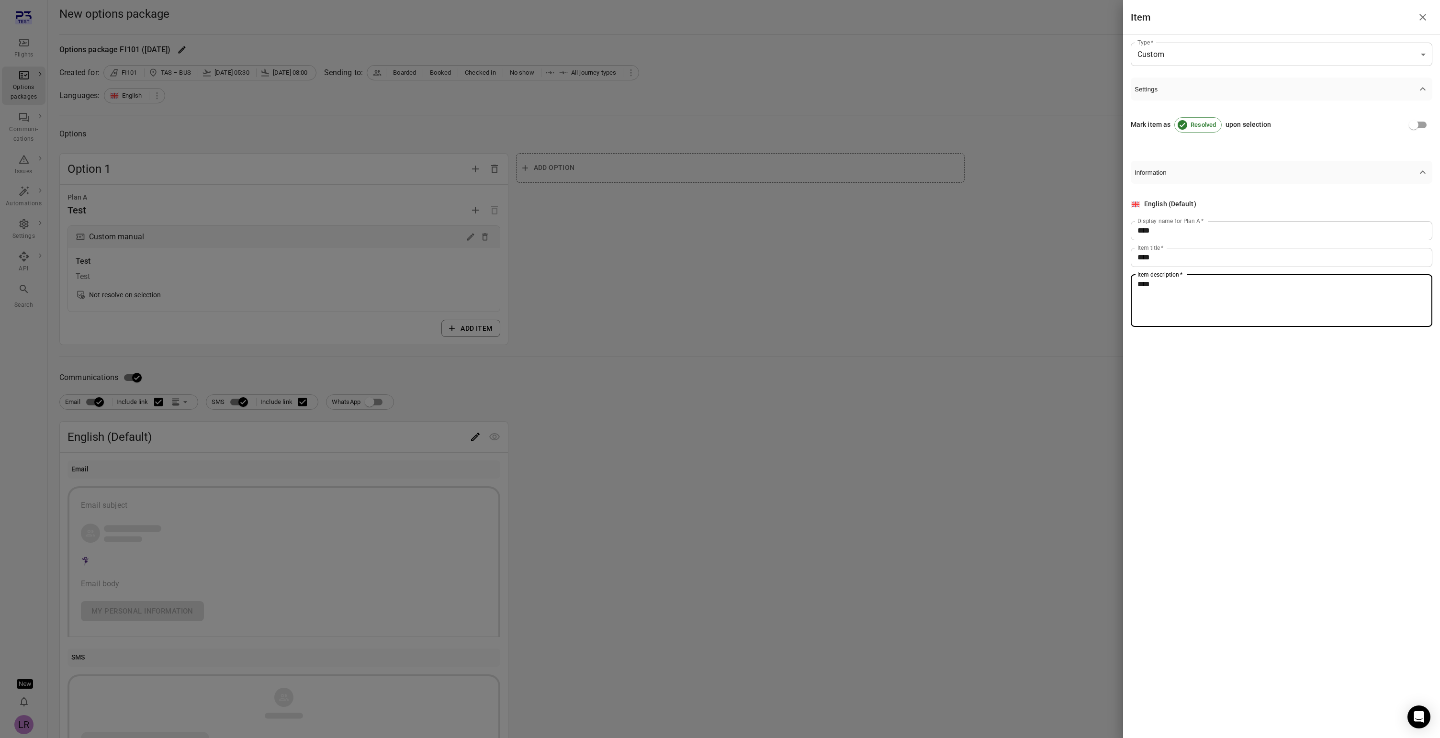
type textarea "****"
click at [685, 369] on div at bounding box center [720, 369] width 1440 height 738
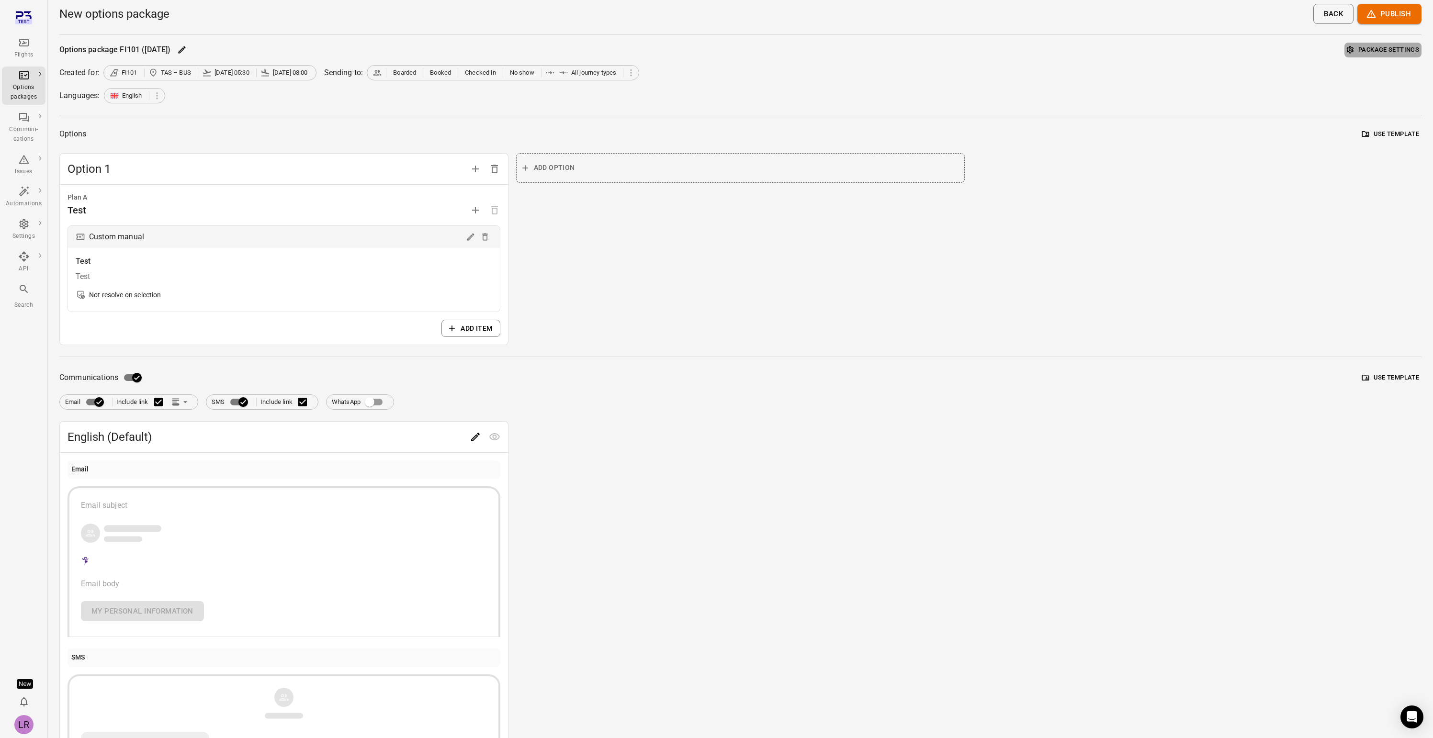
click at [1405, 49] on button "Package settings" at bounding box center [1383, 50] width 77 height 15
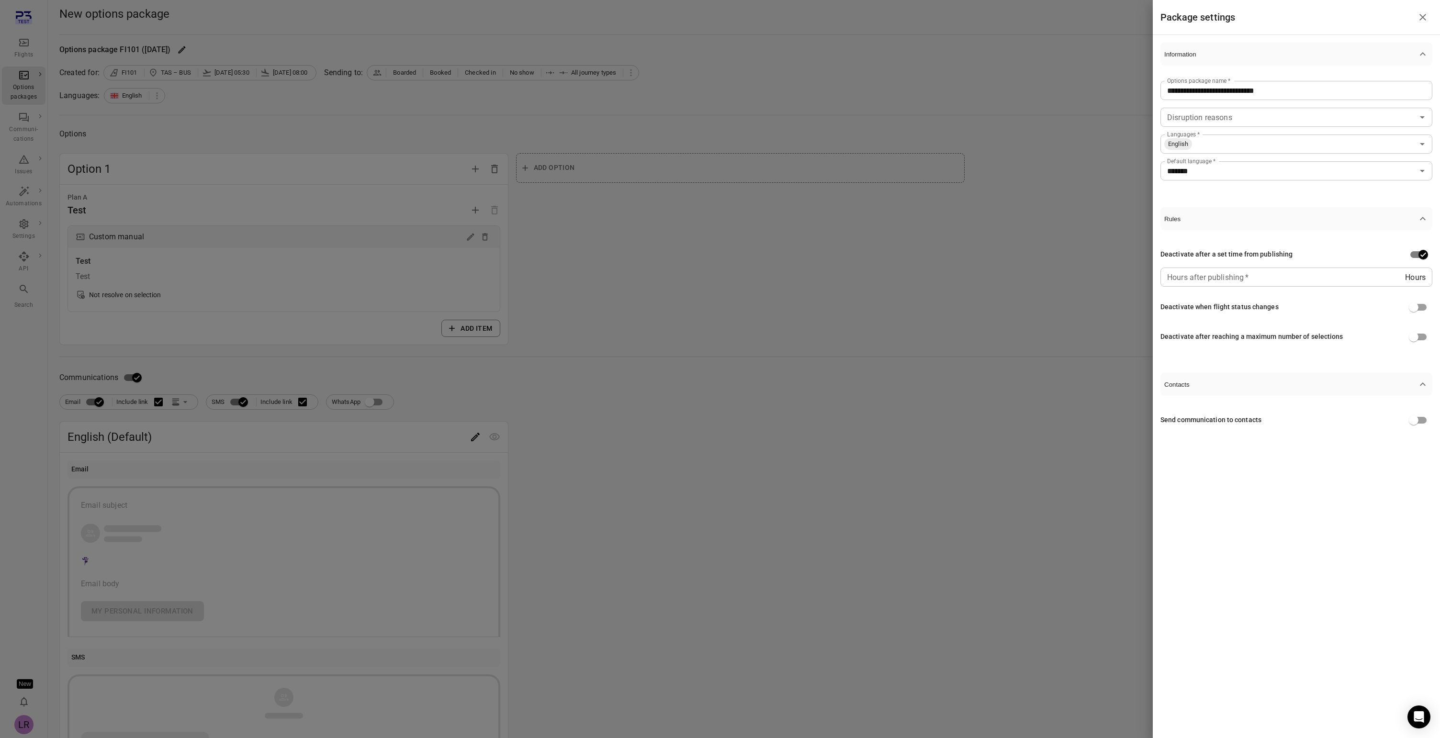
click at [213, 119] on div at bounding box center [720, 369] width 1440 height 738
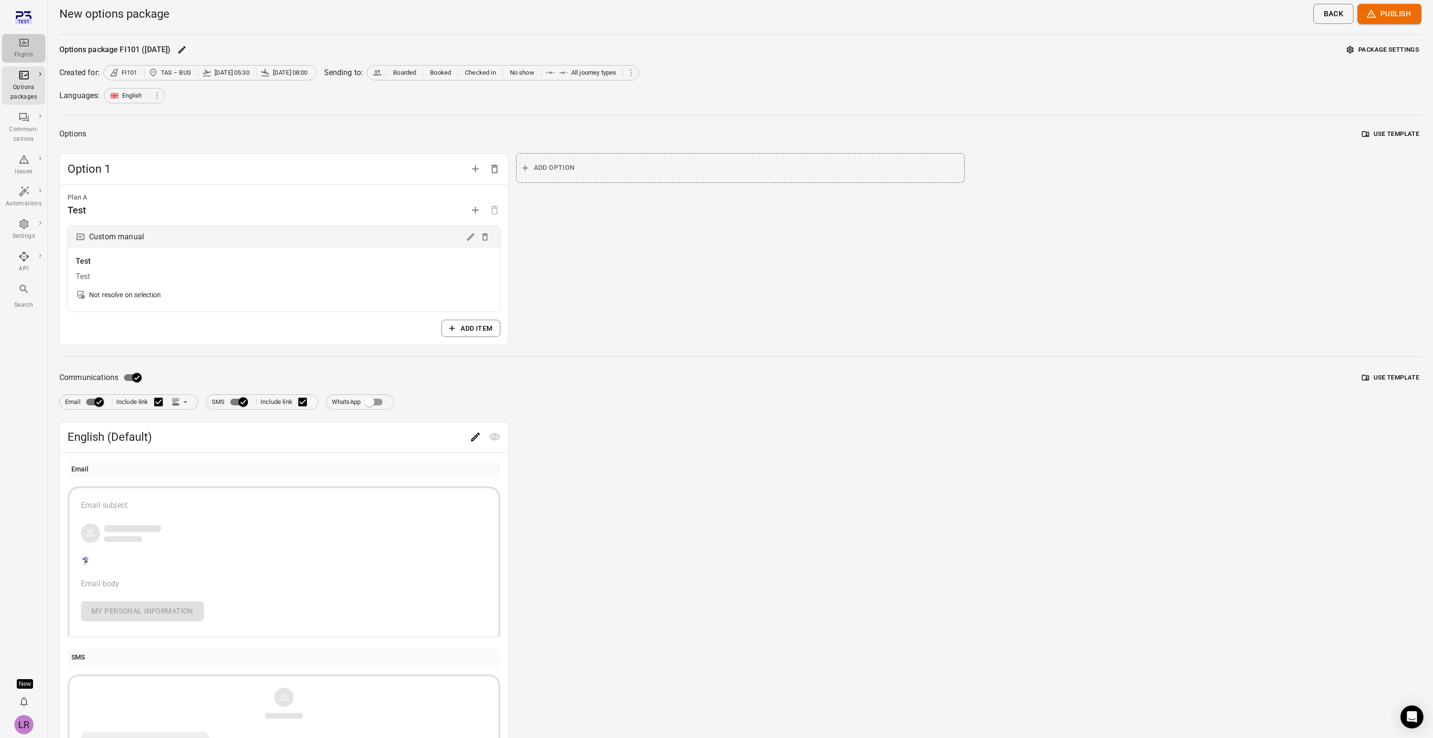
click at [35, 49] on div "Flights" at bounding box center [24, 48] width 36 height 23
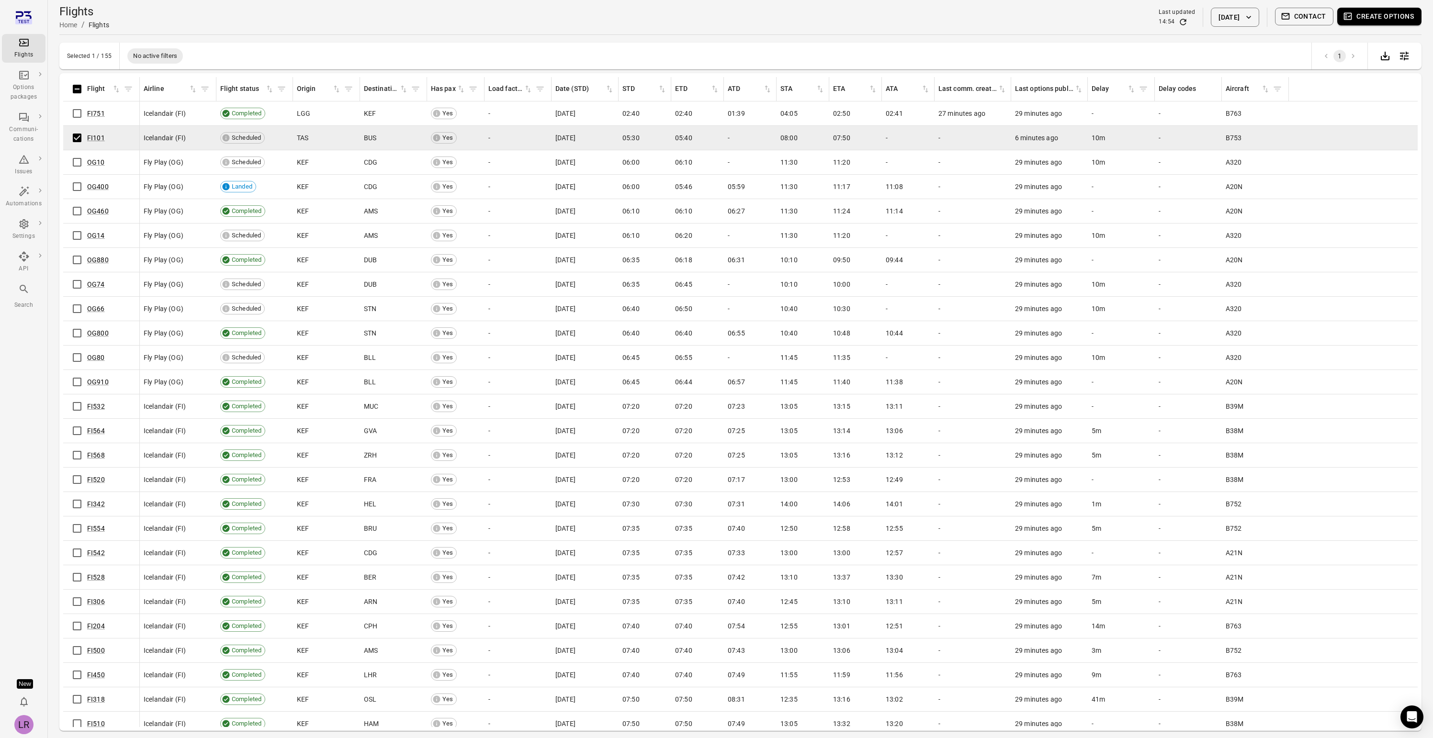
click at [1393, 16] on button "Create options" at bounding box center [1379, 17] width 84 height 18
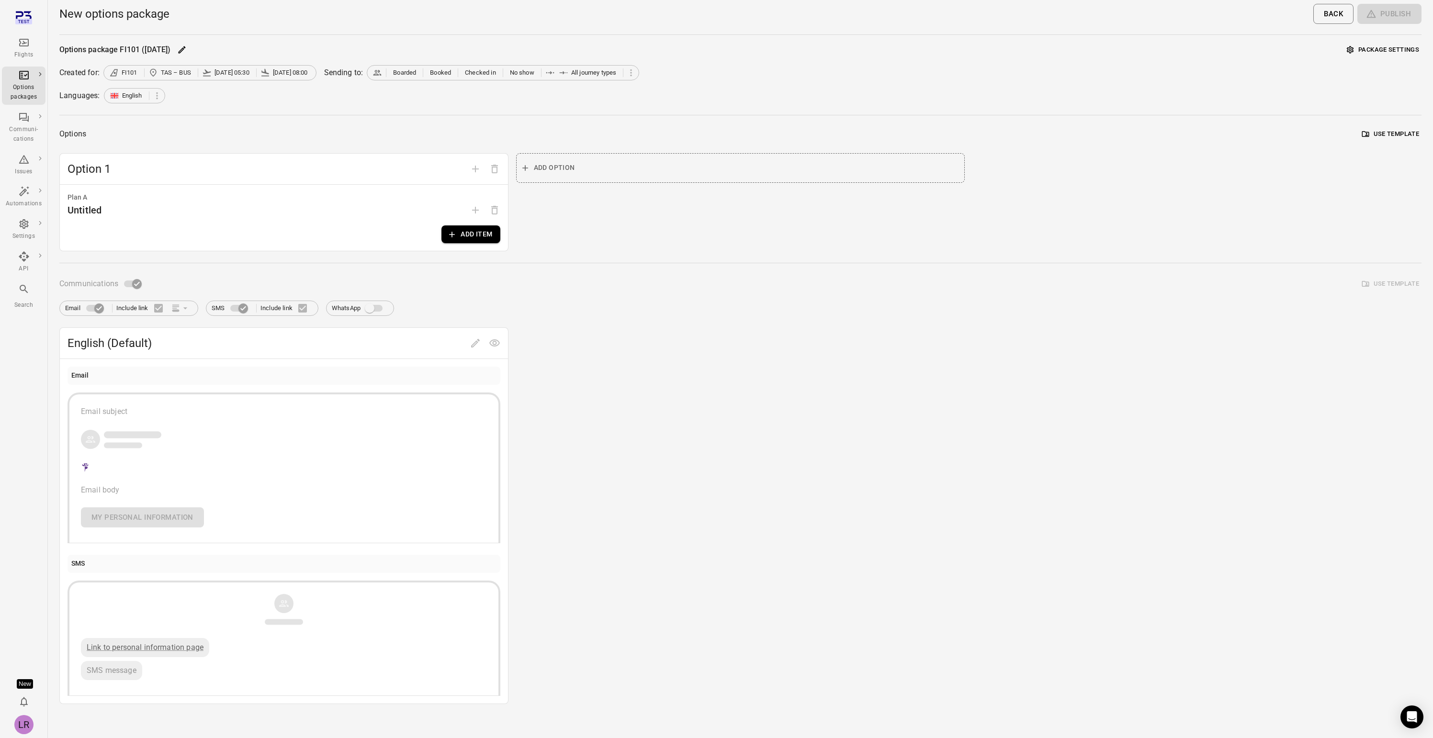
click at [462, 233] on button "Add item" at bounding box center [470, 235] width 58 height 18
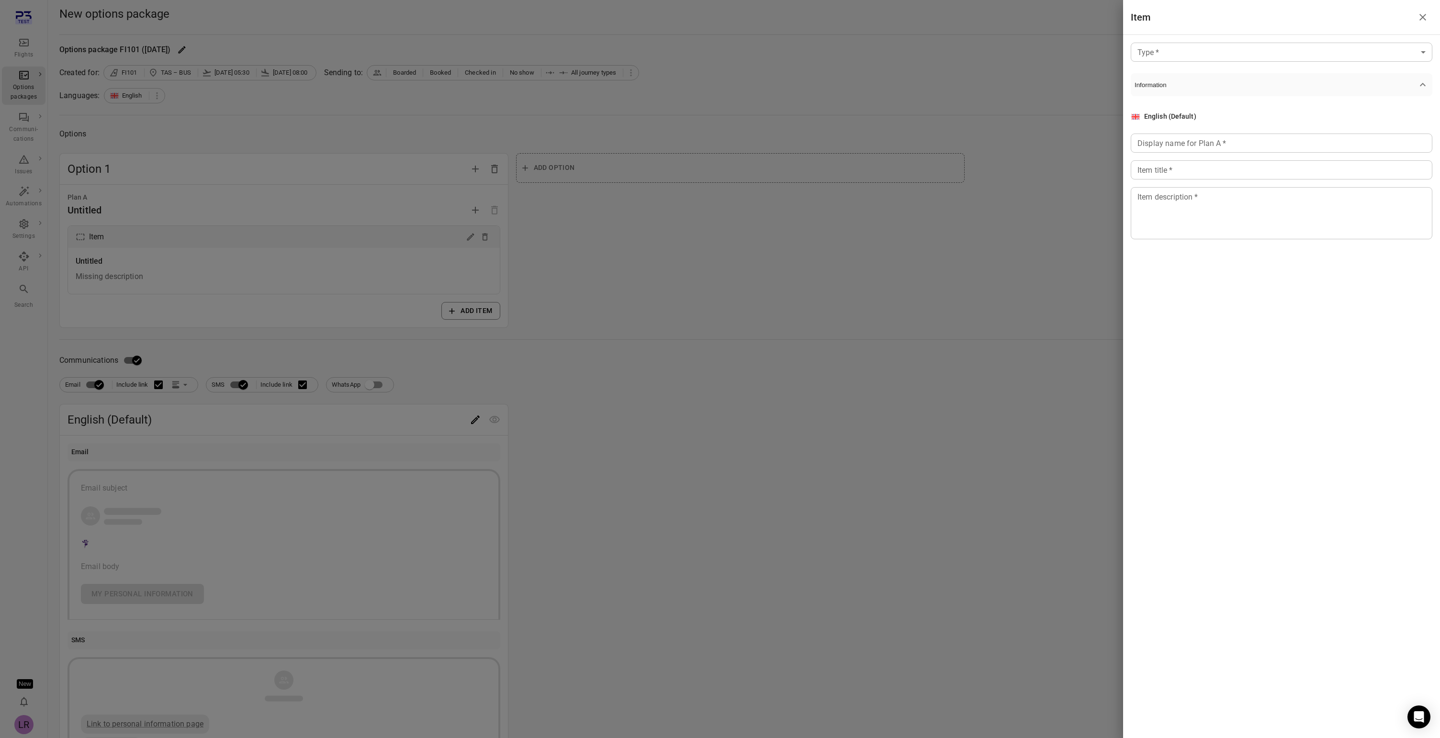
click at [1281, 66] on div "Type   * ​ Type   * Information English (Default) Display name for Plan A   * D…" at bounding box center [1281, 148] width 317 height 227
click at [1286, 49] on body "Flights Options packages Communi-cations Issues Automations Settings API Search…" at bounding box center [720, 409] width 1440 height 819
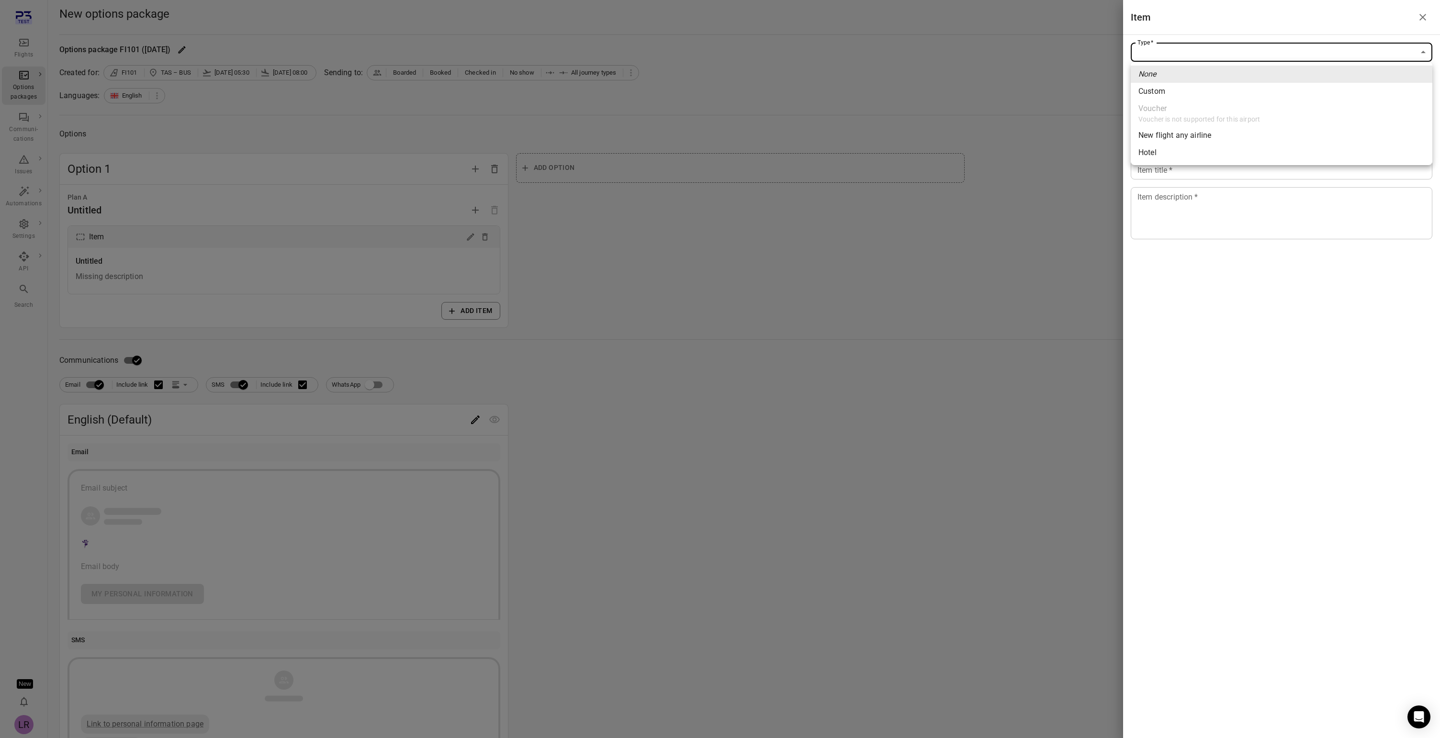
click at [1062, 141] on div at bounding box center [720, 369] width 1440 height 738
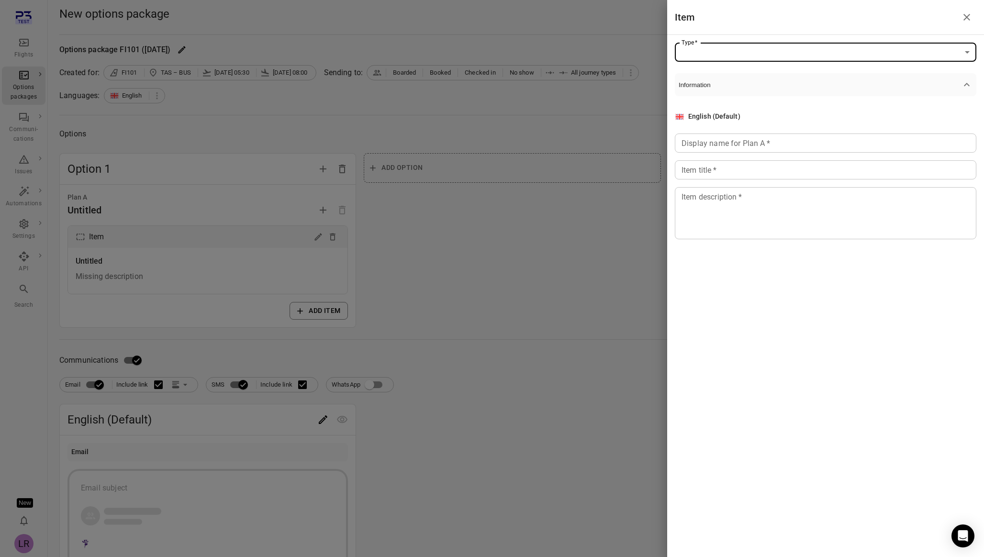
click at [495, 206] on div at bounding box center [492, 278] width 984 height 557
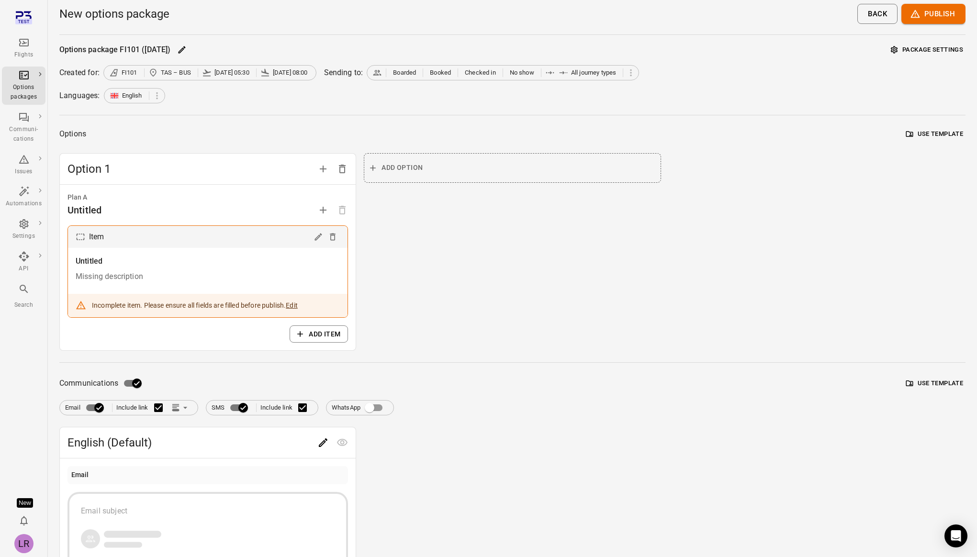
click at [933, 55] on button "Package settings" at bounding box center [927, 50] width 77 height 15
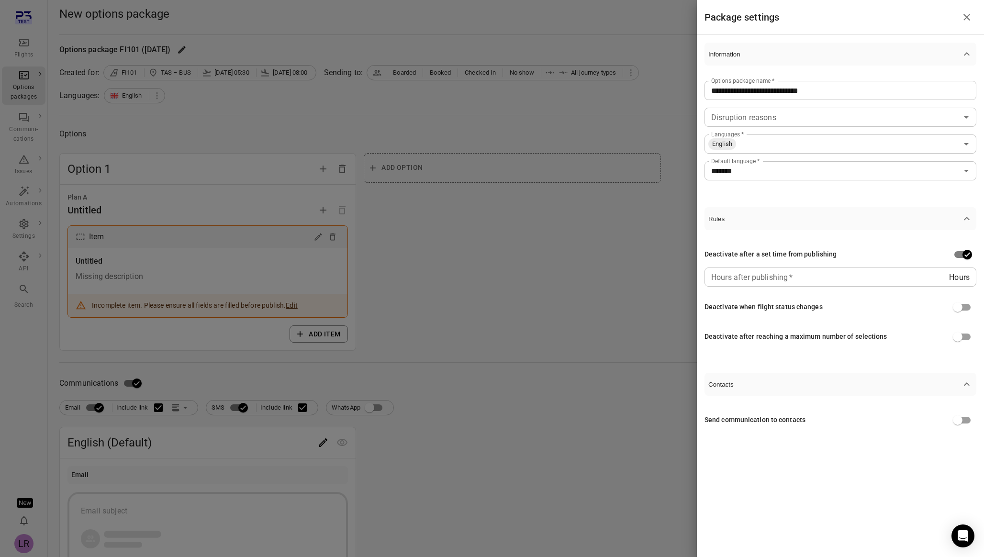
click at [766, 282] on input "Hours after publishing   *" at bounding box center [827, 277] width 245 height 19
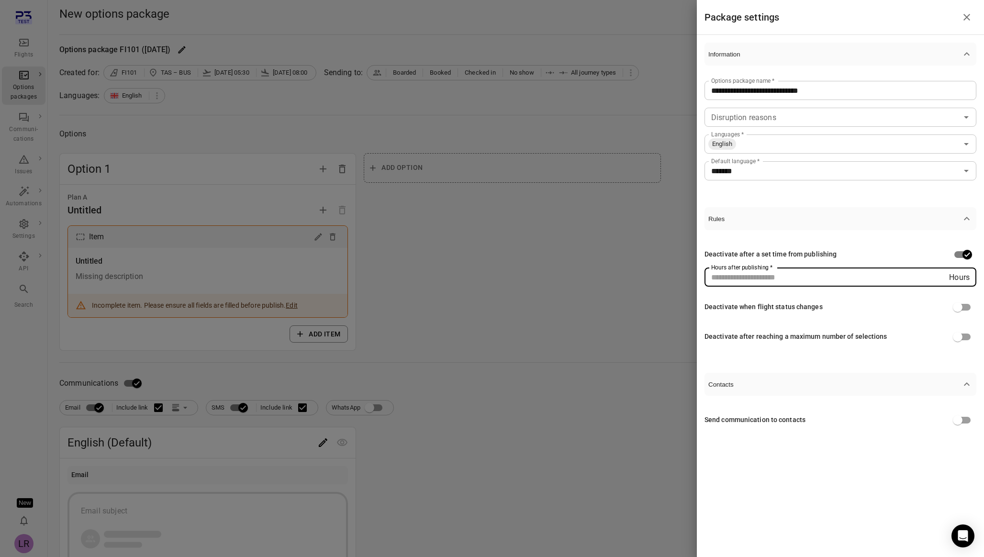
click at [783, 274] on input "Hours after publishing   *" at bounding box center [827, 277] width 245 height 19
type input "**"
click at [608, 294] on div at bounding box center [492, 278] width 984 height 557
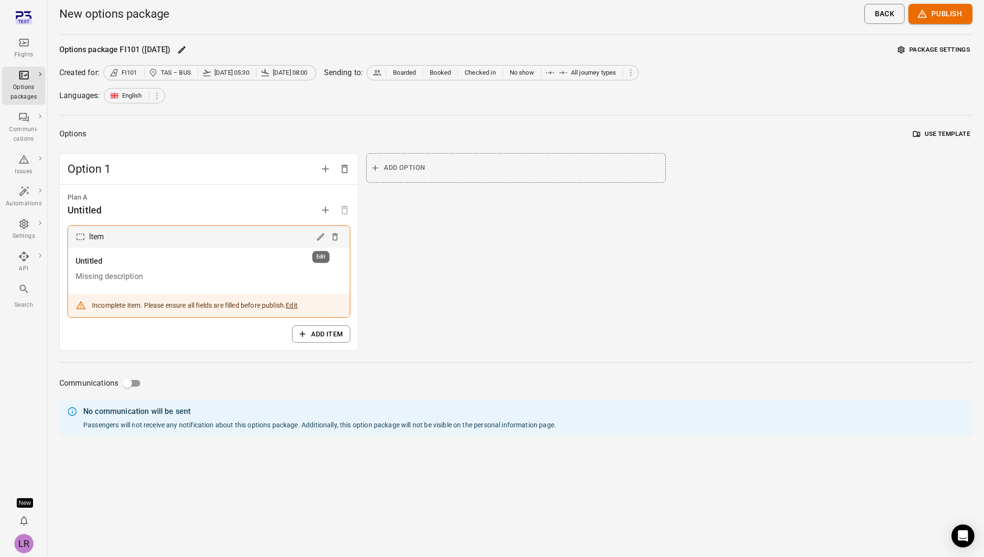
click at [321, 235] on icon "Edit" at bounding box center [320, 237] width 7 height 7
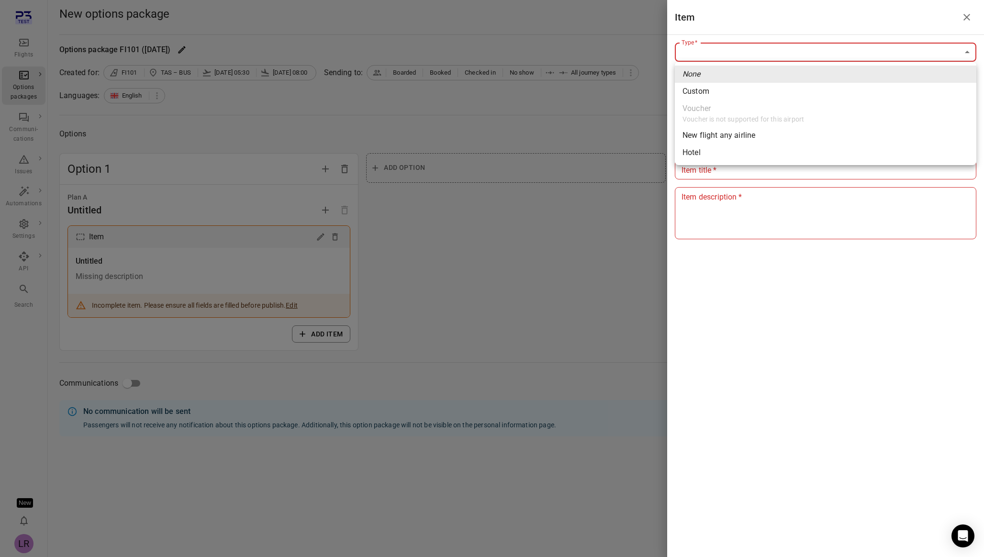
click at [837, 48] on body "Flights Options packages Communi-cations Issues Automations Settings API Search…" at bounding box center [492, 278] width 984 height 557
click at [786, 90] on span "Custom" at bounding box center [826, 91] width 286 height 11
type input "******"
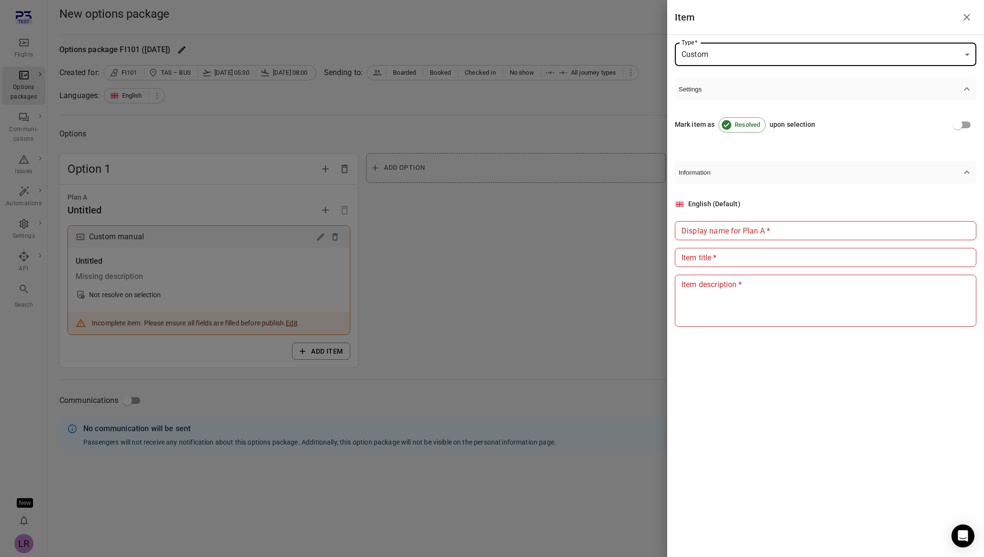
click at [773, 226] on input "Display name for Plan A   *" at bounding box center [826, 230] width 302 height 19
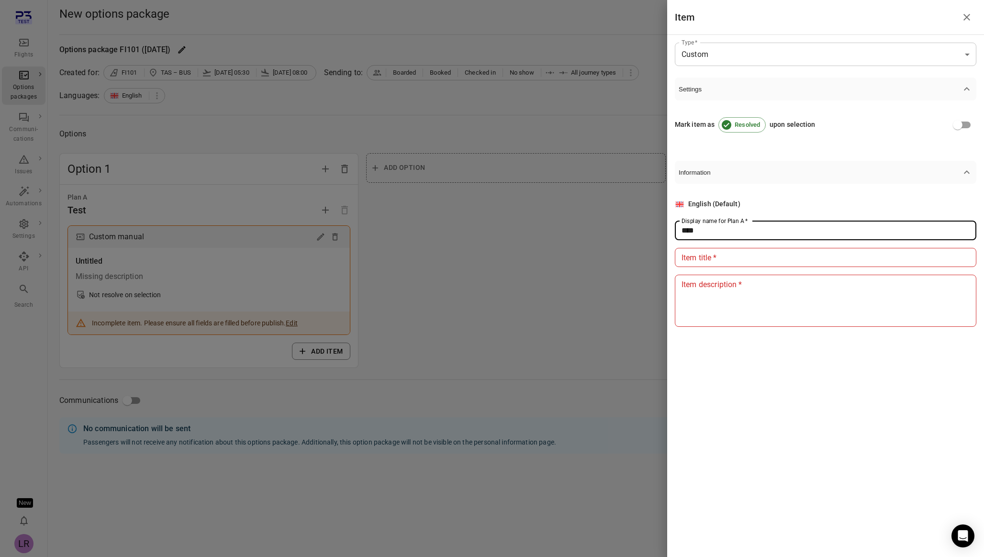
type input "****"
type input "*"
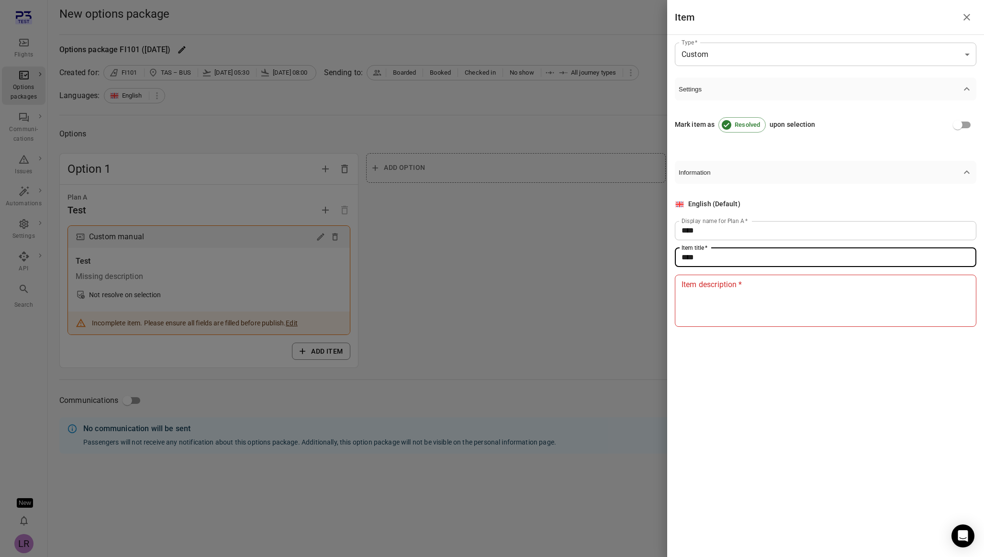
type input "****"
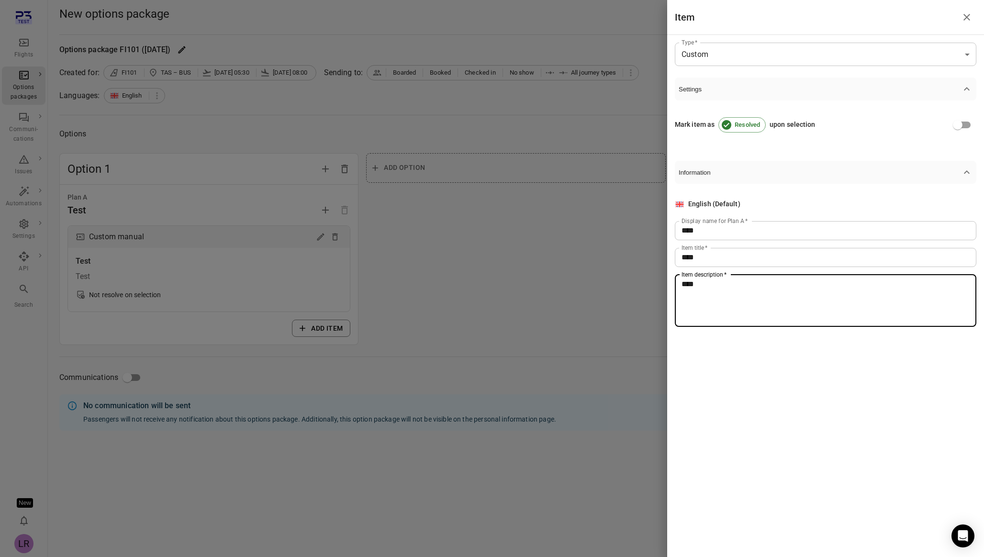
type textarea "****"
click at [561, 224] on div at bounding box center [492, 278] width 984 height 557
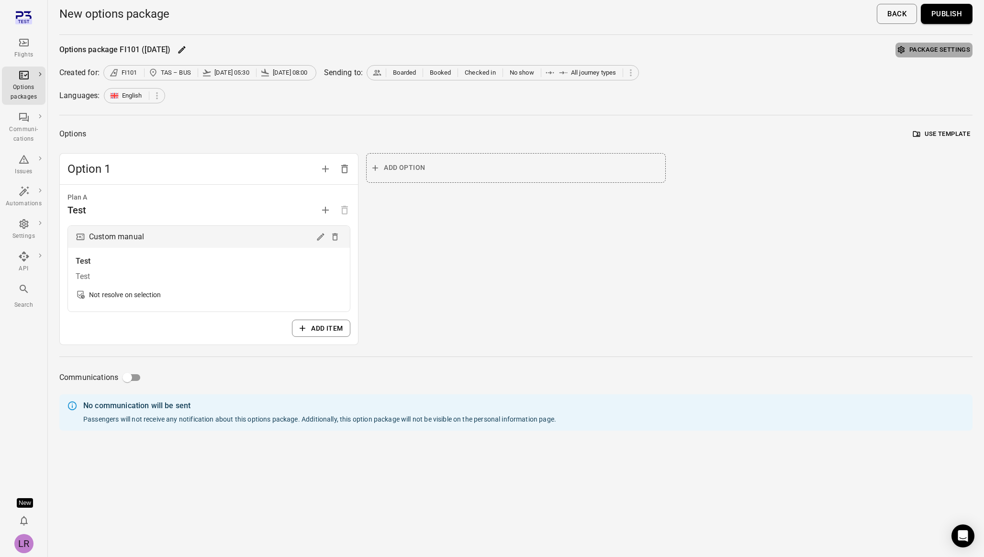
click at [948, 52] on button "Package settings" at bounding box center [934, 50] width 77 height 15
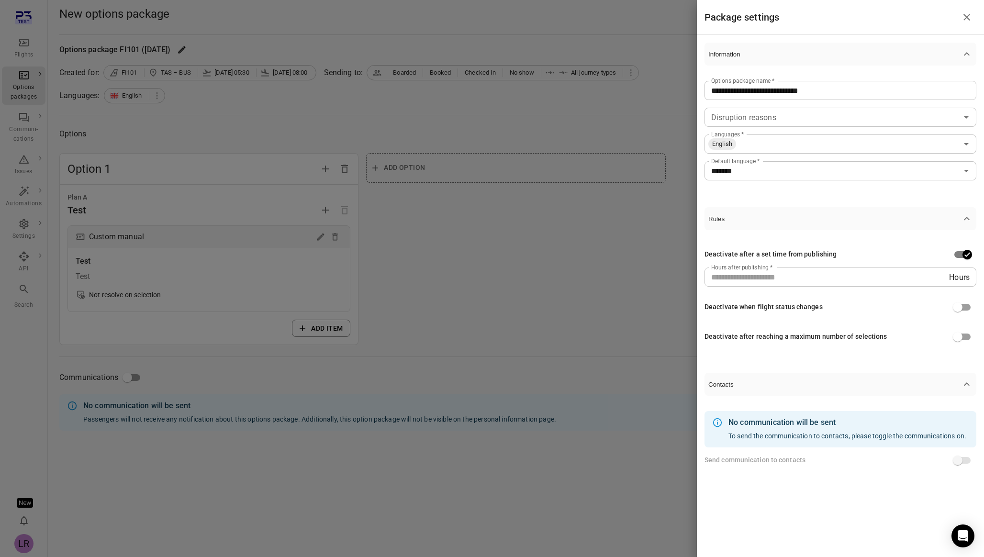
click at [814, 277] on input "**" at bounding box center [827, 277] width 245 height 19
type input "**"
click at [649, 294] on div at bounding box center [492, 278] width 984 height 557
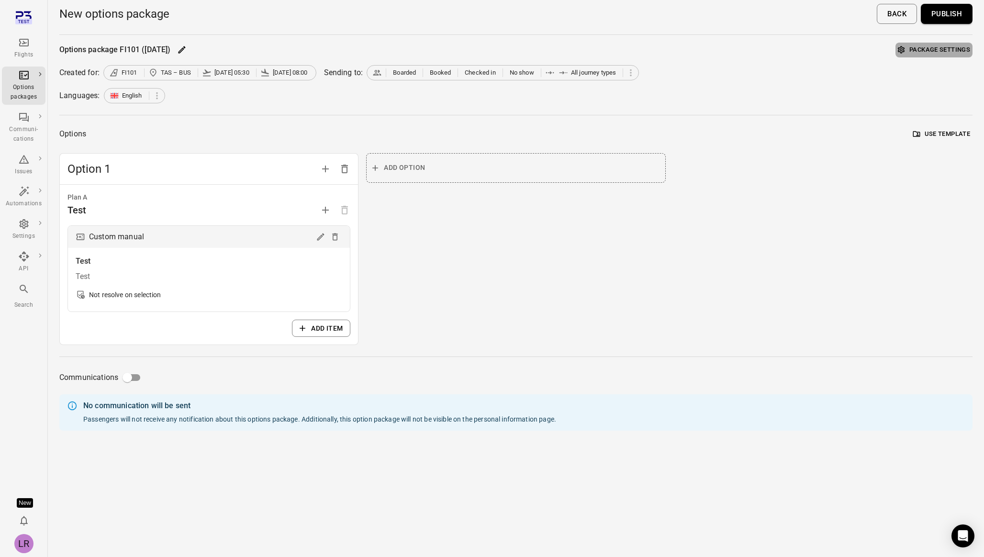
click at [948, 47] on button "Package settings" at bounding box center [934, 50] width 77 height 15
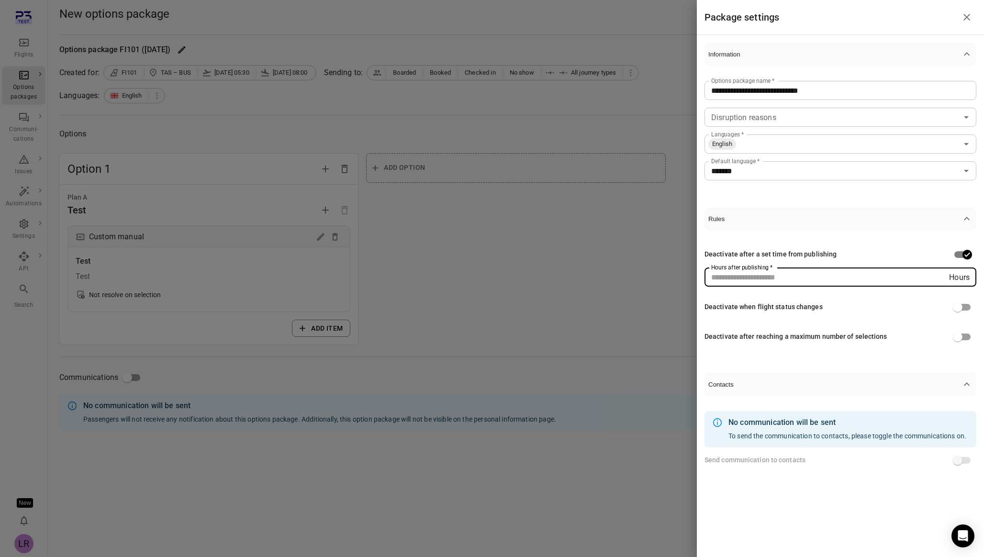
click at [859, 276] on input "**" at bounding box center [827, 277] width 245 height 19
click at [728, 279] on input "**" at bounding box center [827, 277] width 245 height 19
type input "**"
click at [560, 333] on div at bounding box center [492, 278] width 984 height 557
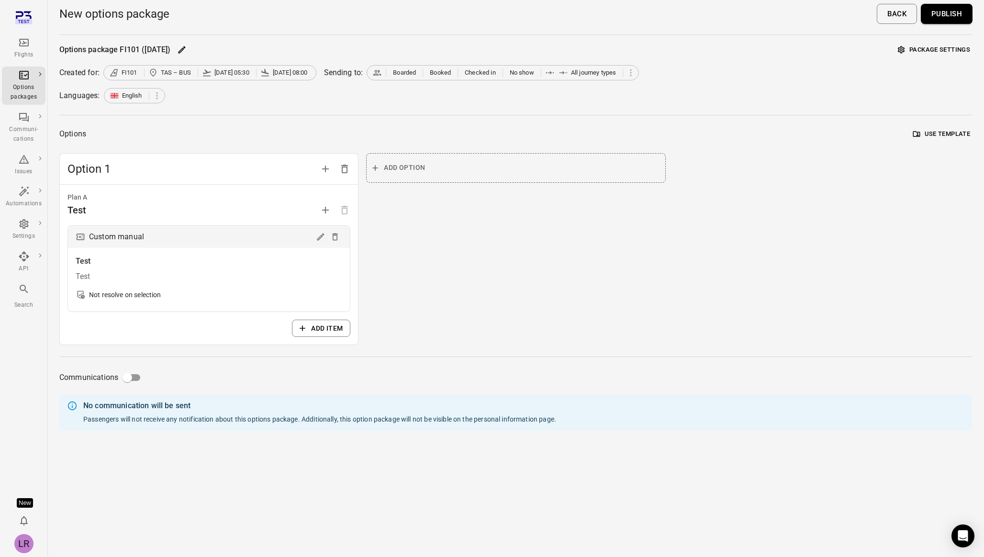
click at [946, 16] on button "Publish" at bounding box center [947, 14] width 52 height 20
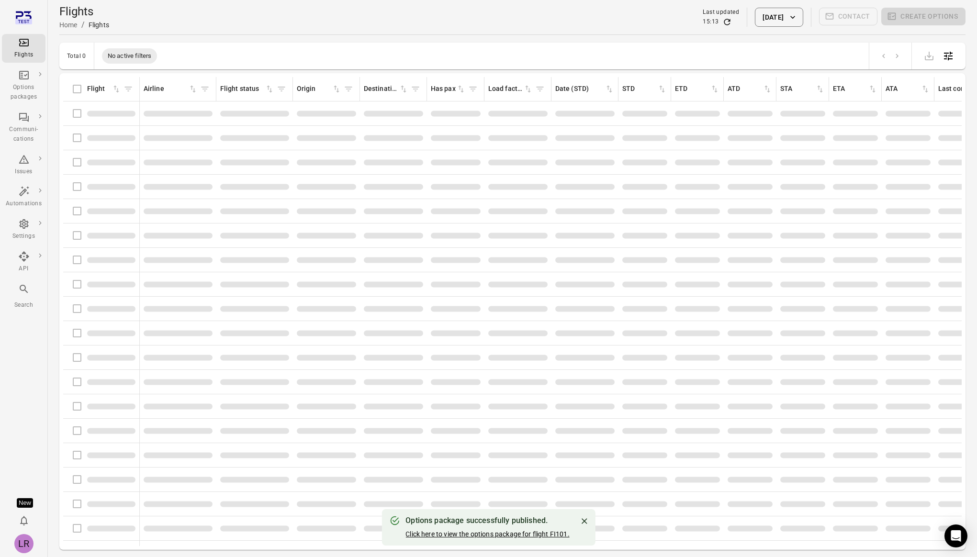
click at [547, 534] on link "Click here to view the options package for flight FI101." at bounding box center [488, 535] width 164 height 8
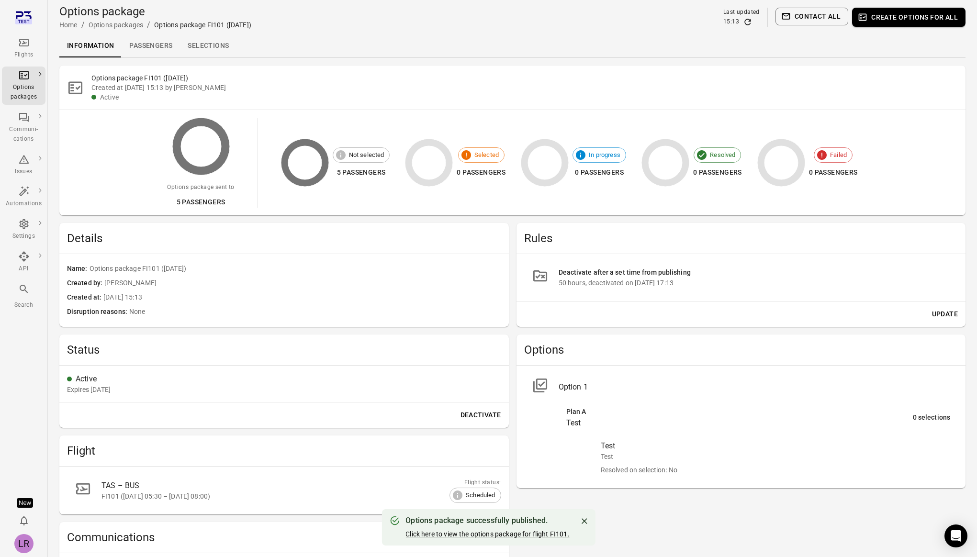
click at [954, 317] on button "Update" at bounding box center [945, 314] width 34 height 18
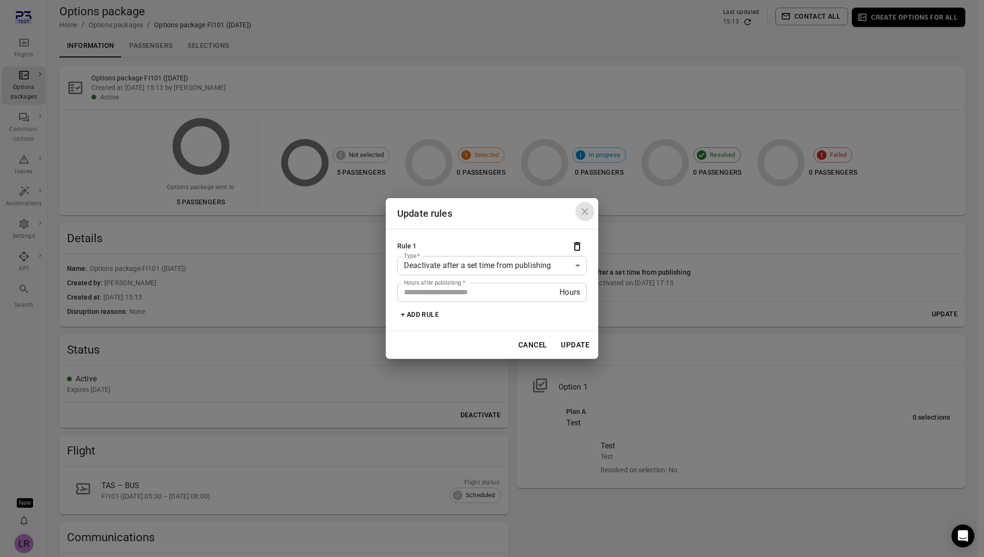
click at [588, 213] on icon "Close dialog" at bounding box center [584, 211] width 11 height 11
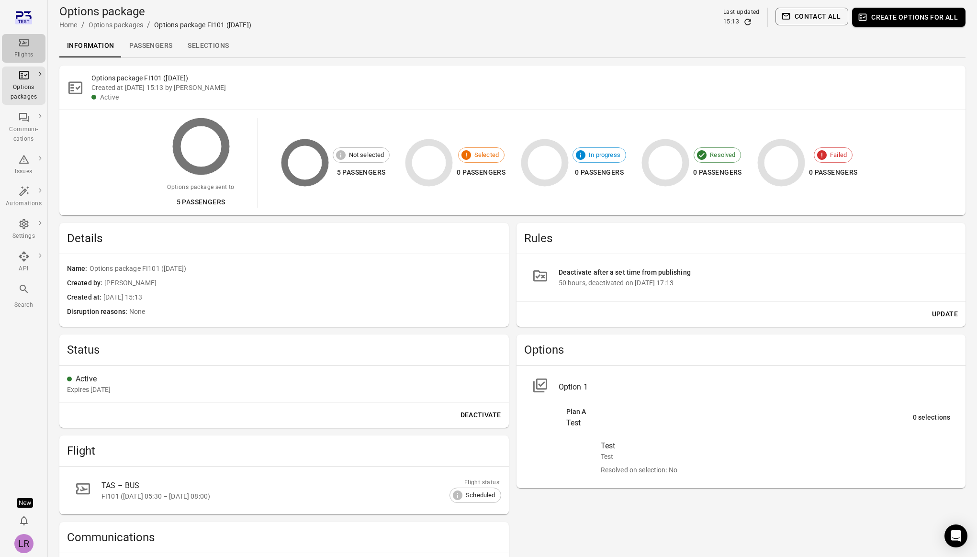
click at [15, 54] on div "Flights" at bounding box center [24, 55] width 36 height 10
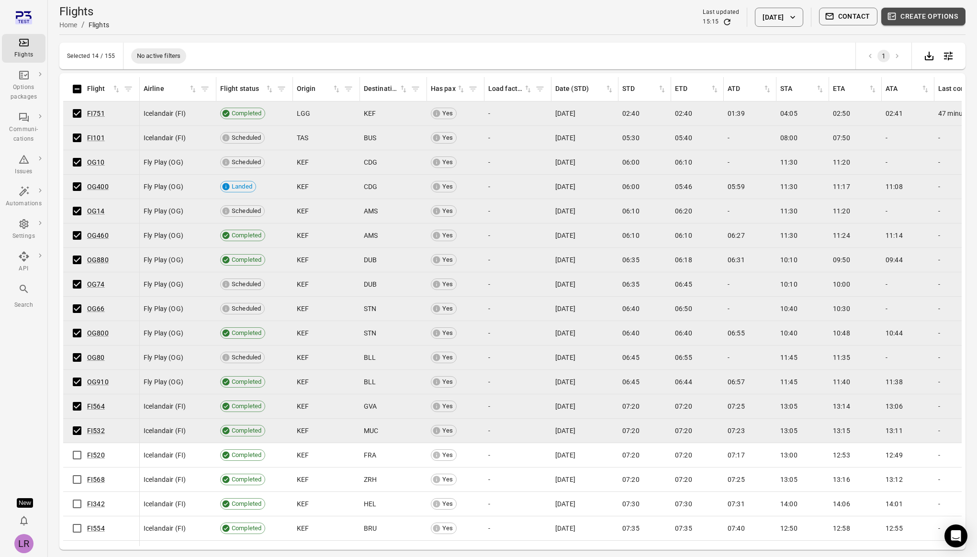
click at [941, 15] on button "Create options" at bounding box center [924, 17] width 84 height 18
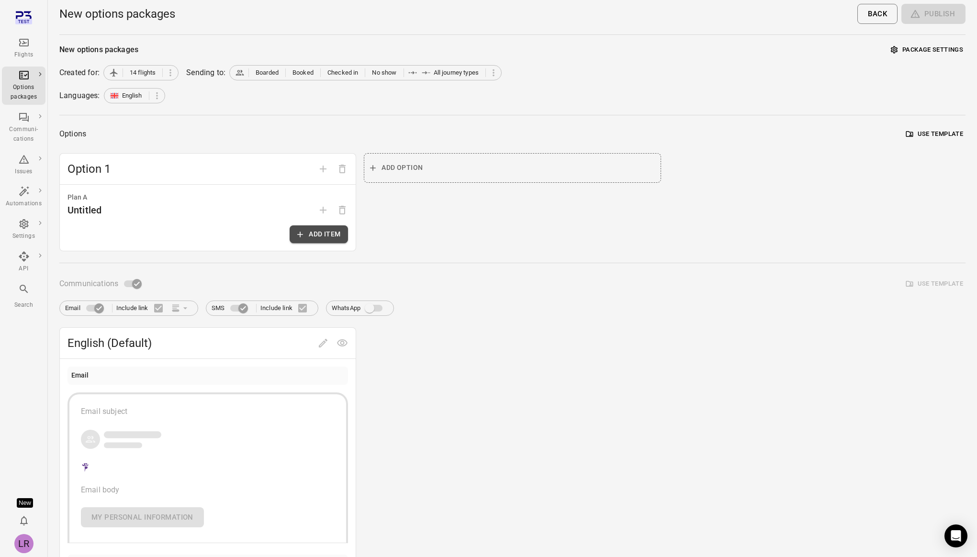
click at [315, 233] on button "Add item" at bounding box center [319, 235] width 58 height 18
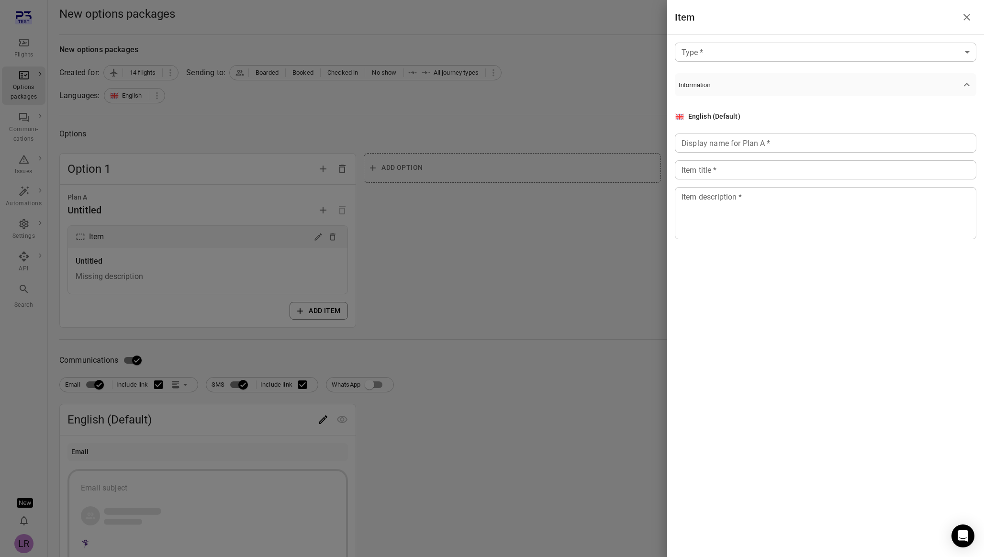
click at [787, 55] on body "Flights Options packages Communi-cations Issues Automations Settings API Search…" at bounding box center [492, 409] width 984 height 819
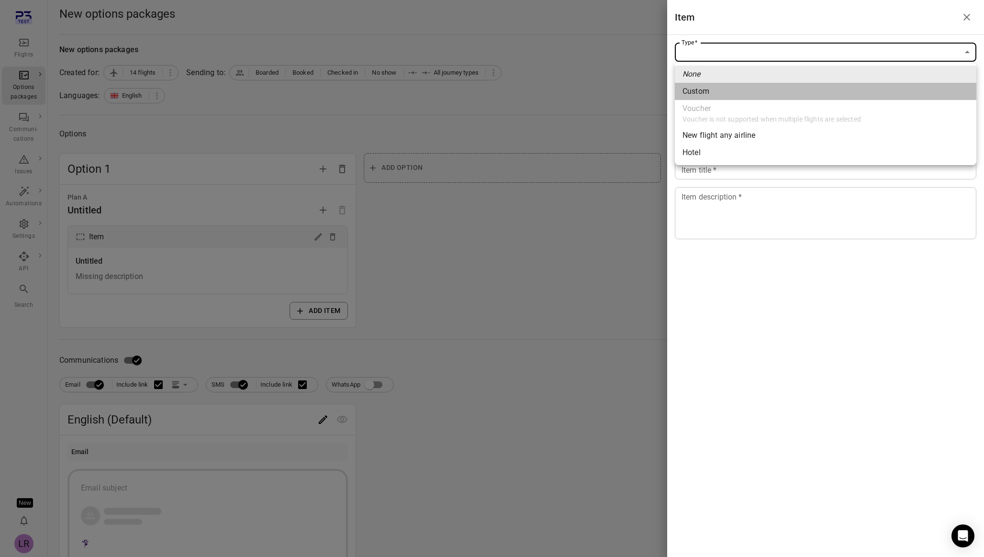
click at [720, 87] on span "Custom" at bounding box center [826, 91] width 286 height 11
type input "******"
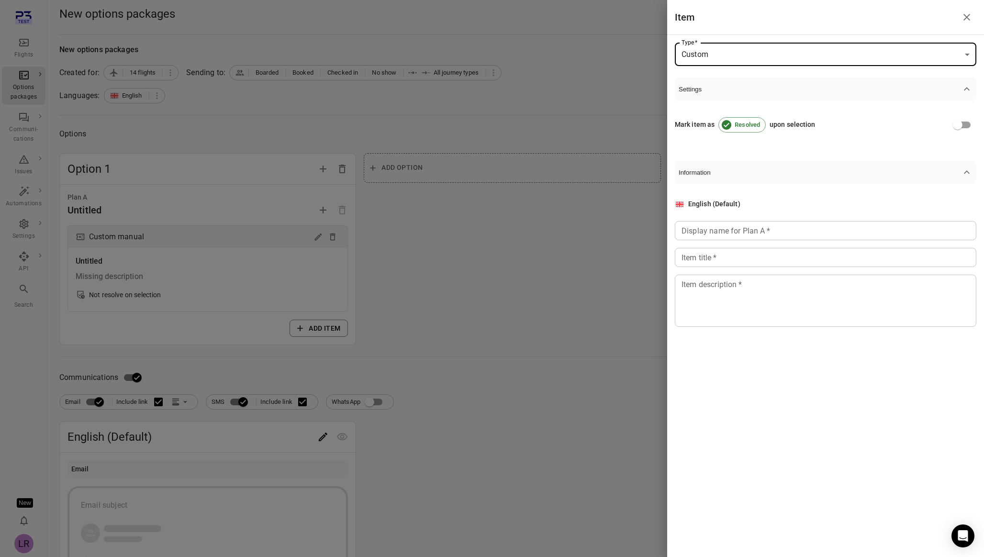
click at [708, 222] on div "Display name for Plan A   * Display name for Plan A   *" at bounding box center [826, 230] width 302 height 19
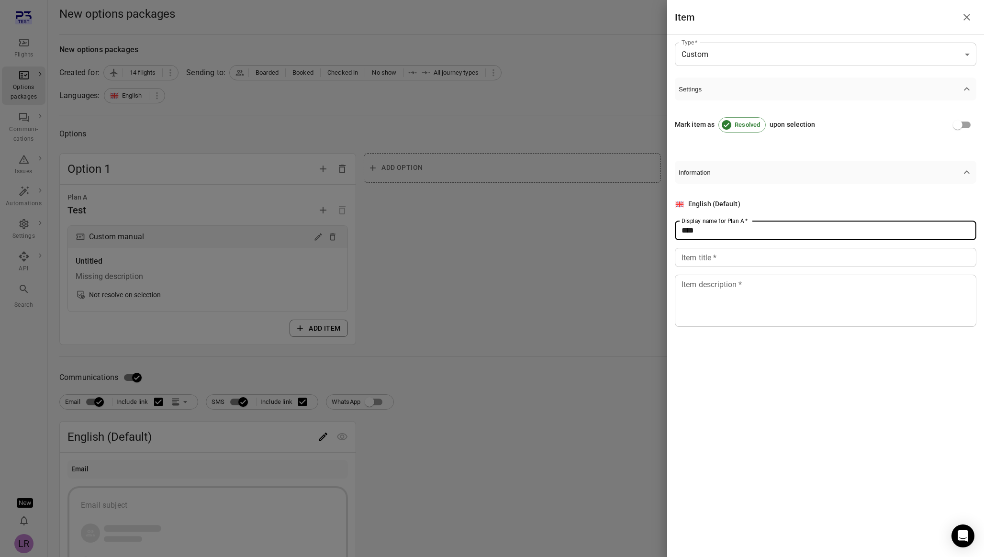
type input "****"
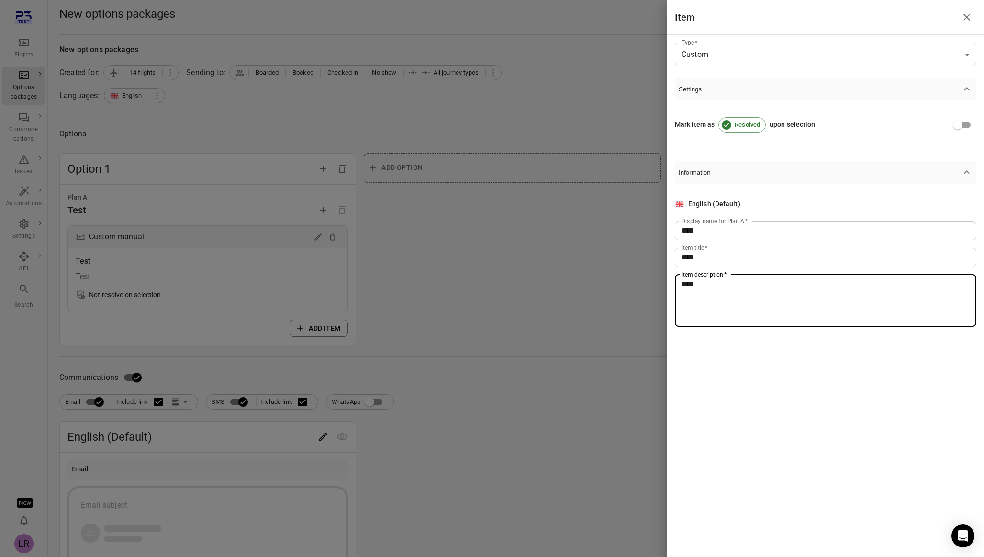
type textarea "****"
click at [528, 296] on div at bounding box center [492, 278] width 984 height 557
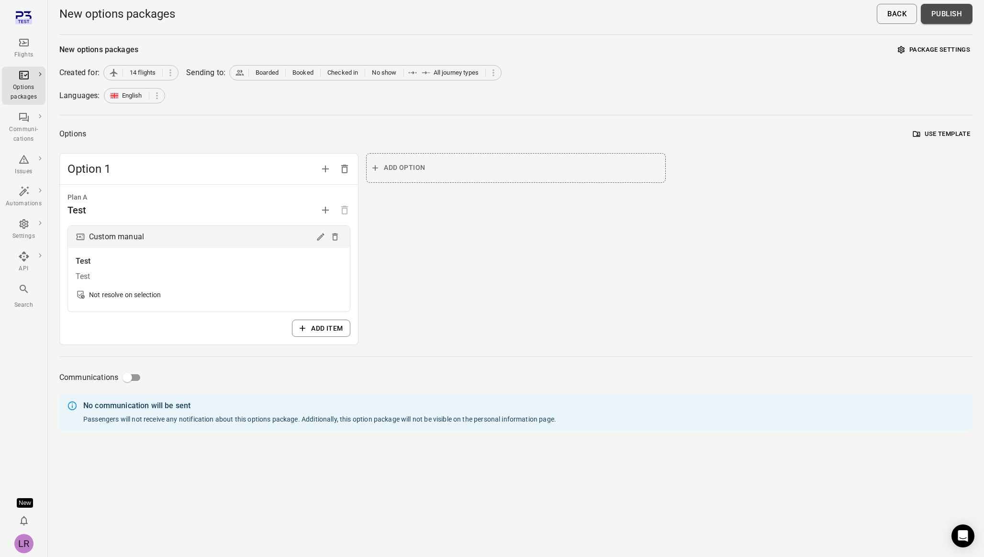
click at [951, 12] on button "Publish" at bounding box center [947, 14] width 52 height 20
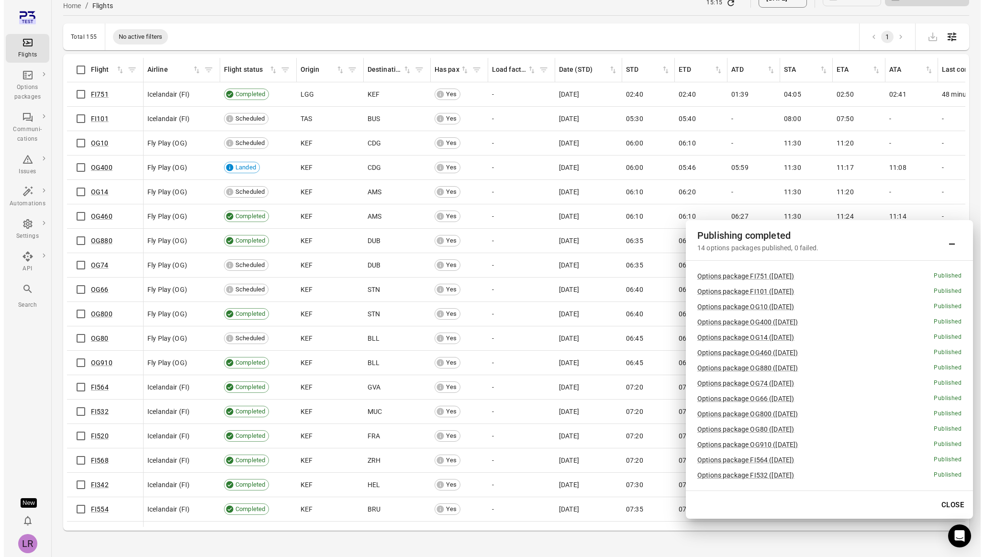
scroll to position [31, 0]
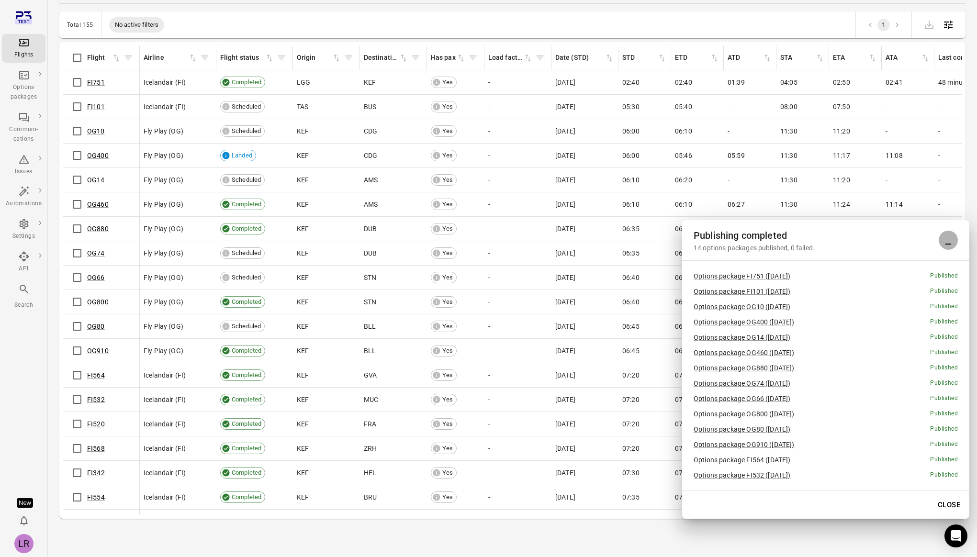
click at [949, 242] on icon "Minimize" at bounding box center [948, 240] width 11 height 11
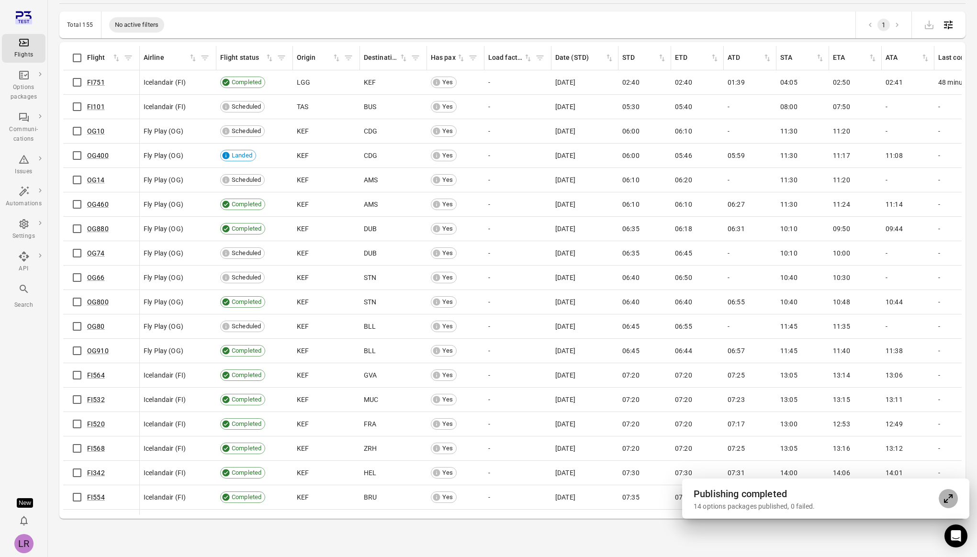
click at [952, 499] on icon "Expand" at bounding box center [948, 498] width 11 height 11
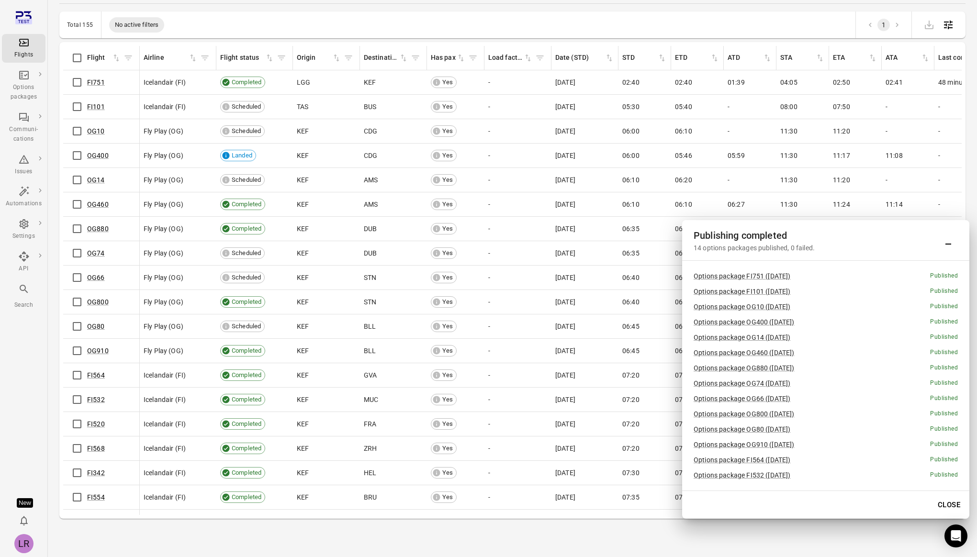
click at [953, 245] on icon "Minimize" at bounding box center [948, 240] width 11 height 11
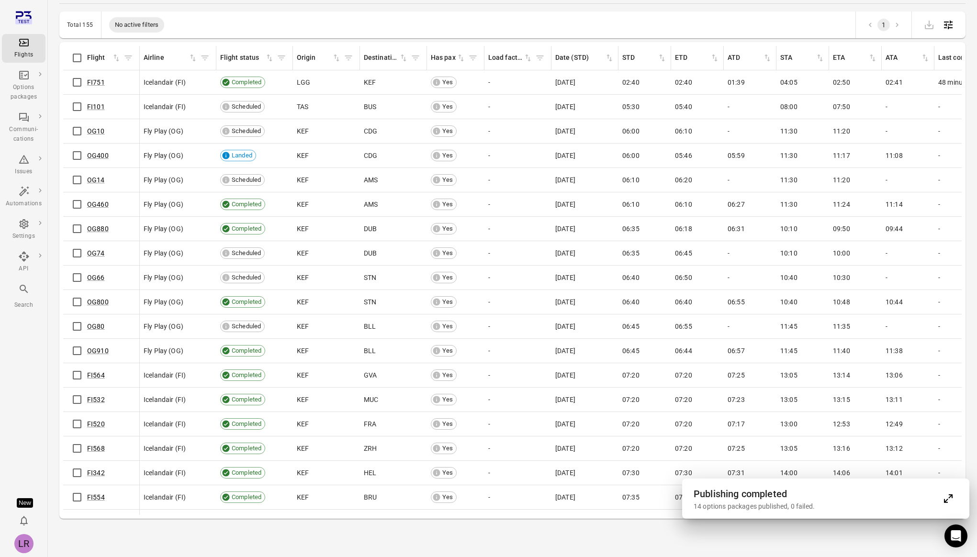
click at [871, 500] on h2 "Publishing completed" at bounding box center [816, 493] width 245 height 15
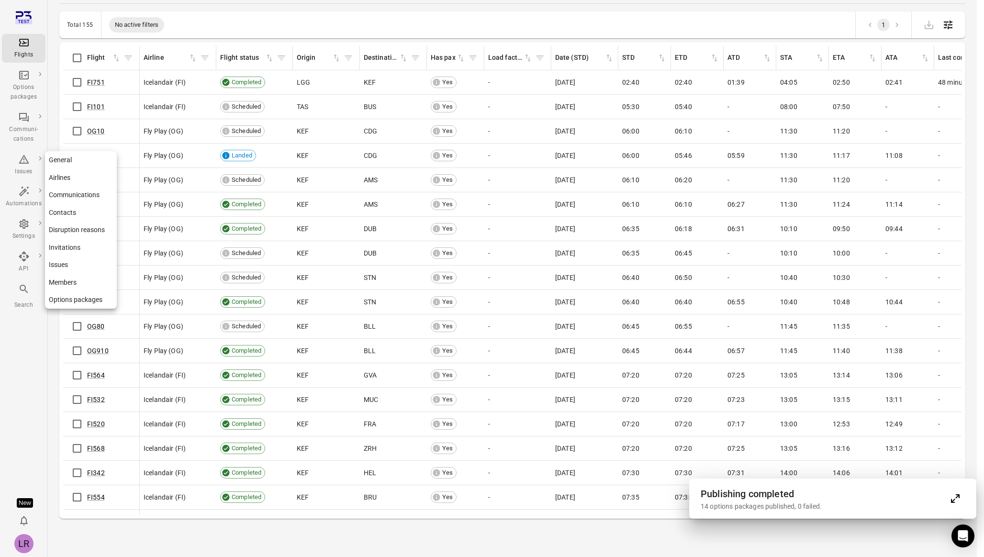
click at [79, 214] on link "Contacts" at bounding box center [81, 213] width 72 height 18
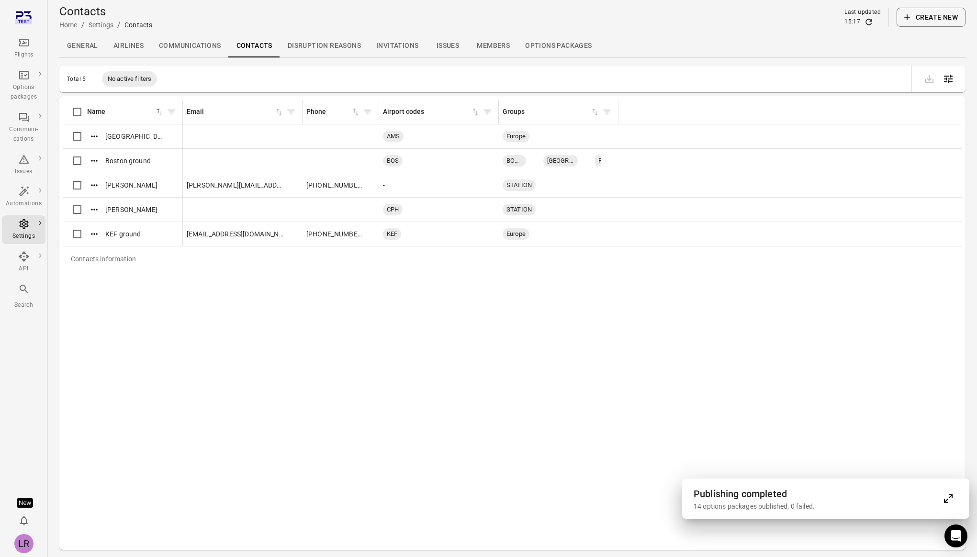
click at [950, 496] on icon "Expand" at bounding box center [948, 498] width 11 height 11
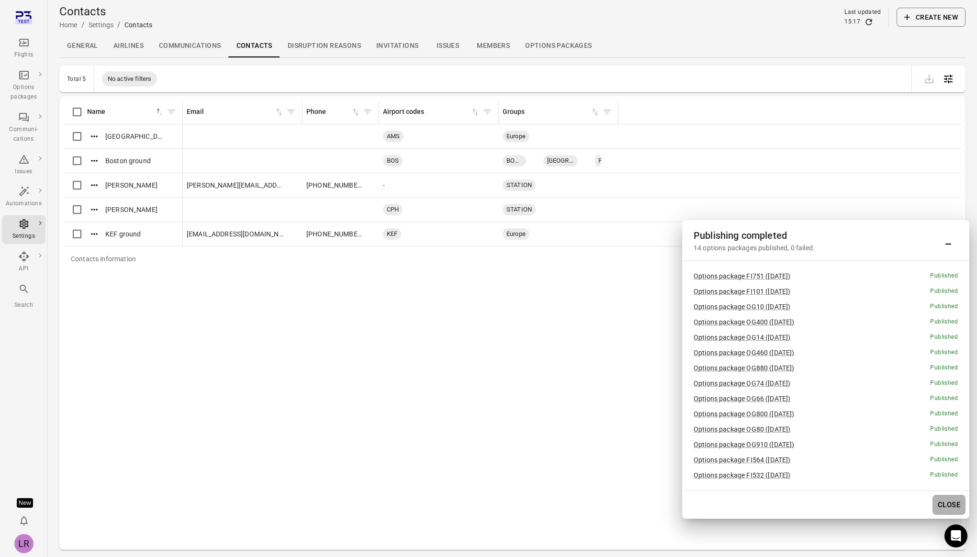
click at [952, 502] on button "Close" at bounding box center [949, 505] width 33 height 20
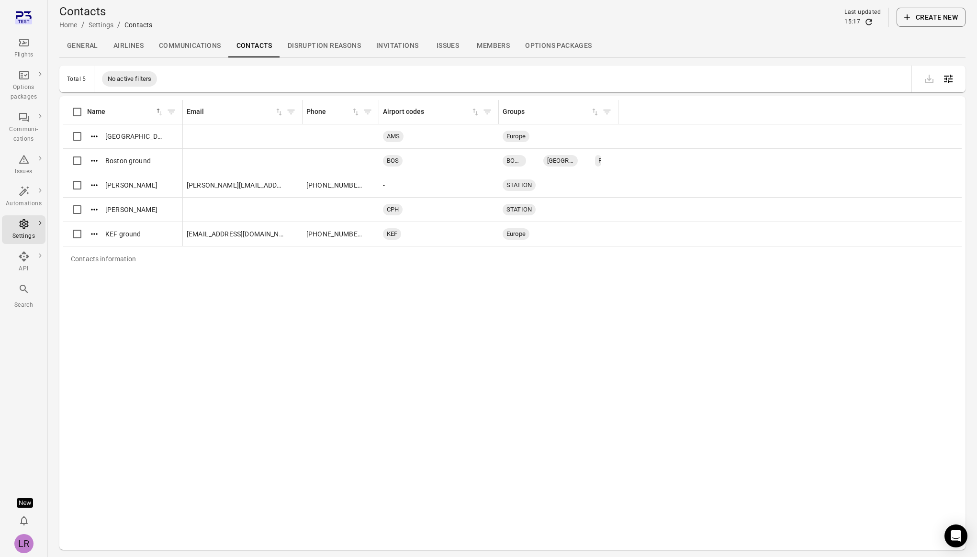
click at [925, 15] on button "Create new" at bounding box center [931, 17] width 69 height 19
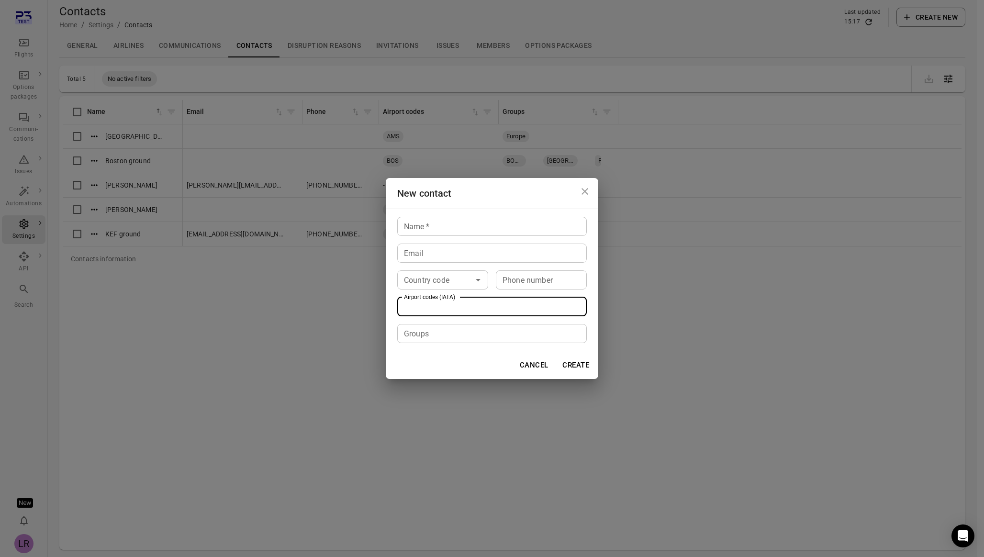
click at [489, 306] on input "Airport codes (IATA)" at bounding box center [491, 306] width 182 height 13
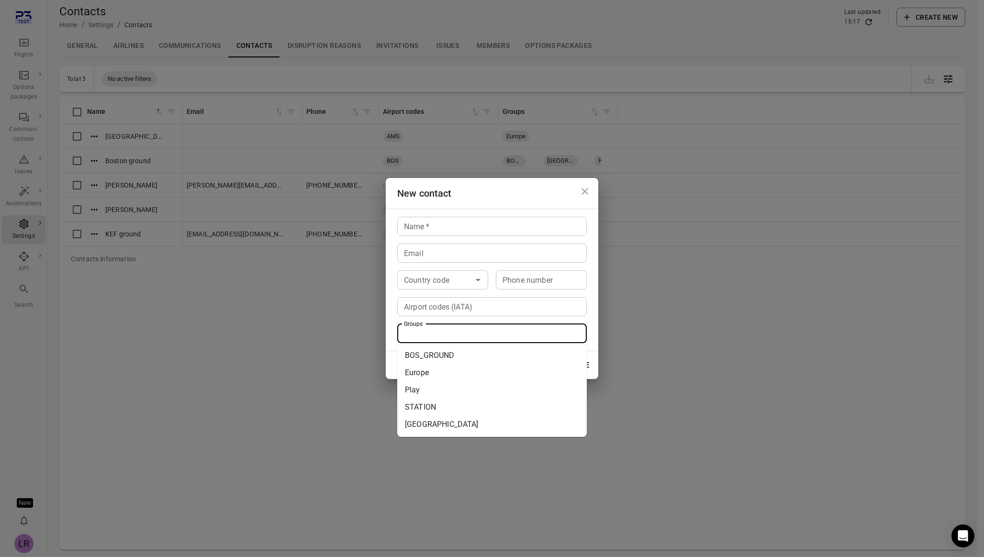
click at [435, 339] on input "Groups" at bounding box center [491, 333] width 182 height 13
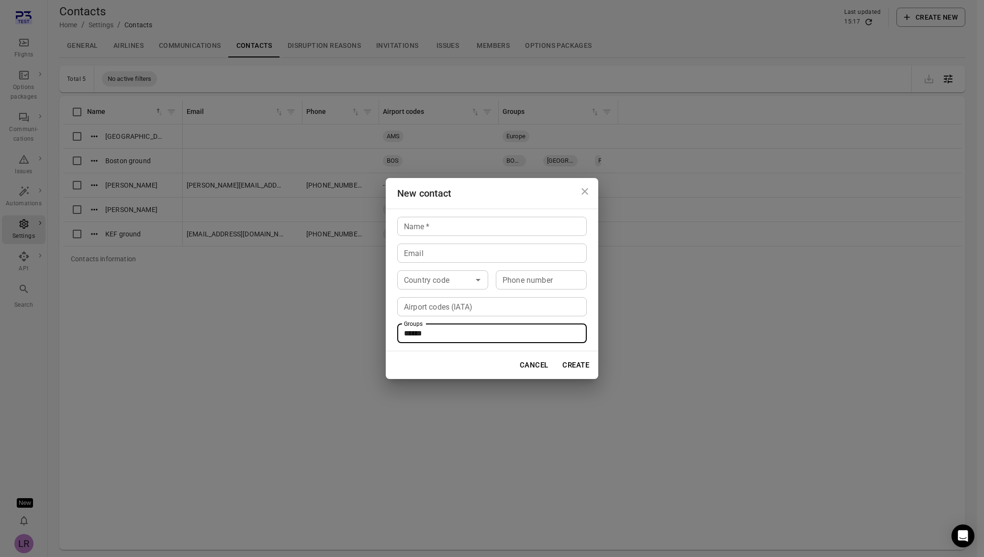
type input "*******"
click at [483, 332] on input "*******" at bounding box center [491, 333] width 182 height 13
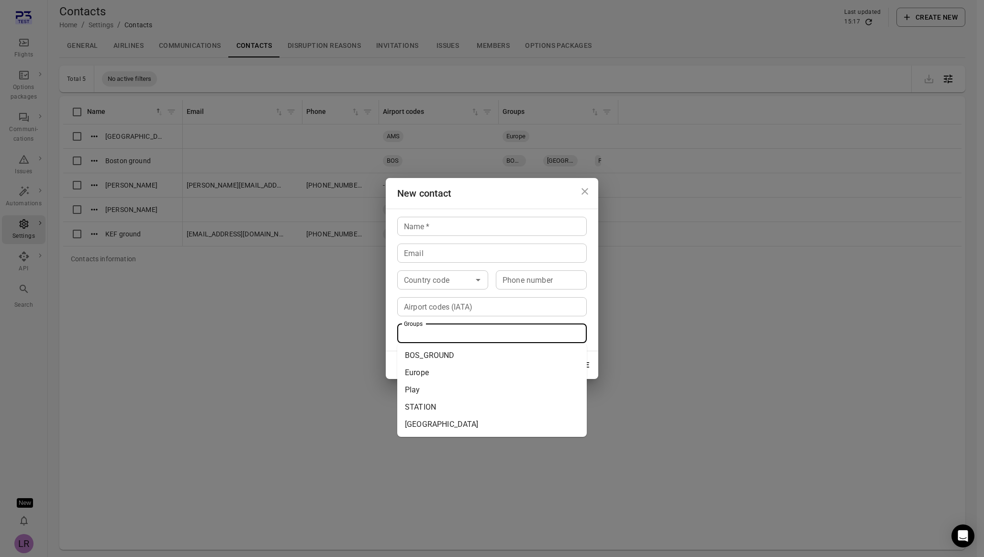
click at [583, 193] on icon "Close dialog" at bounding box center [585, 191] width 7 height 7
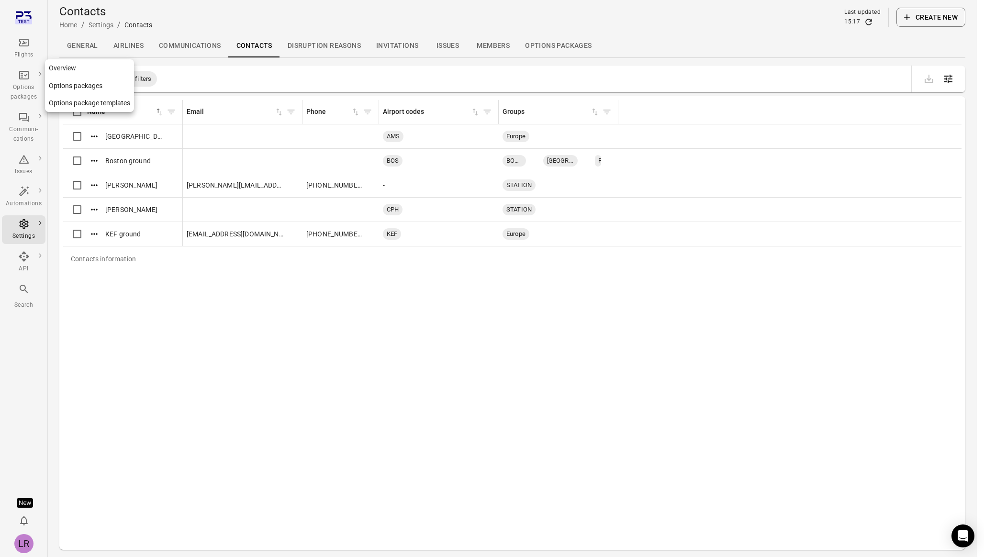
click at [27, 79] on icon "Main navigation" at bounding box center [24, 75] width 10 height 9
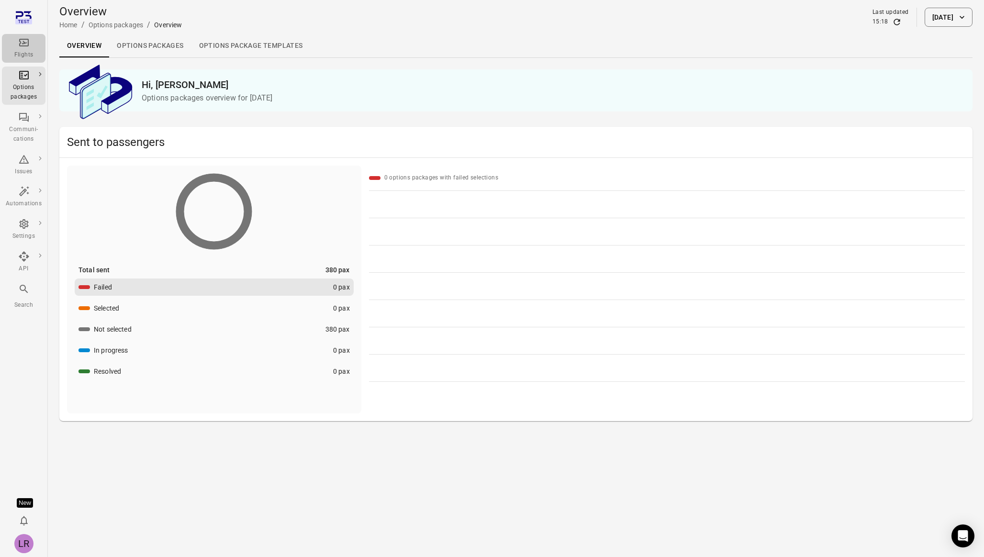
click at [16, 44] on div "Flights" at bounding box center [24, 48] width 36 height 23
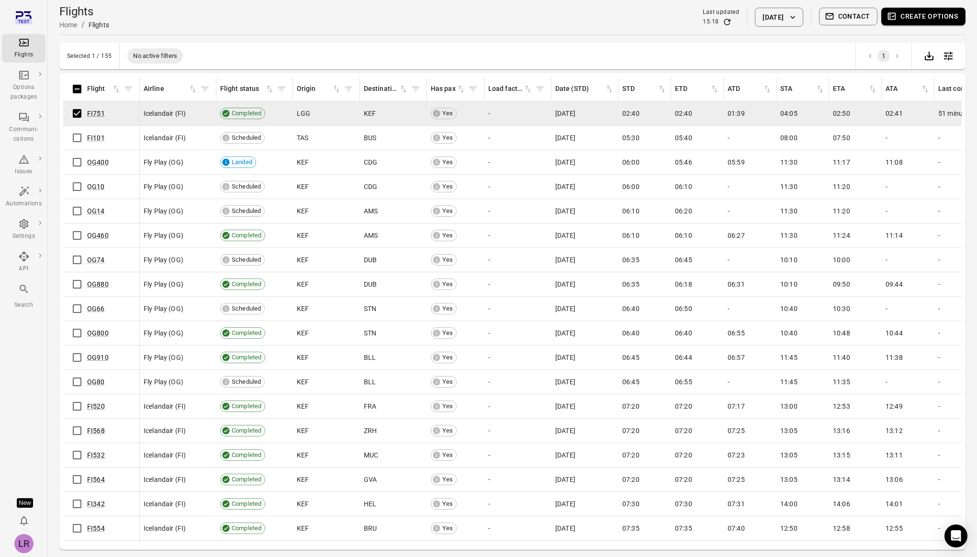
click at [851, 15] on button "Contact" at bounding box center [848, 17] width 59 height 18
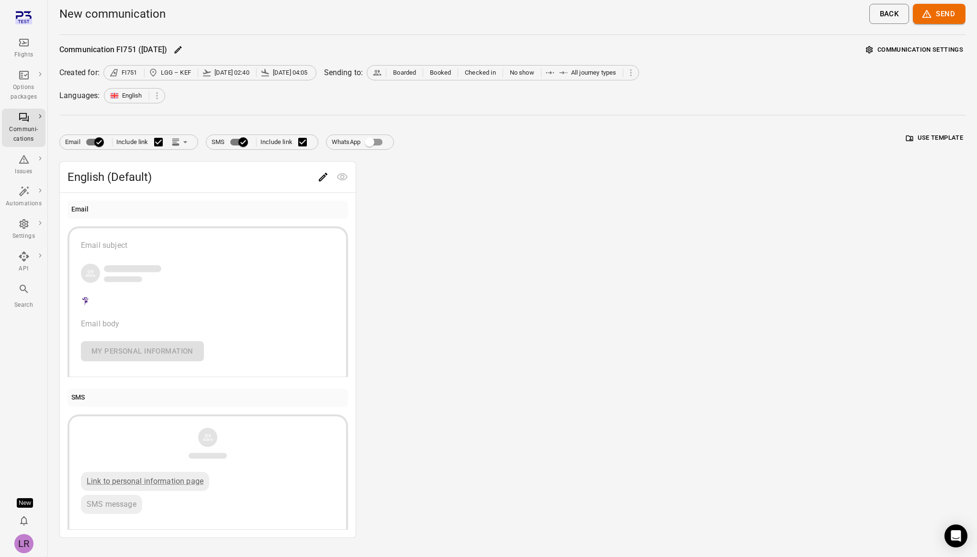
click at [945, 52] on button "Communication settings" at bounding box center [915, 50] width 102 height 15
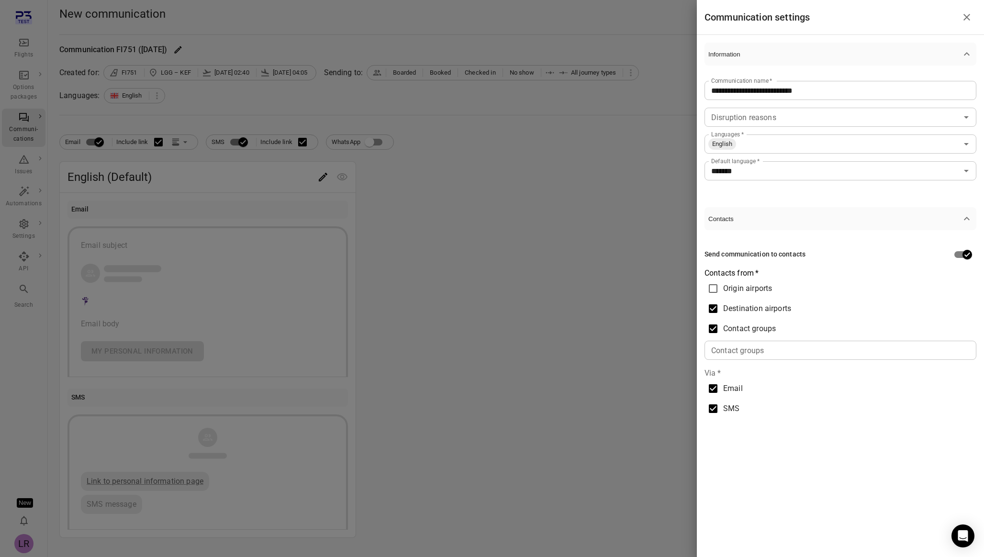
click at [740, 353] on input "Contact groups" at bounding box center [840, 350] width 265 height 13
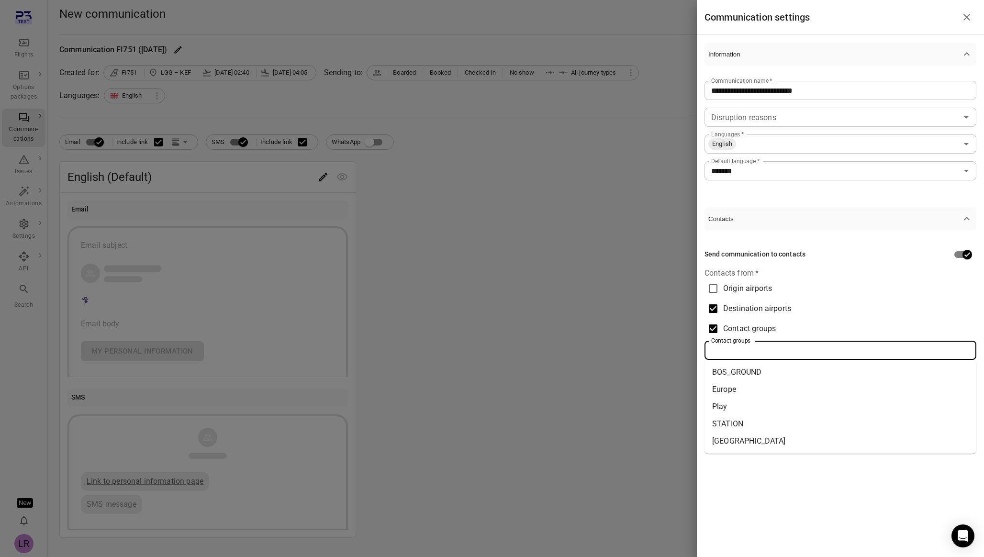
click at [744, 389] on li "Europe" at bounding box center [841, 389] width 272 height 17
click at [736, 351] on icon at bounding box center [737, 350] width 6 height 6
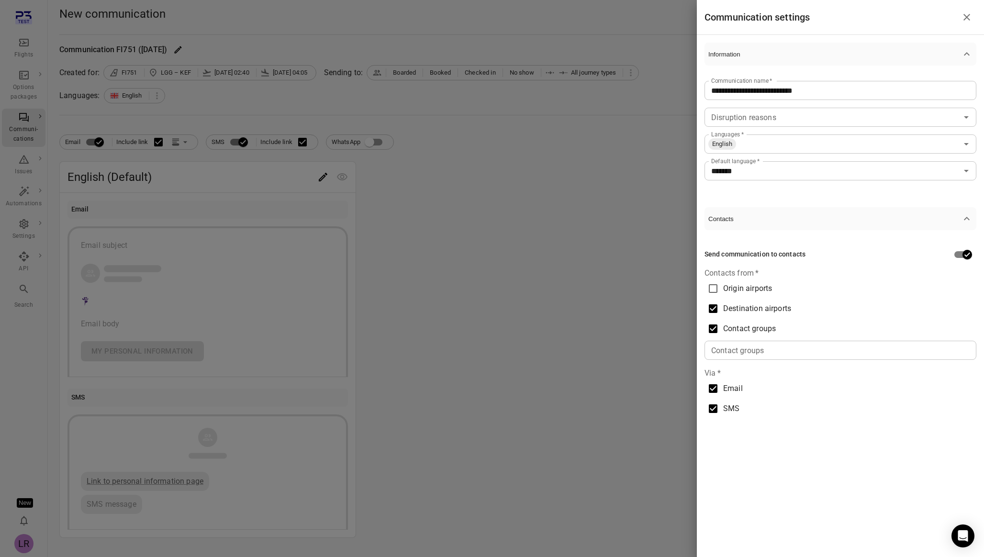
click at [634, 295] on div at bounding box center [492, 278] width 984 height 557
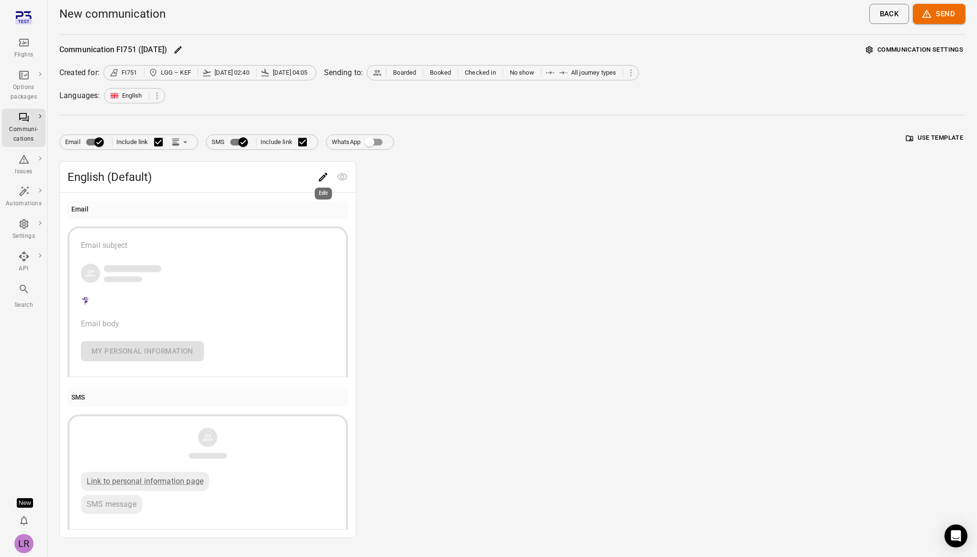
click at [323, 181] on div "Edit" at bounding box center [323, 191] width 19 height 20
click at [322, 179] on icon "Edit" at bounding box center [322, 176] width 11 height 11
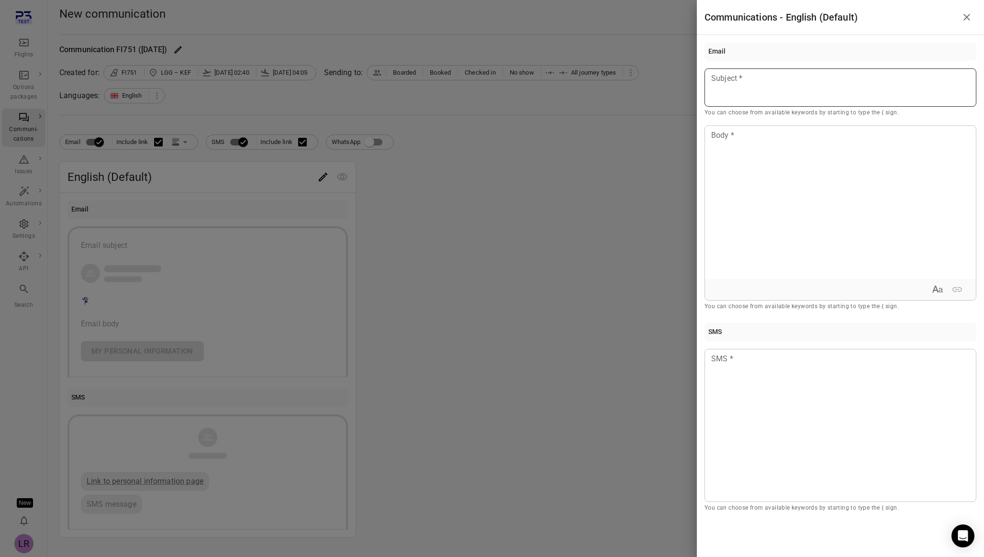
click at [749, 88] on div at bounding box center [841, 87] width 272 height 38
click at [526, 325] on div at bounding box center [492, 278] width 984 height 557
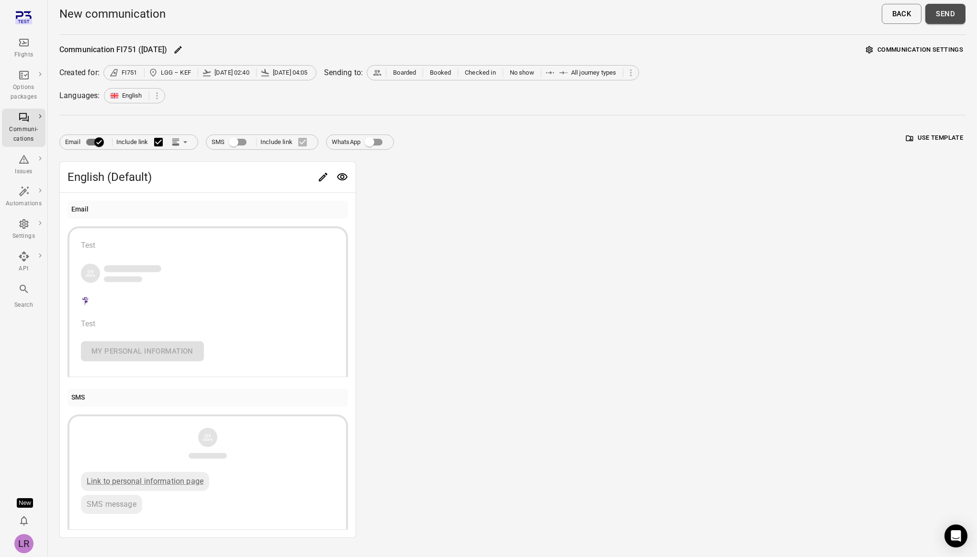
click at [953, 19] on button "Send" at bounding box center [946, 14] width 40 height 20
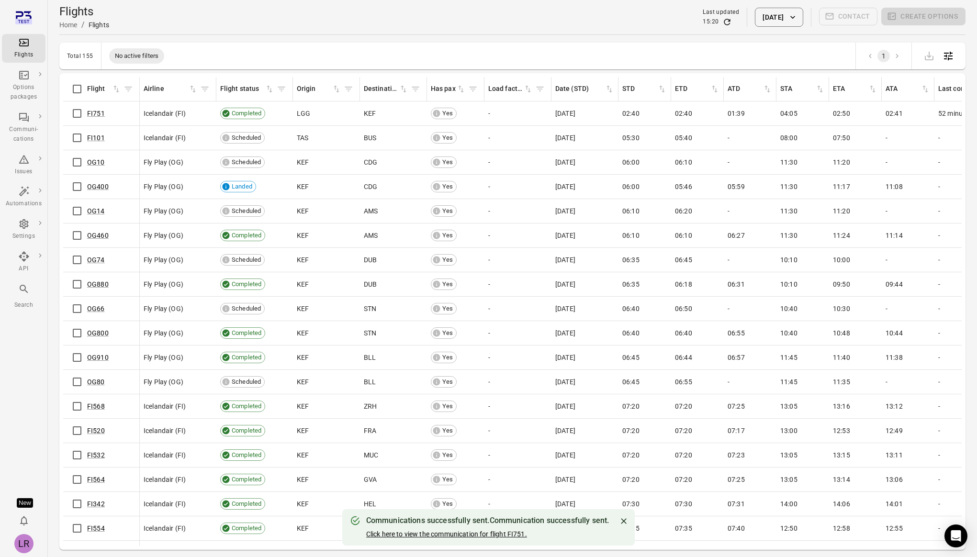
click at [485, 537] on link "Click here to view the communication for flight FI751." at bounding box center [446, 535] width 161 height 8
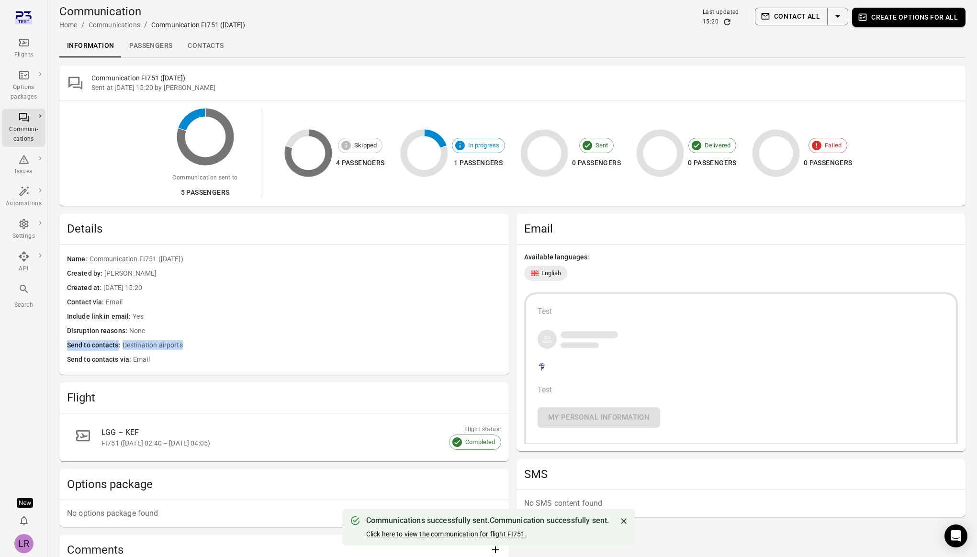
drag, startPoint x: 63, startPoint y: 345, endPoint x: 195, endPoint y: 345, distance: 132.6
click at [195, 345] on div "Name Communication FI751 (11 Sep) Created by Laufey Rut Guðmundsdóttir Created …" at bounding box center [284, 310] width 450 height 130
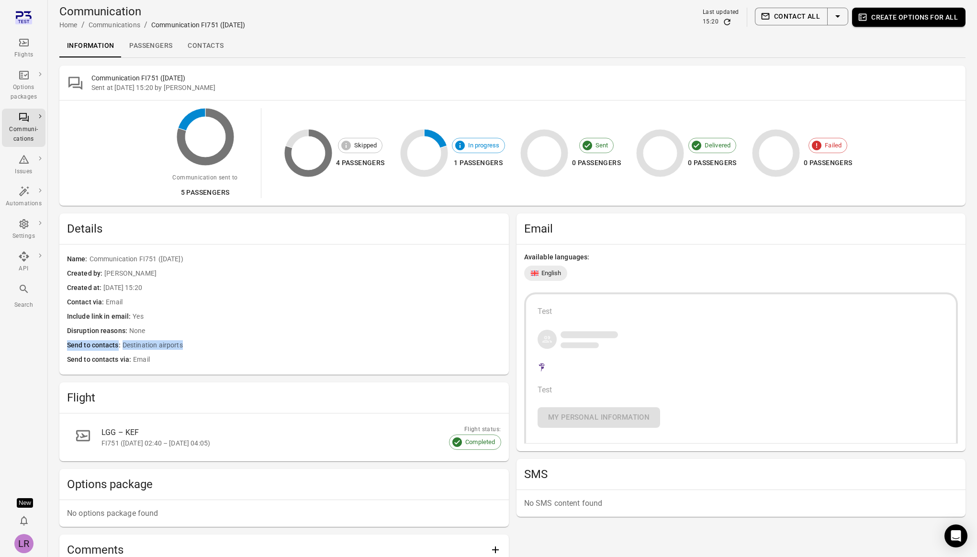
click at [201, 345] on span "Destination airports" at bounding box center [312, 345] width 379 height 11
click at [139, 346] on span "Destination airports" at bounding box center [312, 345] width 379 height 11
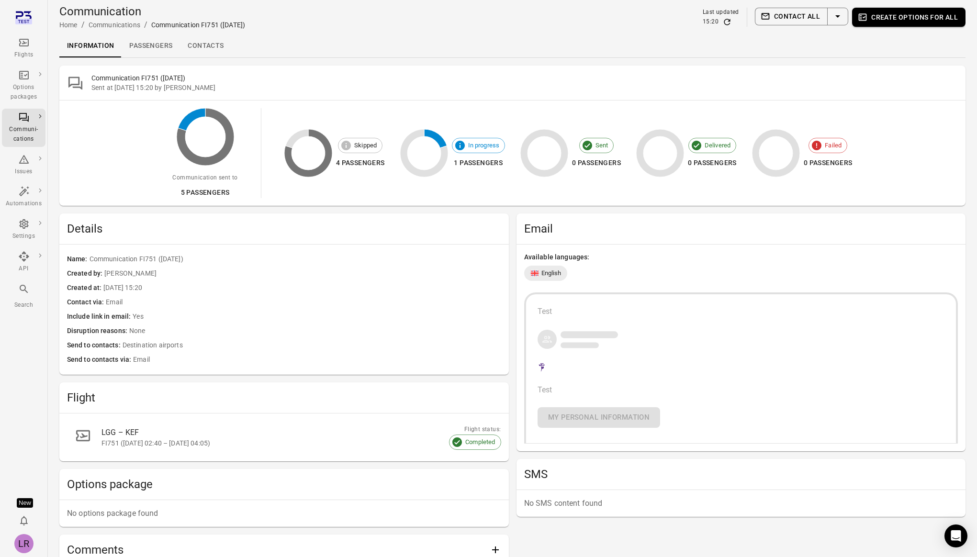
click at [161, 360] on span "Email" at bounding box center [317, 360] width 368 height 11
click at [244, 349] on span "Destination airports" at bounding box center [312, 345] width 379 height 11
click at [205, 48] on link "Contacts" at bounding box center [205, 45] width 51 height 23
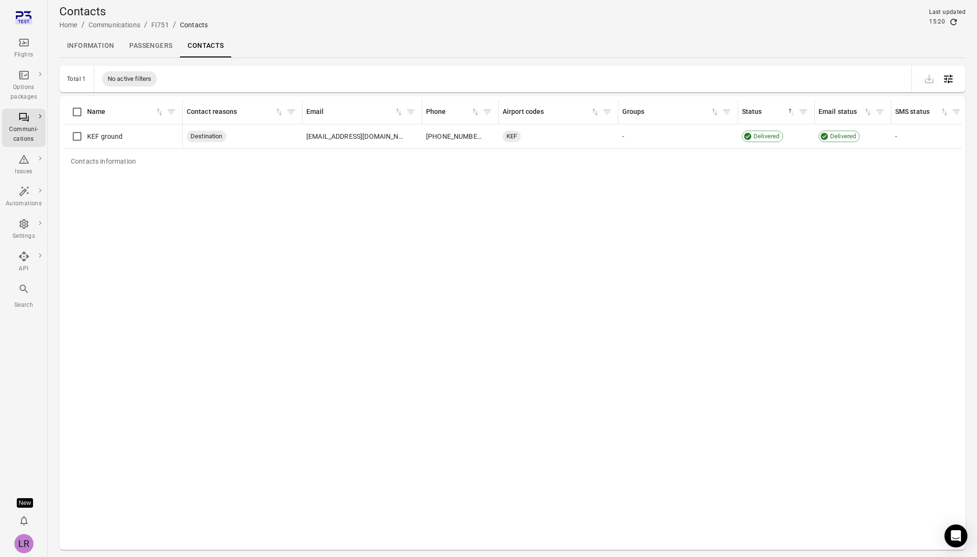
click at [23, 52] on div "Flights" at bounding box center [24, 55] width 36 height 10
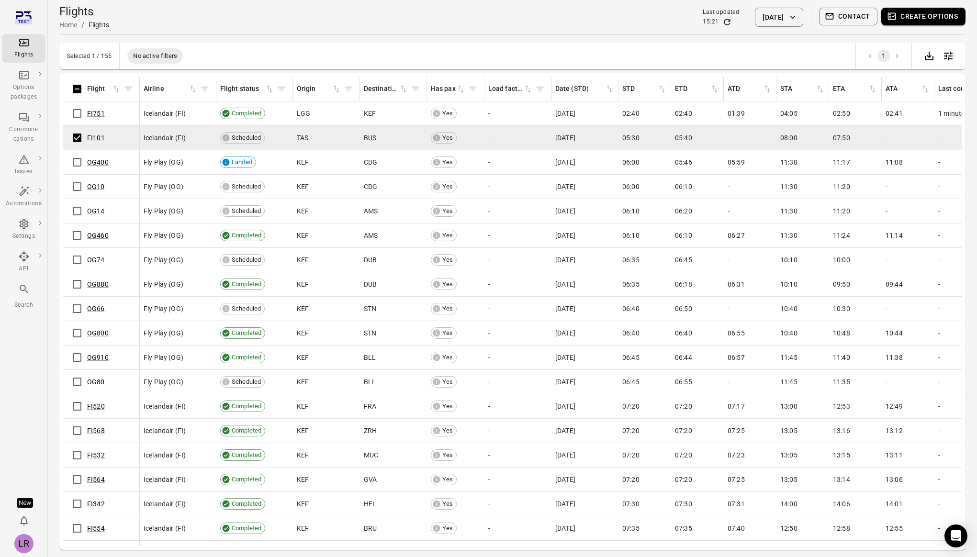
click at [926, 18] on button "Create options" at bounding box center [924, 17] width 84 height 18
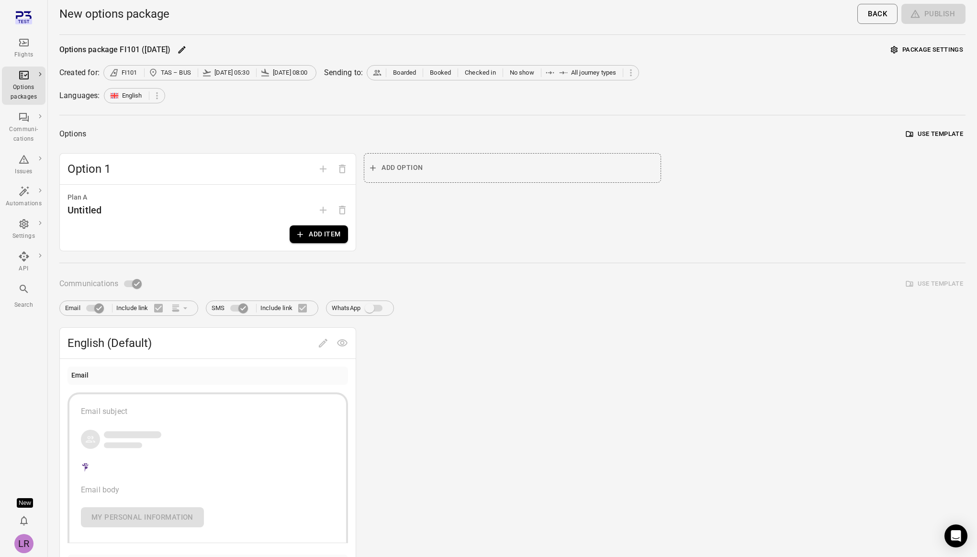
click at [324, 227] on button "Add item" at bounding box center [319, 235] width 58 height 18
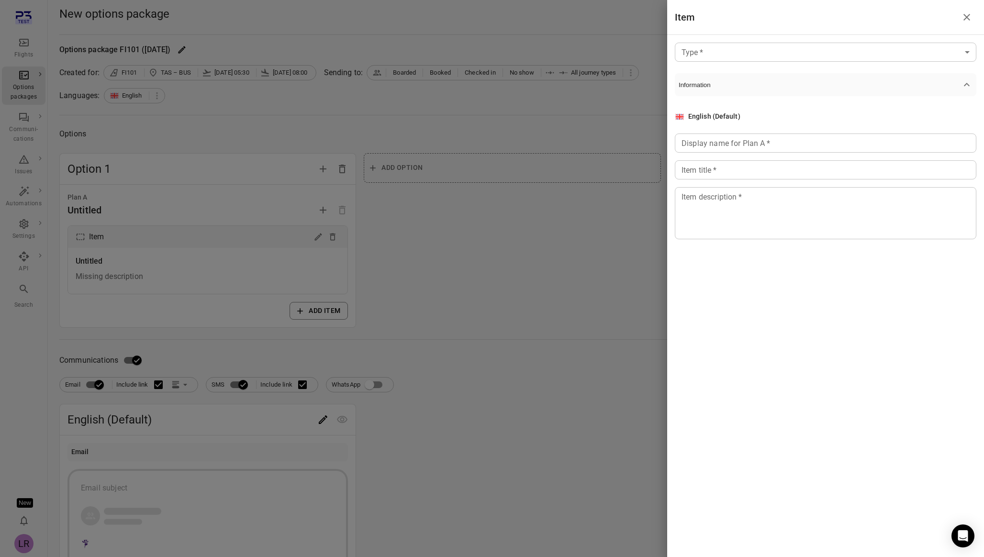
click at [814, 147] on input "Display name for Plan A   *" at bounding box center [826, 143] width 302 height 19
type input "****"
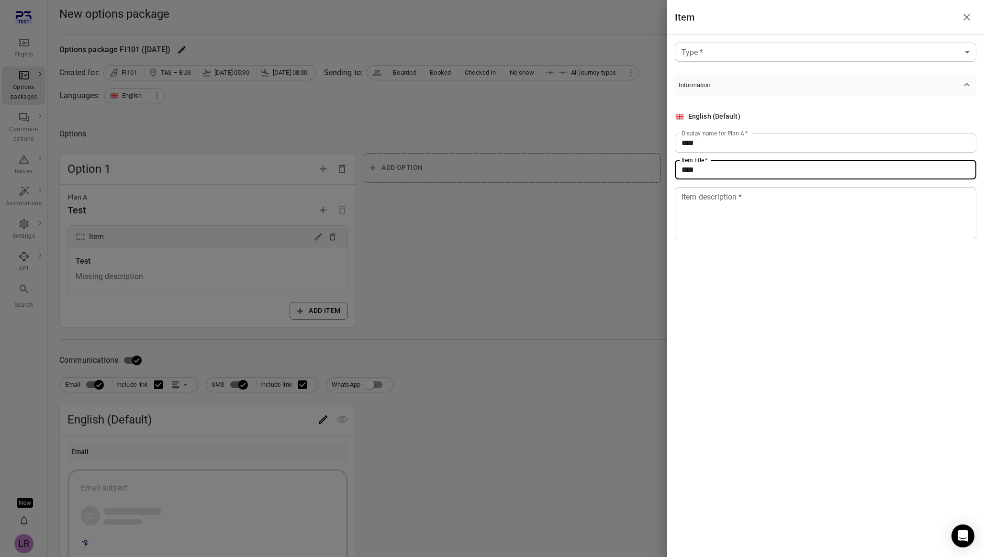
type input "****"
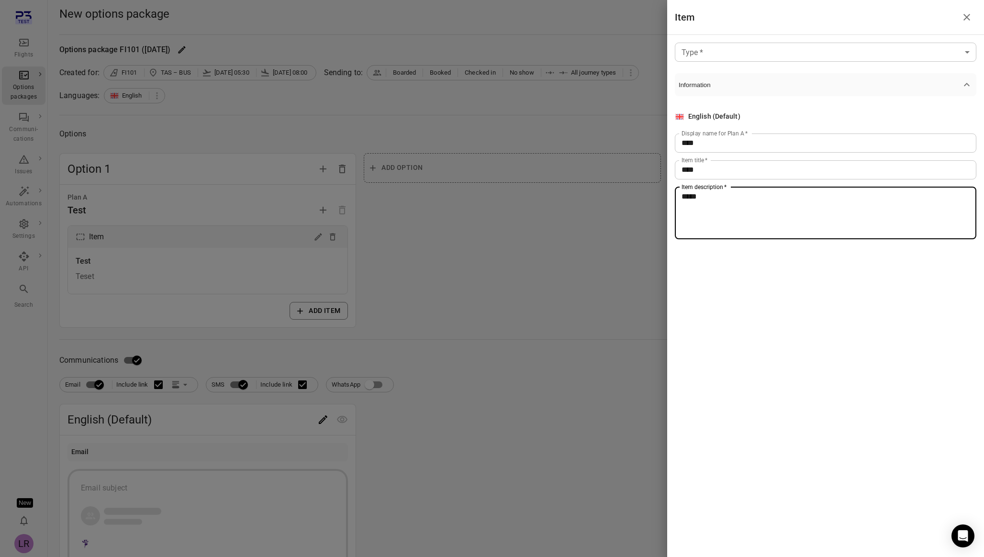
type textarea "*****"
click at [465, 298] on div at bounding box center [492, 278] width 984 height 557
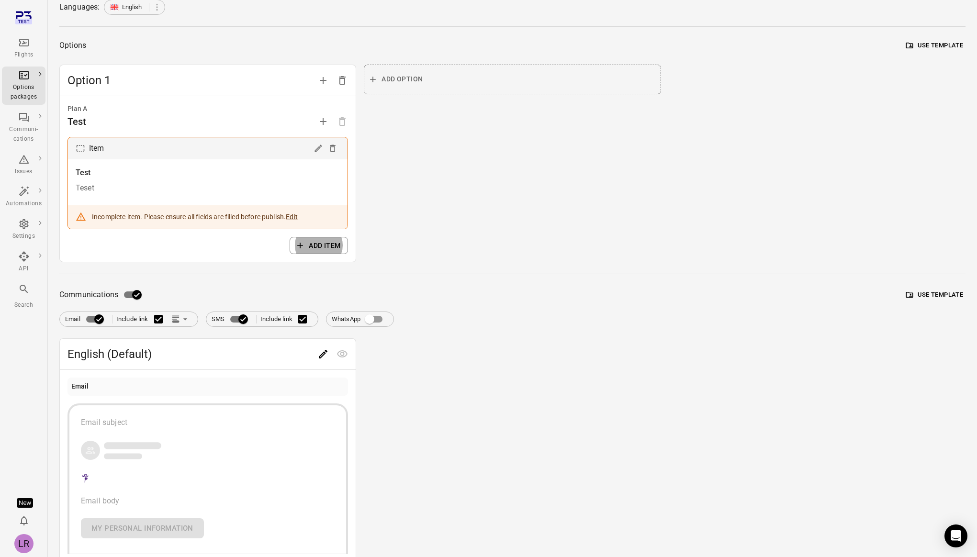
scroll to position [103, 0]
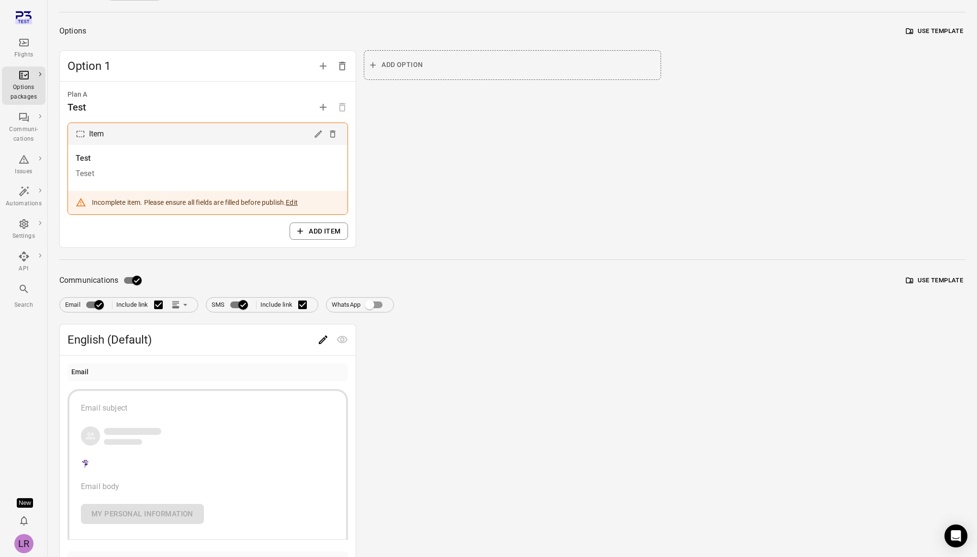
click at [296, 201] on button "Edit" at bounding box center [292, 203] width 12 height 10
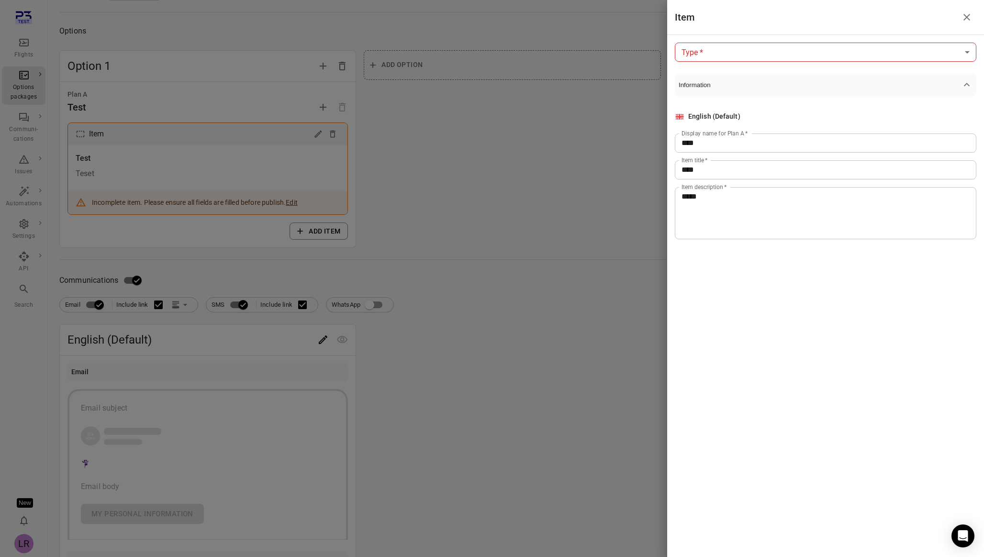
click at [790, 44] on body "Flights Options packages Communi-cations Issues Automations Settings API Search…" at bounding box center [492, 318] width 984 height 842
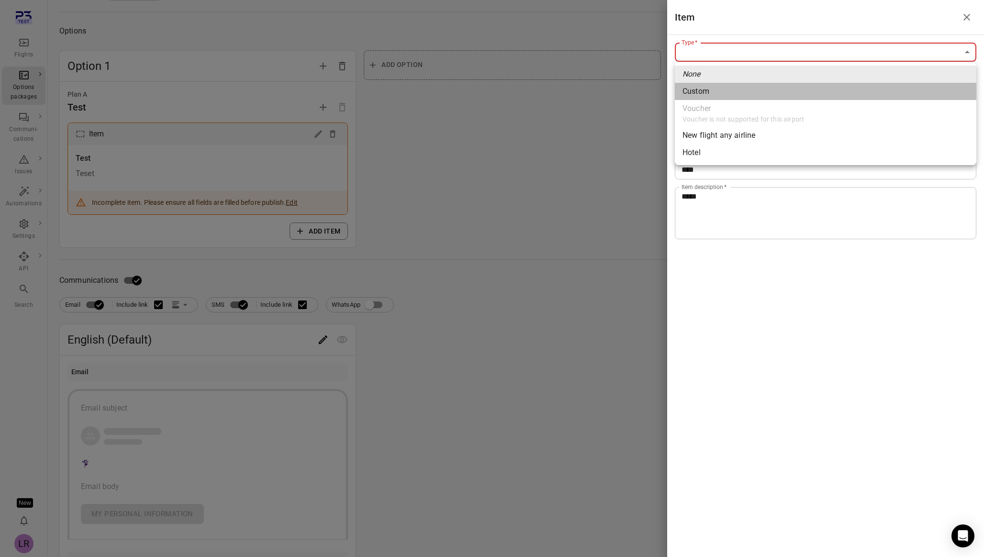
click at [724, 90] on span "Custom" at bounding box center [826, 91] width 286 height 11
type input "******"
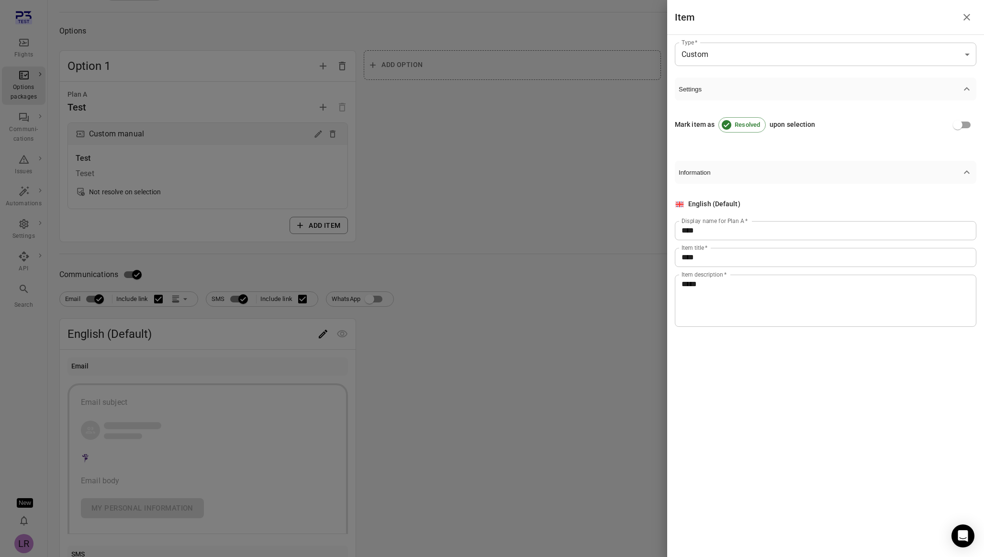
click at [399, 310] on div at bounding box center [492, 278] width 984 height 557
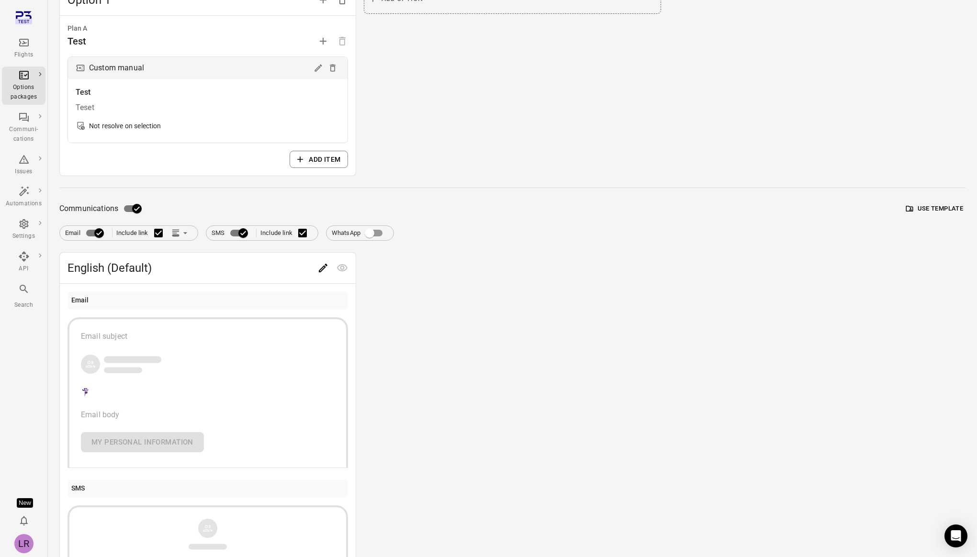
scroll to position [173, 0]
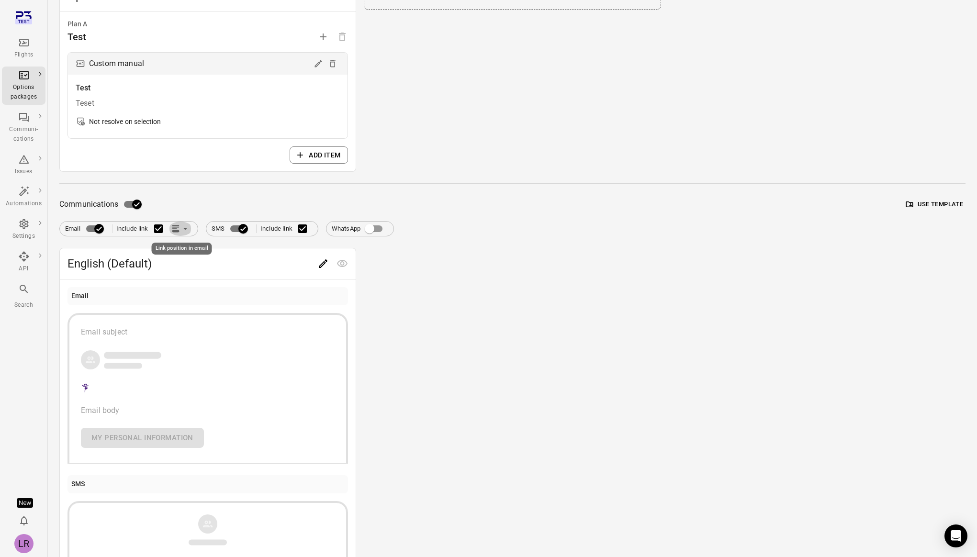
click at [181, 228] on icon "Link position in email" at bounding box center [176, 229] width 10 height 10
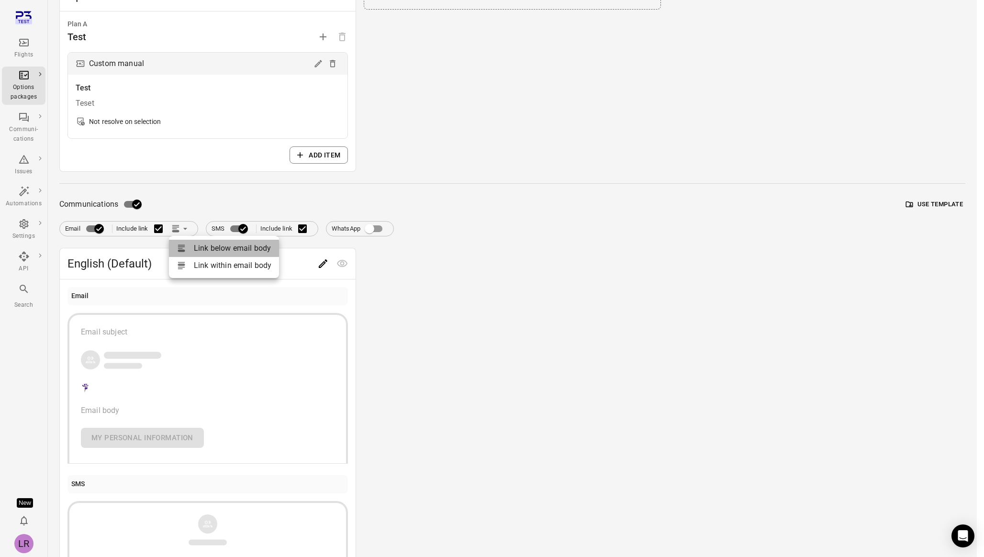
click at [217, 249] on li "Link below email body" at bounding box center [224, 248] width 110 height 17
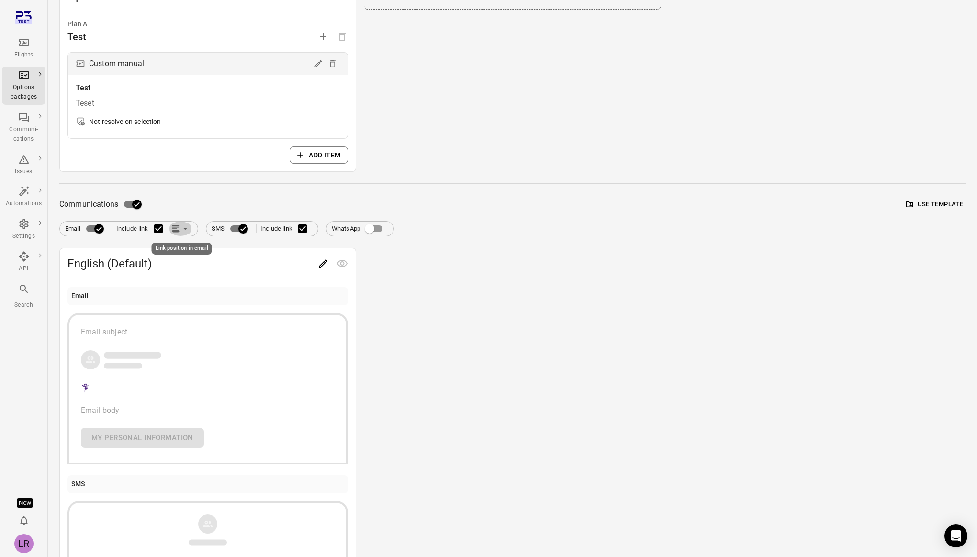
click at [181, 229] on icon "Link position in email" at bounding box center [186, 229] width 10 height 10
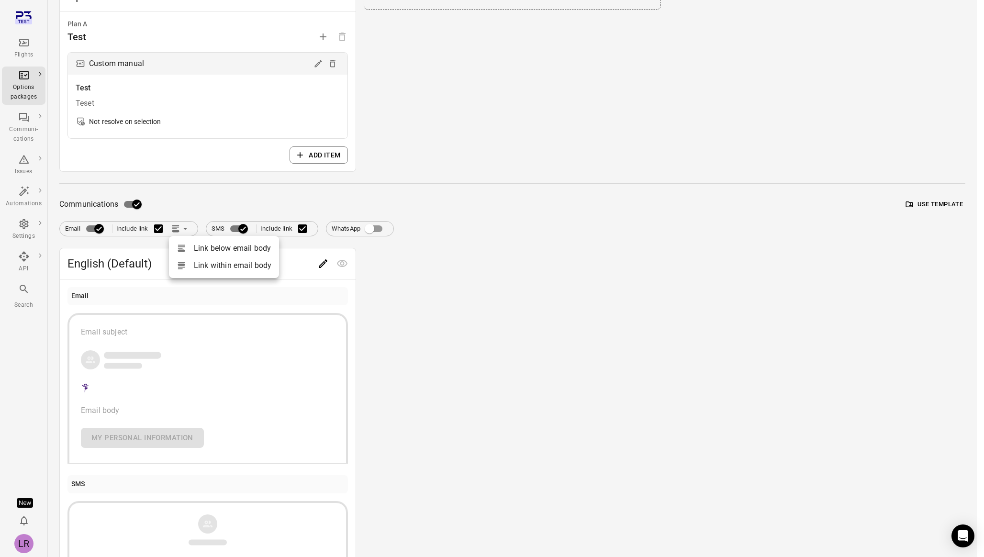
click at [327, 267] on div at bounding box center [492, 278] width 984 height 557
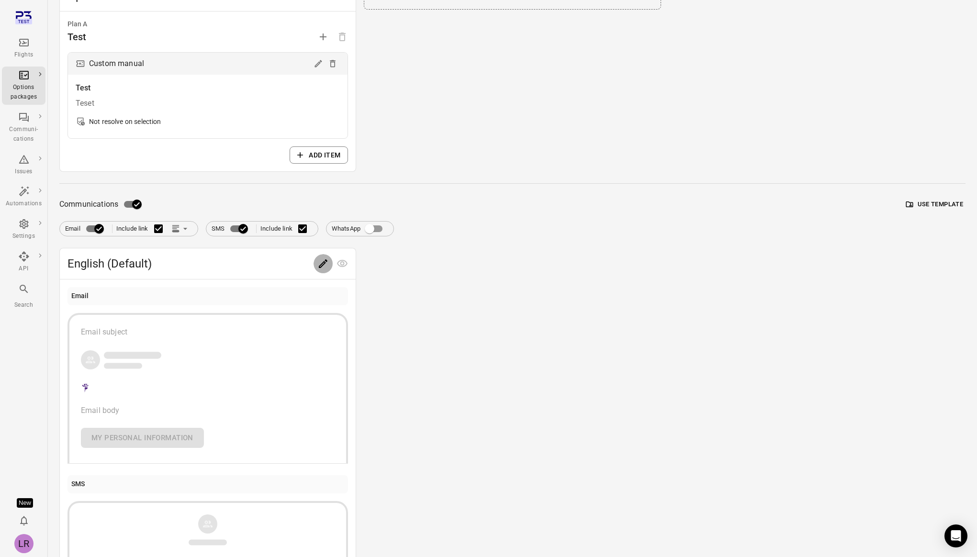
click at [322, 264] on icon "Edit" at bounding box center [322, 263] width 11 height 11
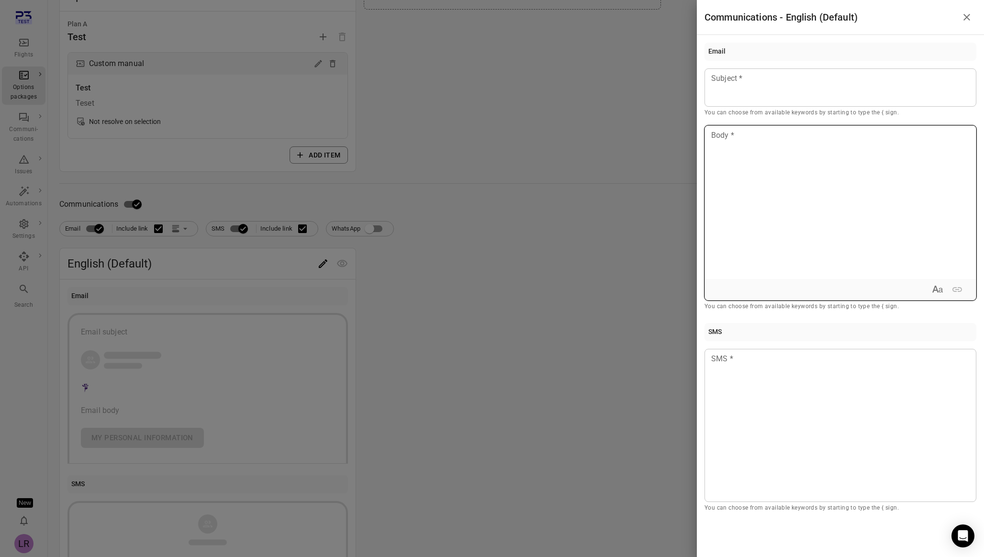
click at [806, 178] on div at bounding box center [840, 202] width 271 height 153
click at [187, 232] on div at bounding box center [492, 278] width 984 height 557
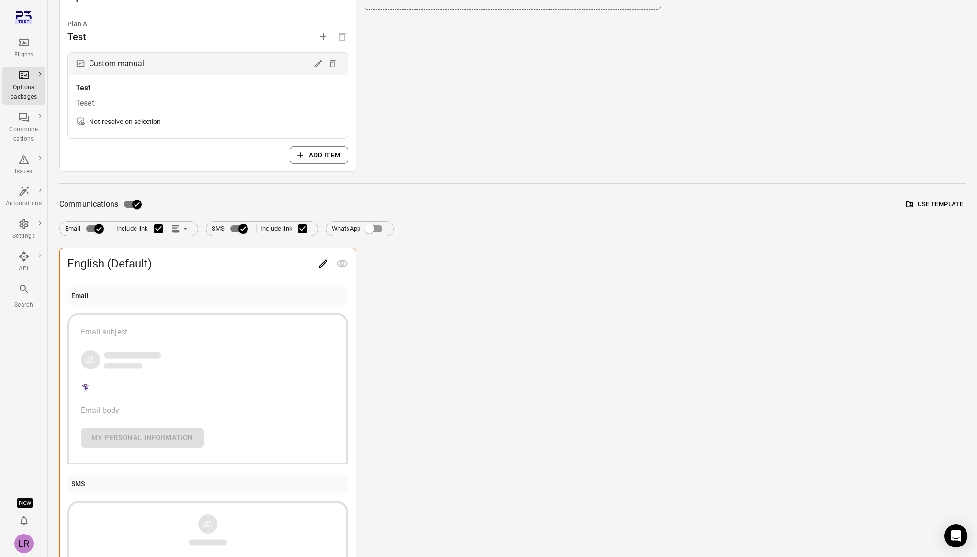
click at [181, 228] on icon "Link position in email" at bounding box center [186, 229] width 10 height 10
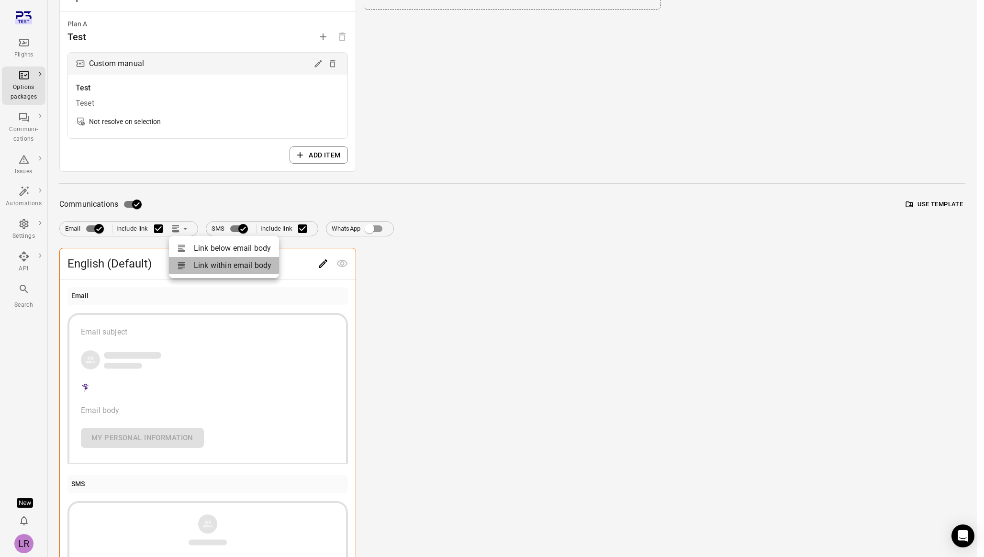
click at [211, 268] on li "Link within email body" at bounding box center [224, 265] width 110 height 17
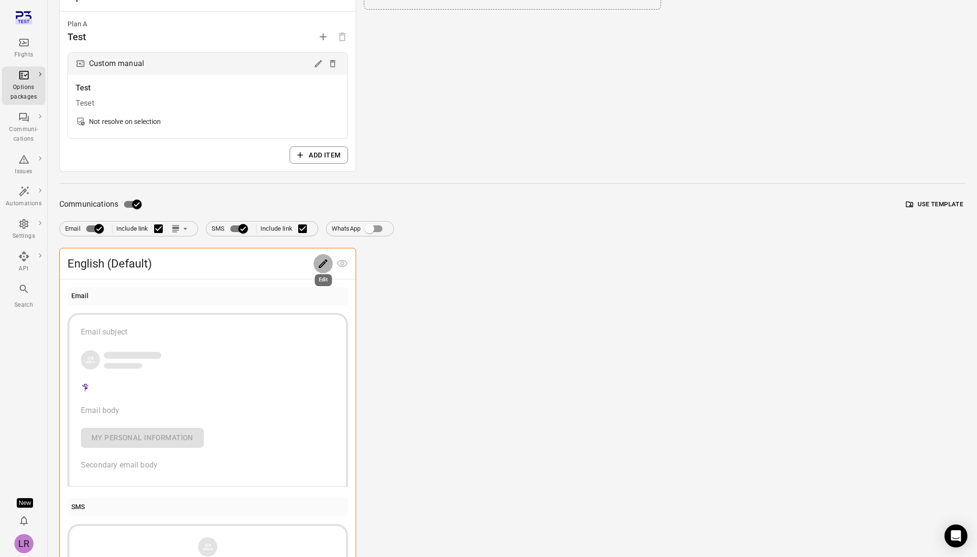
click at [327, 263] on icon "Edit" at bounding box center [322, 263] width 11 height 11
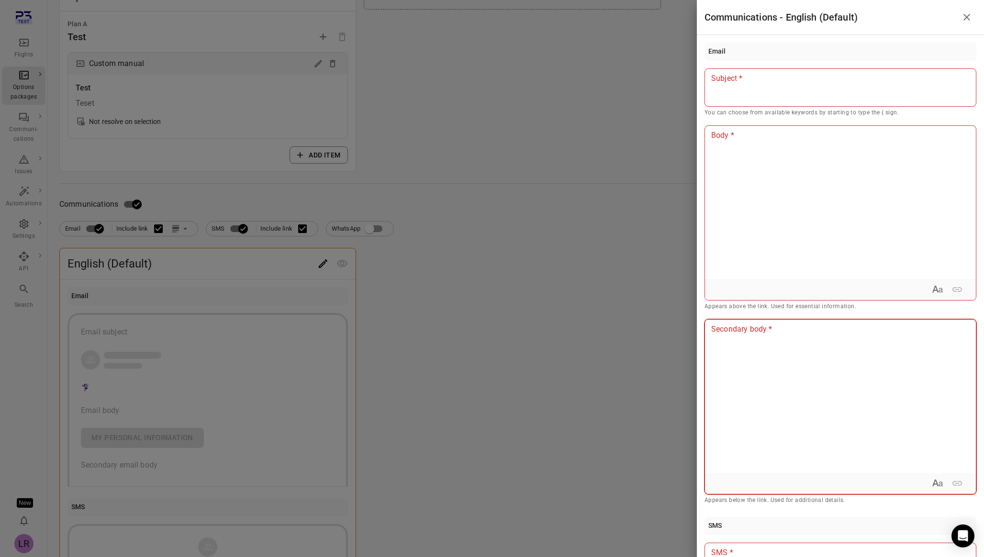
click at [763, 358] on div at bounding box center [840, 396] width 271 height 153
click at [745, 93] on div at bounding box center [841, 87] width 272 height 38
type button "true"
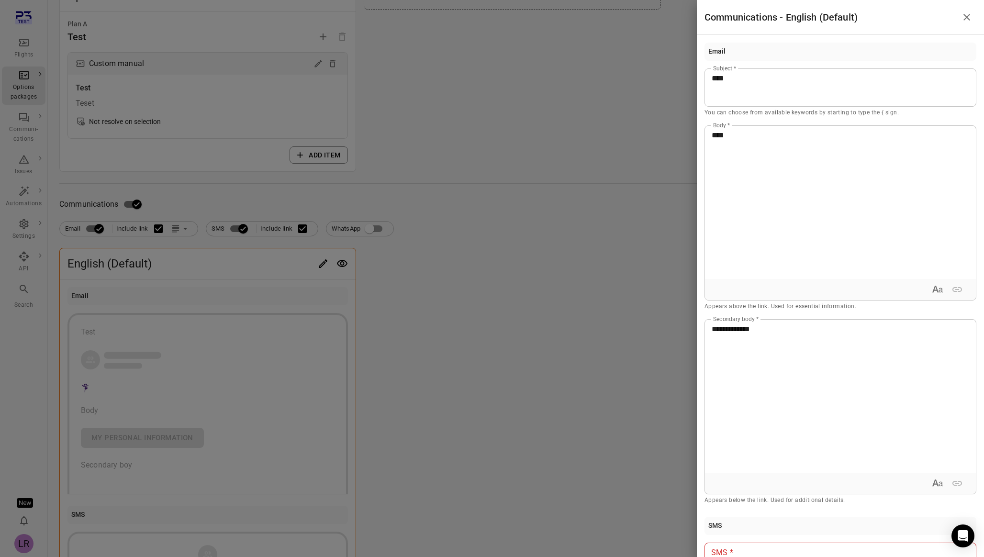
click at [579, 303] on div at bounding box center [492, 278] width 984 height 557
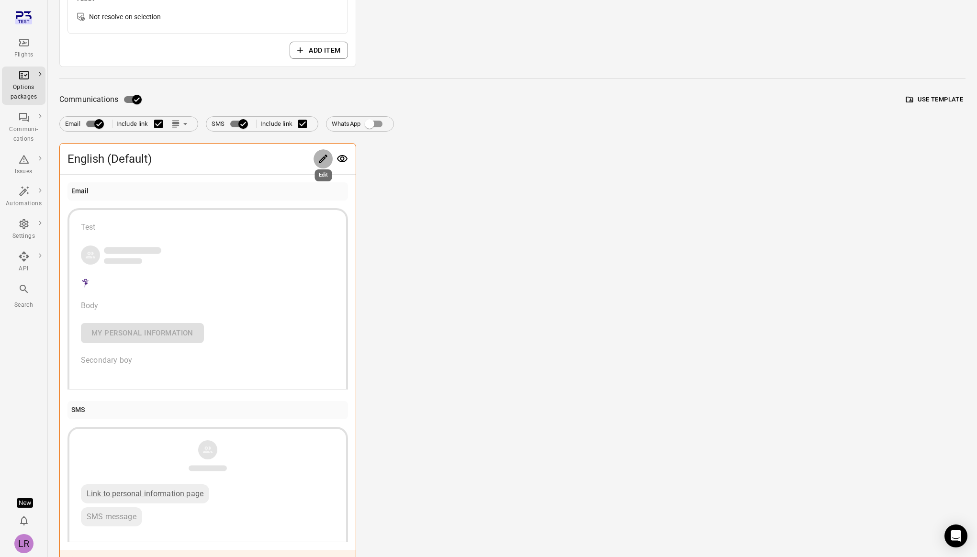
scroll to position [298, 0]
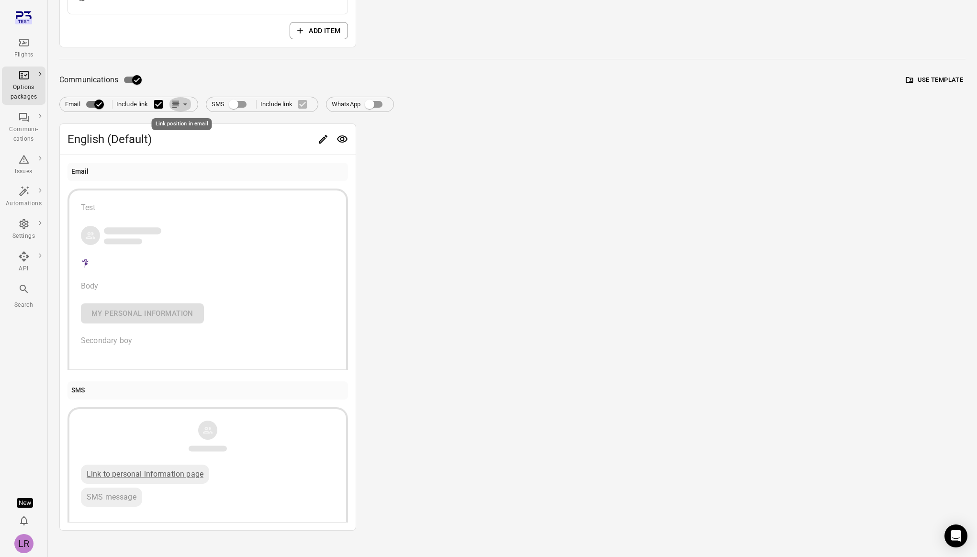
click at [179, 106] on icon "Link position in email" at bounding box center [175, 106] width 7 height 1
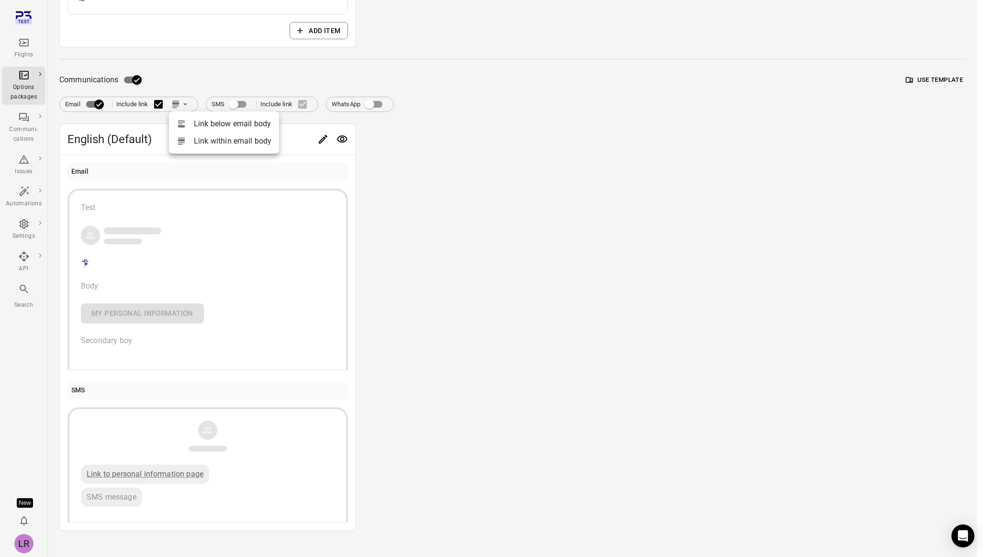
click at [210, 124] on li "Link below email body" at bounding box center [224, 123] width 110 height 17
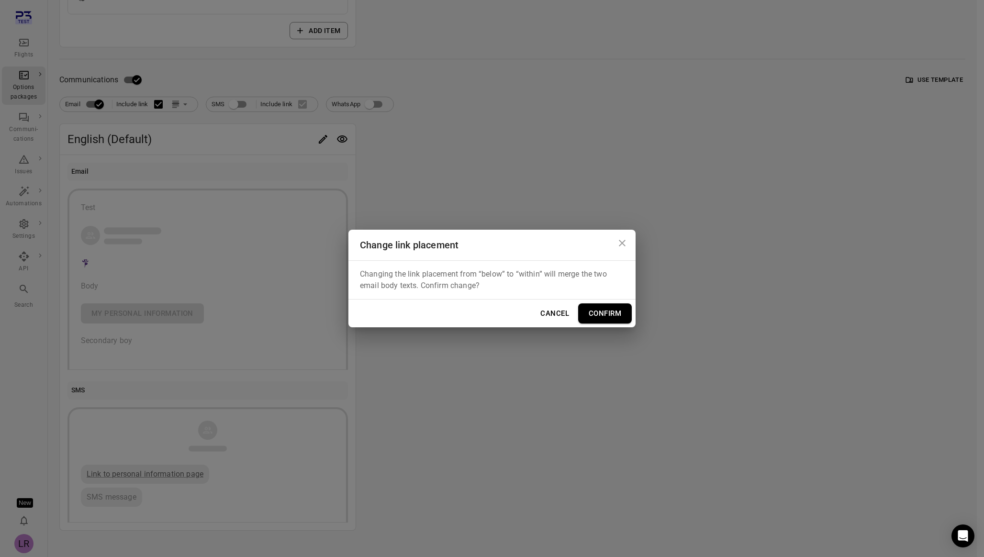
click at [556, 314] on button "Cancel" at bounding box center [554, 314] width 39 height 20
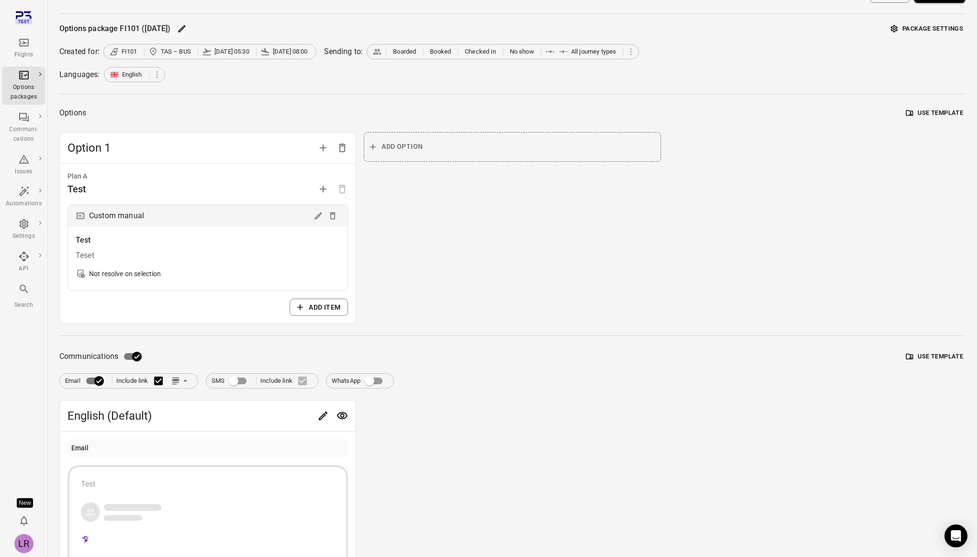
scroll to position [0, 0]
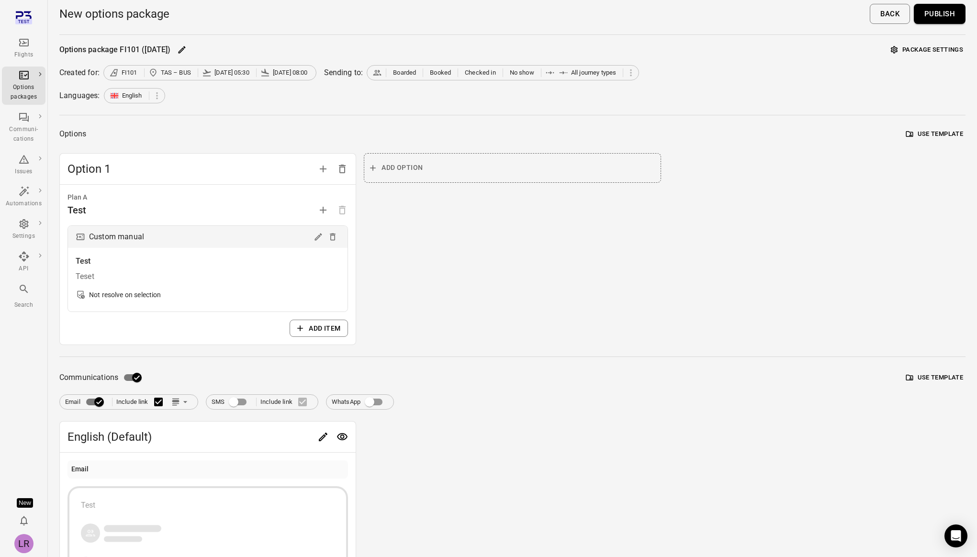
click at [27, 46] on icon "Main navigation" at bounding box center [24, 43] width 10 height 8
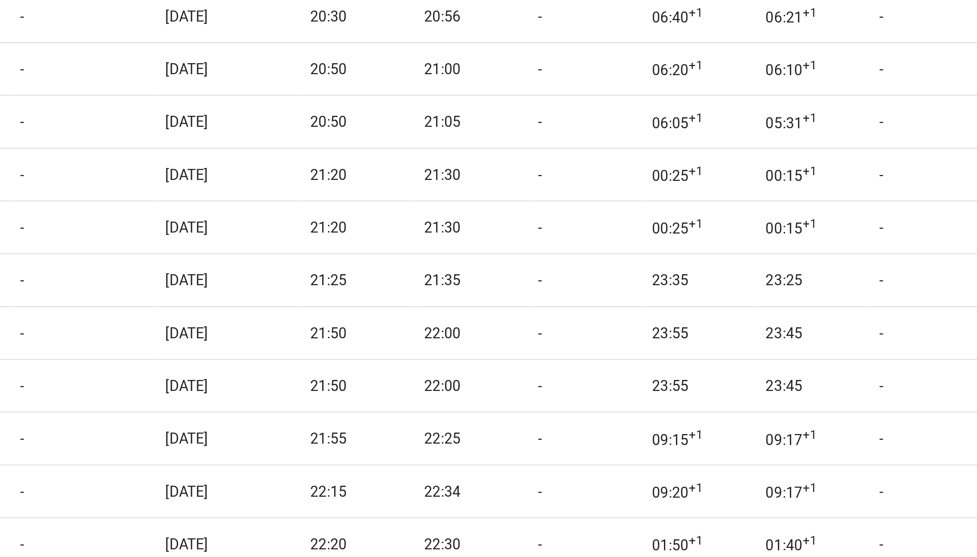
scroll to position [3208, 43]
drag, startPoint x: 577, startPoint y: 213, endPoint x: 603, endPoint y: 214, distance: 25.4
click at [603, 214] on td "21:20" at bounding box center [602, 213] width 53 height 24
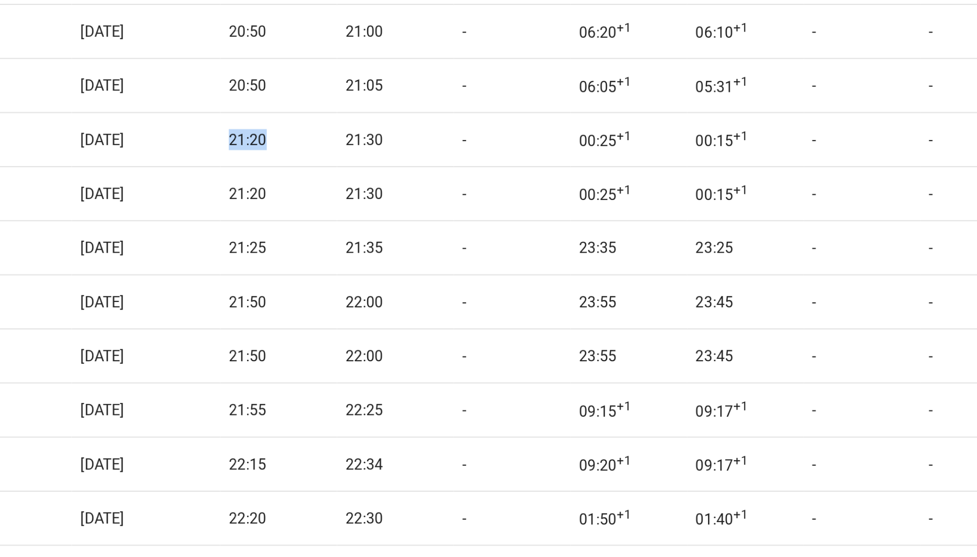
scroll to position [3203, 249]
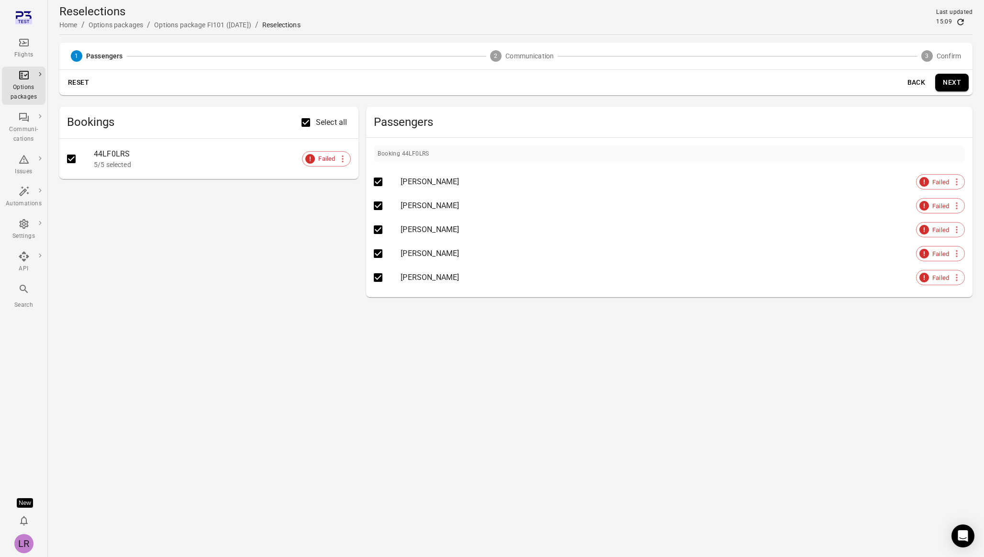
click at [955, 80] on button "Next" at bounding box center [953, 83] width 34 height 18
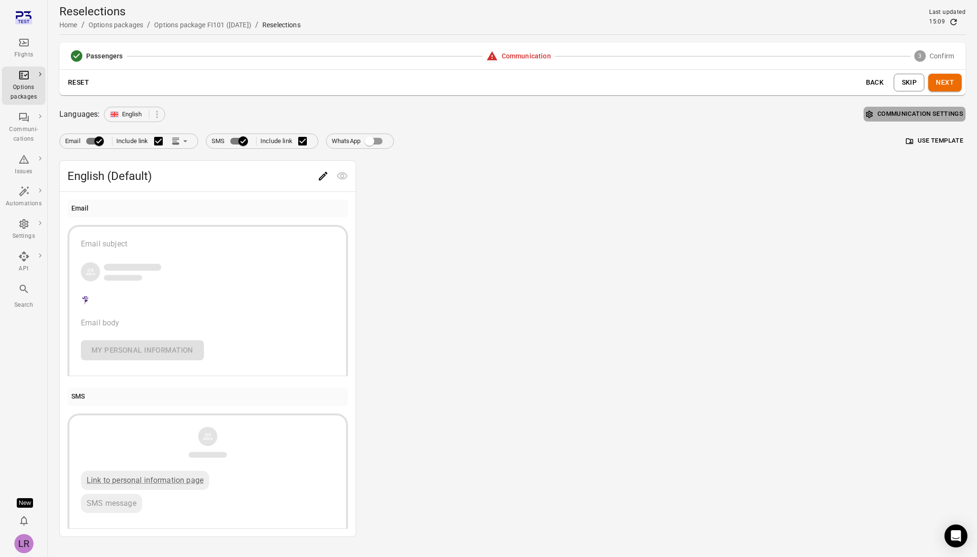
click at [952, 111] on button "Communication settings" at bounding box center [915, 114] width 102 height 15
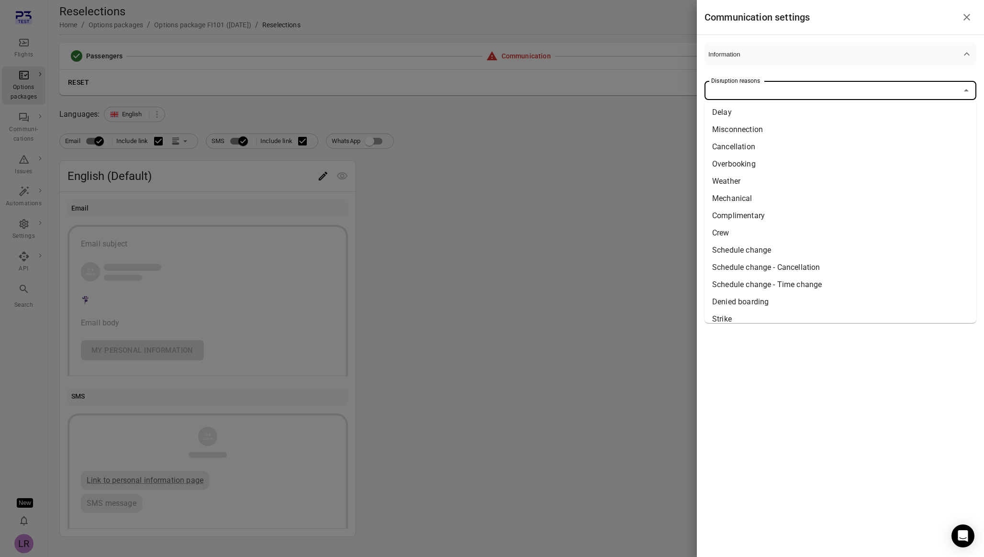
click at [814, 90] on input "Disruption reasons" at bounding box center [833, 90] width 250 height 13
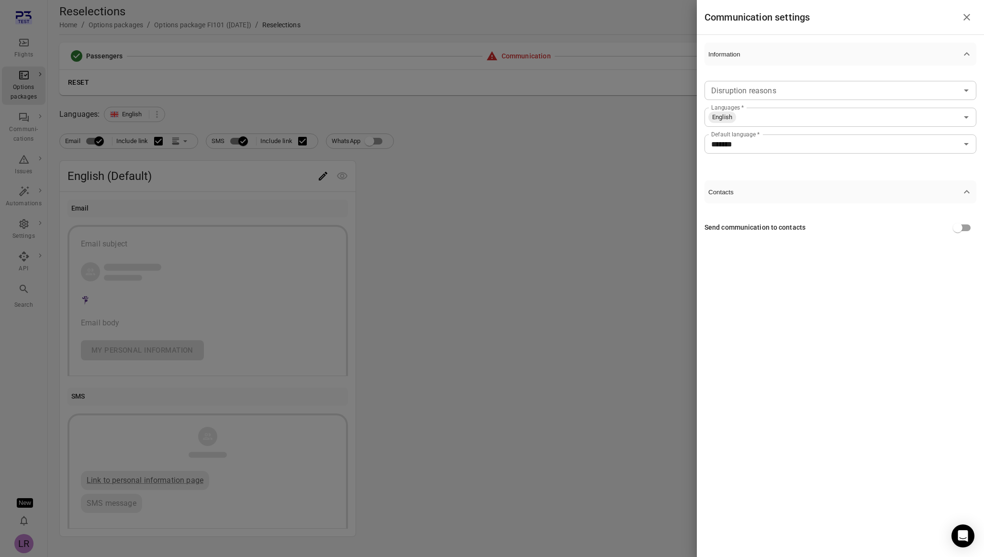
click at [653, 192] on div at bounding box center [492, 278] width 984 height 557
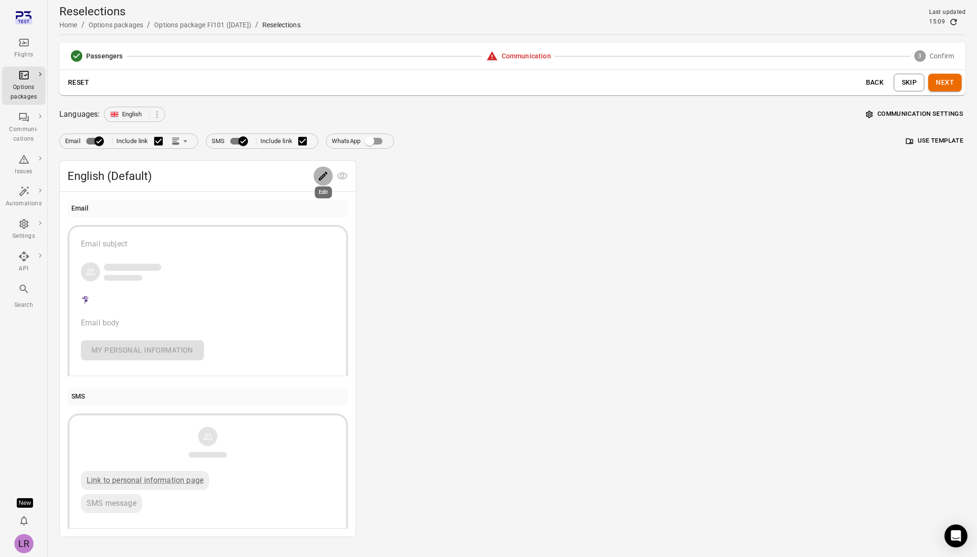
click at [318, 178] on icon "Edit" at bounding box center [322, 175] width 11 height 11
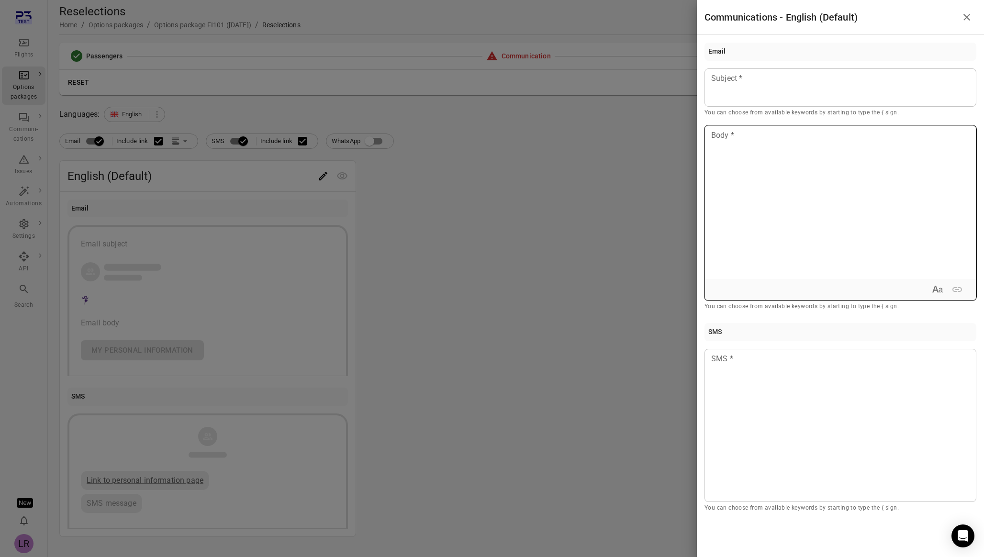
click at [811, 158] on div at bounding box center [840, 202] width 271 height 153
click at [969, 15] on icon "Close drawer" at bounding box center [967, 17] width 7 height 7
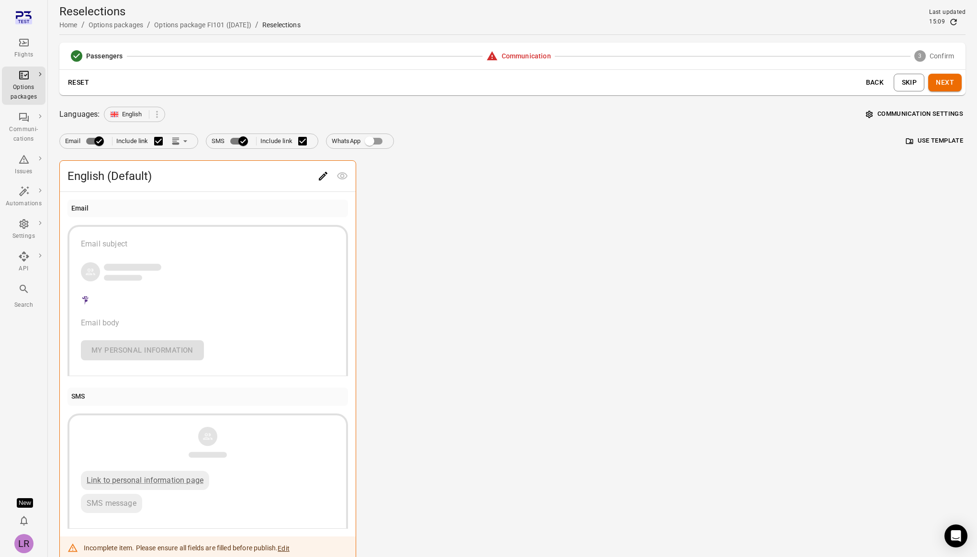
click at [913, 86] on button "Skip" at bounding box center [909, 83] width 31 height 18
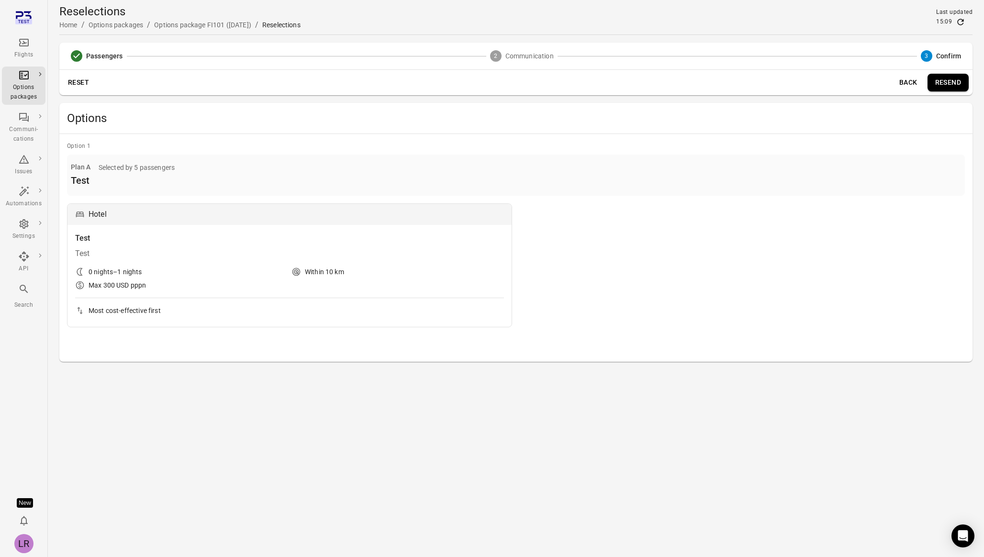
click at [950, 81] on button "Resend" at bounding box center [948, 83] width 41 height 18
